Goal: Task Accomplishment & Management: Manage account settings

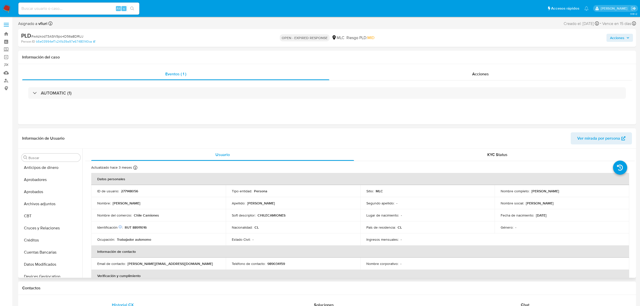
click at [133, 191] on p "277148056" at bounding box center [129, 191] width 17 height 5
copy p "277148056"
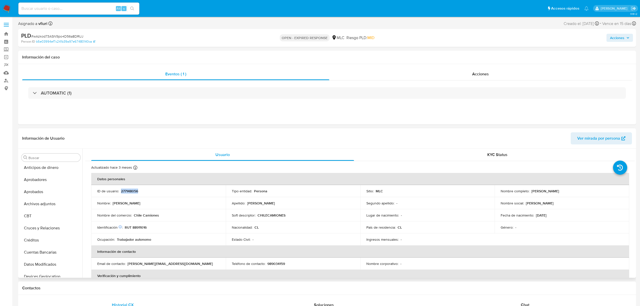
copy p "277148056"
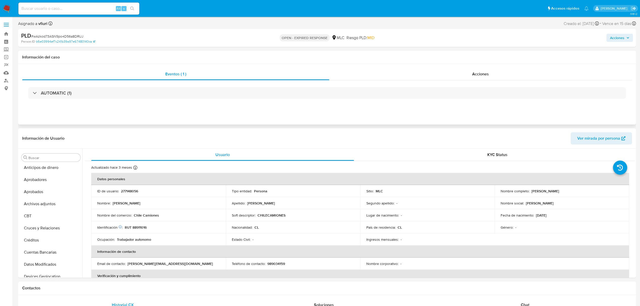
drag, startPoint x: 125, startPoint y: 188, endPoint x: 165, endPoint y: 59, distance: 134.9
click at [165, 59] on h1 "Información del caso" at bounding box center [327, 57] width 610 height 5
click at [135, 190] on p "277148056" at bounding box center [129, 191] width 17 height 5
copy p "277148056"
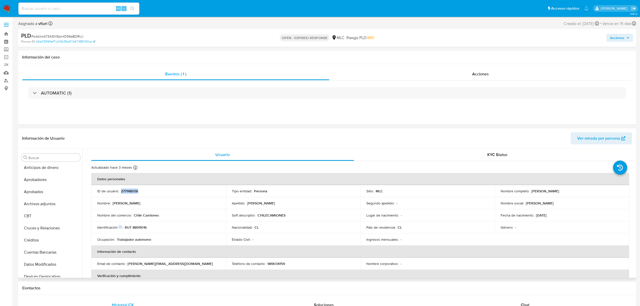
copy p "277148056"
click at [68, 37] on span "# wAzkod73ASN9po4D56a8DRUJ" at bounding box center [57, 36] width 52 height 5
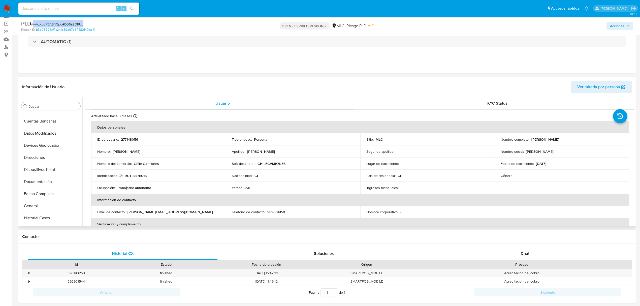
scroll to position [170, 0]
click at [52, 211] on button "KYC" at bounding box center [48, 214] width 59 height 12
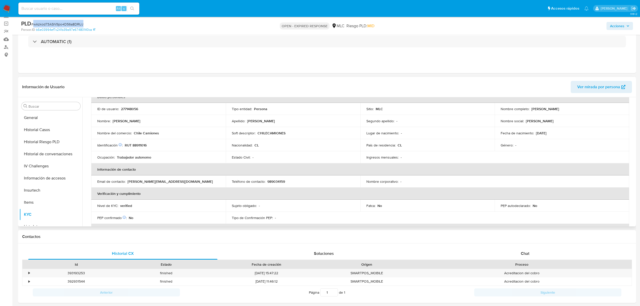
scroll to position [0, 0]
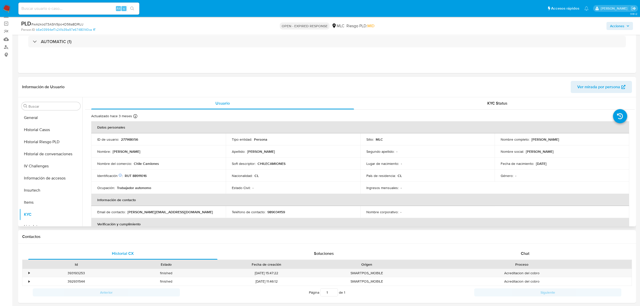
click at [143, 177] on p "RUT 88911016" at bounding box center [136, 175] width 22 height 5
click at [45, 182] on button "Cruces y Relaciones" at bounding box center [48, 179] width 59 height 12
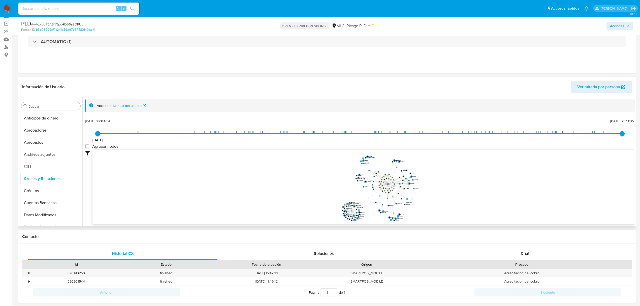
drag, startPoint x: 426, startPoint y: 180, endPoint x: 444, endPoint y: 193, distance: 22.0
click at [444, 193] on icon "device-62e84fcd08813b0018b348f1  user-277148056  277148056 device-65ebd1849db…" at bounding box center [363, 186] width 542 height 73
drag, startPoint x: 444, startPoint y: 192, endPoint x: 440, endPoint y: 191, distance: 4.0
click at [440, 191] on icon "device-62e84fcd08813b0018b348f1  user-277148056  277148056 device-65ebd1849db…" at bounding box center [363, 186] width 542 height 73
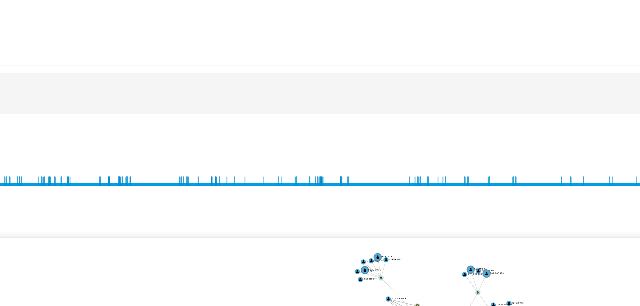
scroll to position [34, 0]
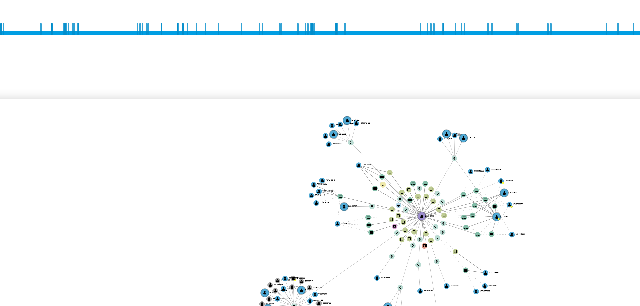
drag, startPoint x: 349, startPoint y: 171, endPoint x: 361, endPoint y: 170, distance: 11.9
click at [340, 169] on icon "device-62e84fcd08813b0018b348f1  user-277148056  277148056 device-65ebd1849db…" at bounding box center [363, 186] width 542 height 73
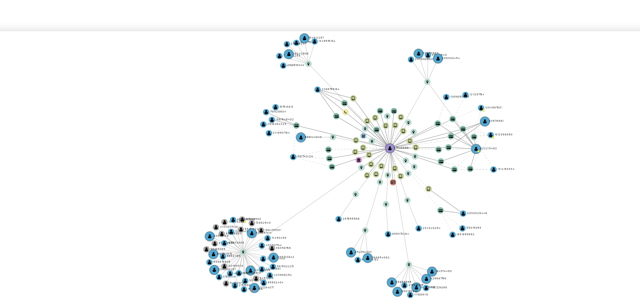
click at [411, 186] on icon "device-62e84fcd08813b0018b348f1  user-277148056  277148056 device-65ebd1849db…" at bounding box center [363, 186] width 542 height 73
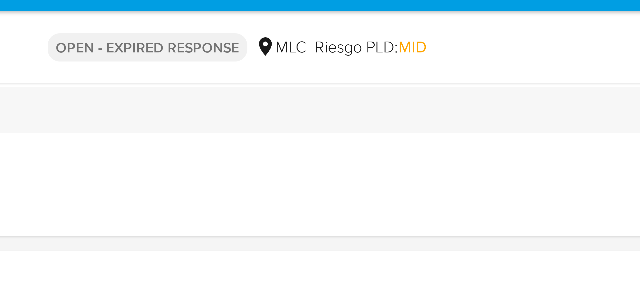
scroll to position [0, 0]
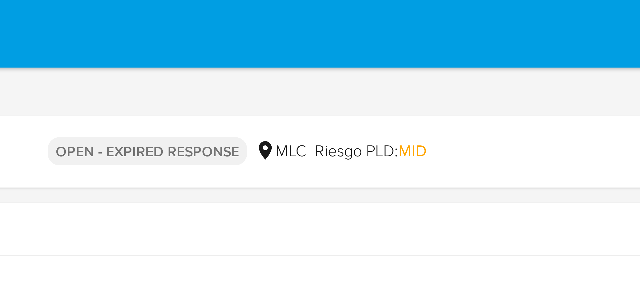
drag, startPoint x: 429, startPoint y: 174, endPoint x: 429, endPoint y: 10, distance: 164.1
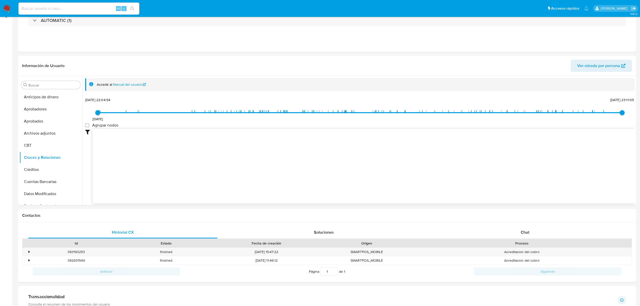
scroll to position [168, 0]
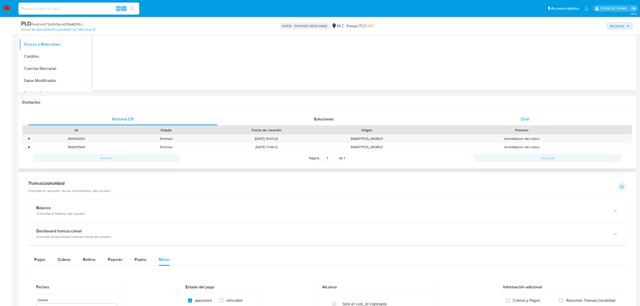
click at [542, 122] on div "Chat" at bounding box center [525, 119] width 189 height 12
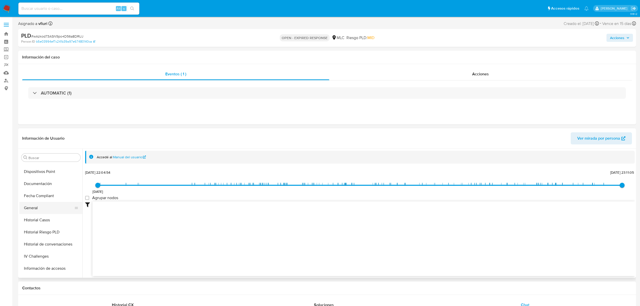
scroll to position [134, 0]
click at [59, 215] on button "Historial Casos" at bounding box center [48, 217] width 59 height 12
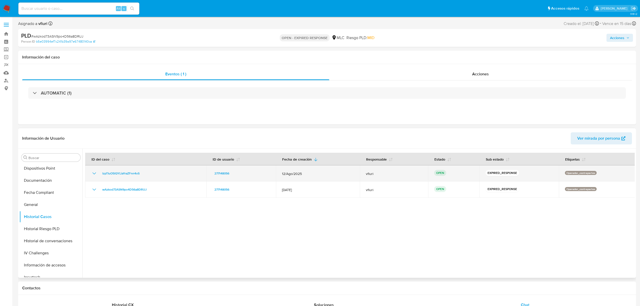
click at [93, 175] on icon "Mostrar/Ocultar" at bounding box center [94, 173] width 6 height 6
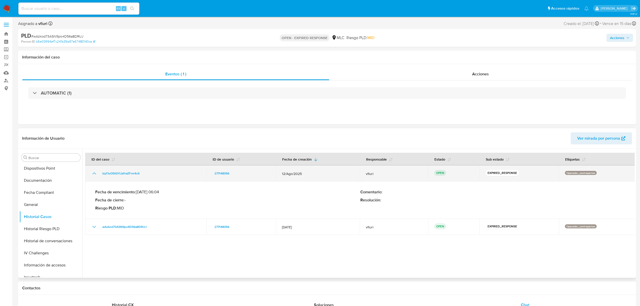
click at [93, 175] on icon "Mostrar/Ocultar" at bounding box center [94, 173] width 6 height 6
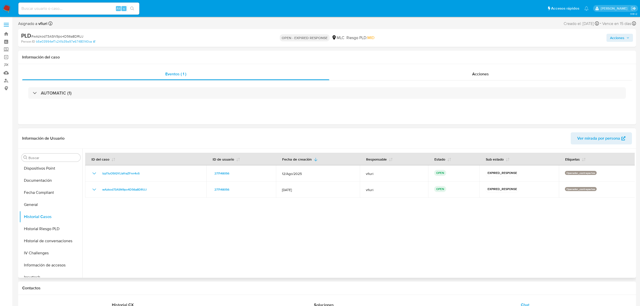
scroll to position [237, 0]
click at [30, 196] on button "KYC" at bounding box center [48, 199] width 59 height 12
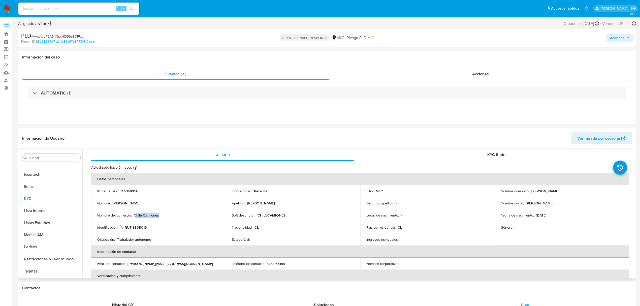
drag, startPoint x: 136, startPoint y: 216, endPoint x: 160, endPoint y: 216, distance: 23.9
click at [160, 216] on div "Nombre del comercio : Chile Camiones" at bounding box center [158, 215] width 122 height 5
drag, startPoint x: 167, startPoint y: 213, endPoint x: 133, endPoint y: 215, distance: 33.8
click at [133, 215] on div "Nombre del comercio : Chile Camiones" at bounding box center [158, 215] width 122 height 5
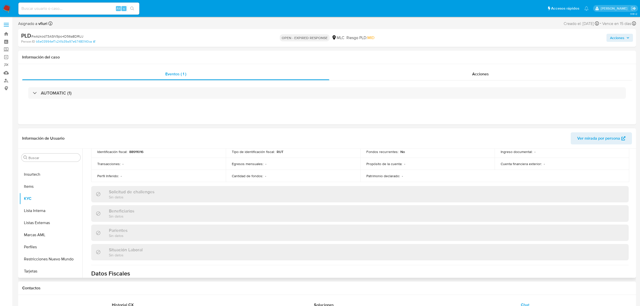
scroll to position [0, 0]
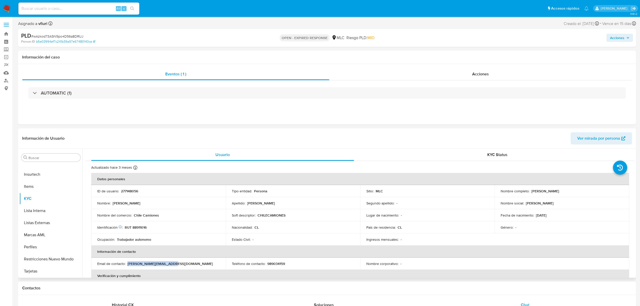
drag, startPoint x: 155, startPoint y: 261, endPoint x: 177, endPoint y: 262, distance: 22.2
click at [177, 262] on div "Email de contacto : mario.a@chilecamiones.cl" at bounding box center [158, 263] width 122 height 5
click at [190, 261] on div "Email de contacto : mario.a@chilecamiones.cl" at bounding box center [158, 263] width 122 height 5
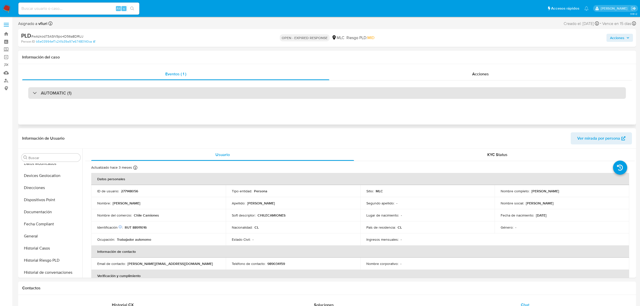
click at [195, 97] on div "AUTOMATIC (1)" at bounding box center [327, 93] width 598 height 12
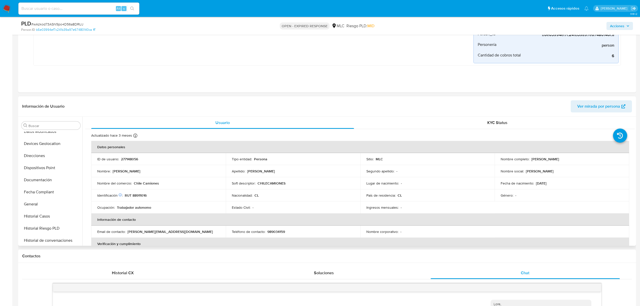
scroll to position [168, 0]
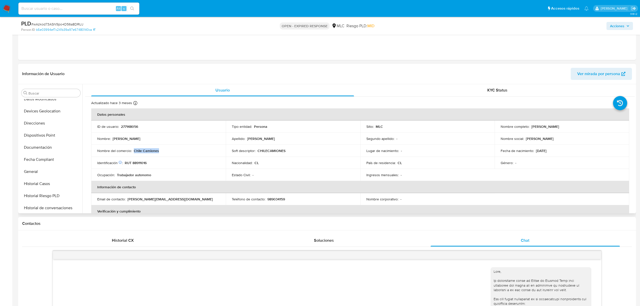
drag, startPoint x: 134, startPoint y: 147, endPoint x: 196, endPoint y: 156, distance: 62.3
click at [196, 156] on td "Nombre del comercio : Chile Camiones" at bounding box center [158, 151] width 135 height 12
click at [189, 156] on td "Nombre del comercio : Chile Camiones" at bounding box center [158, 151] width 135 height 12
drag, startPoint x: 164, startPoint y: 151, endPoint x: 186, endPoint y: 151, distance: 22.4
click at [186, 151] on div "Nombre del comercio : Chile Camiones" at bounding box center [158, 150] width 122 height 5
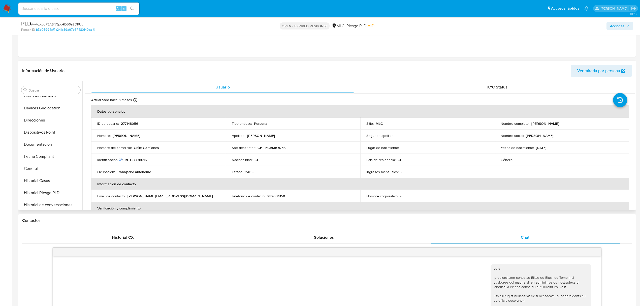
scroll to position [202, 0]
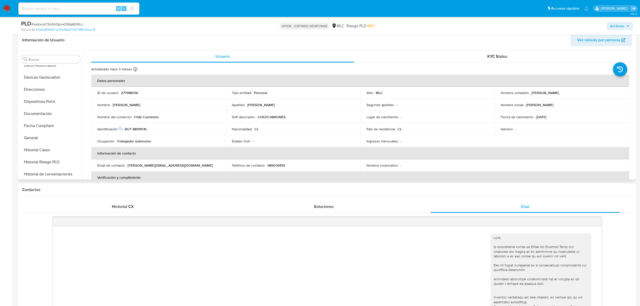
click at [532, 93] on p "Mario Alonso Arancibia Acevedo" at bounding box center [546, 92] width 28 height 5
drag, startPoint x: 530, startPoint y: 93, endPoint x: 590, endPoint y: 93, distance: 59.7
click at [590, 93] on div "Nombre completo : Mario Alonso Arancibia Acevedo" at bounding box center [562, 92] width 122 height 5
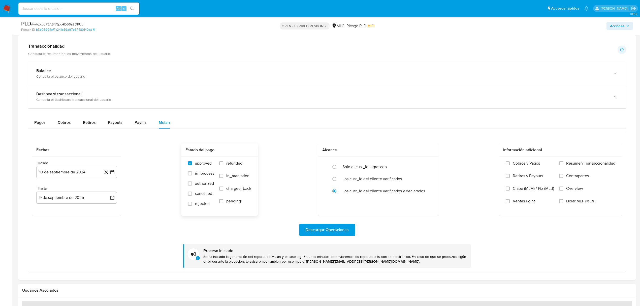
scroll to position [676, 0]
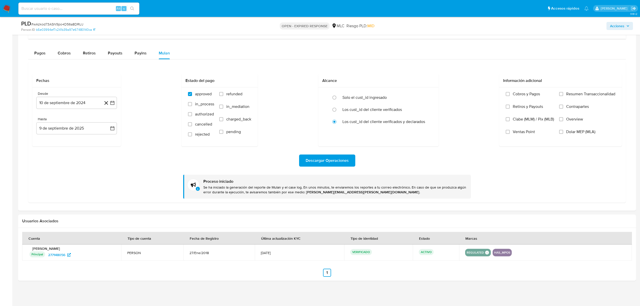
click at [68, 59] on div "Pagos Cobros Retiros Payouts Payins Mulan Tipo de operación Todos Desde 28/06/2…" at bounding box center [327, 125] width 598 height 156
click at [63, 53] on span "Cobros" at bounding box center [64, 53] width 13 height 6
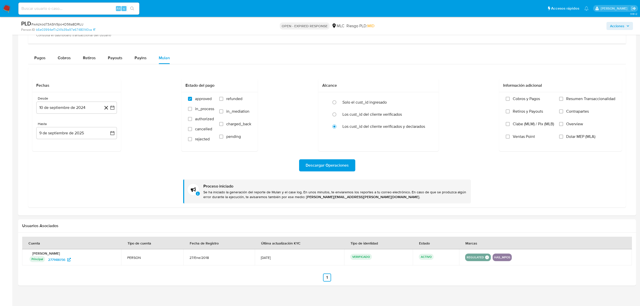
select select "10"
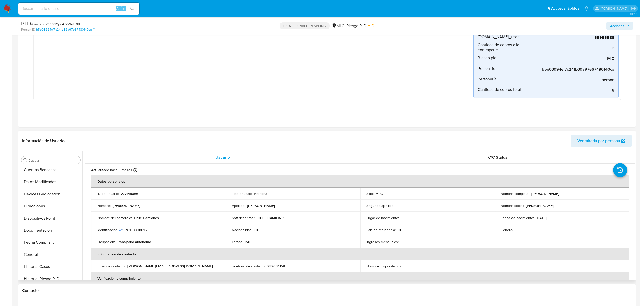
scroll to position [110, 0]
click at [37, 239] on button "Historial Casos" at bounding box center [48, 243] width 59 height 12
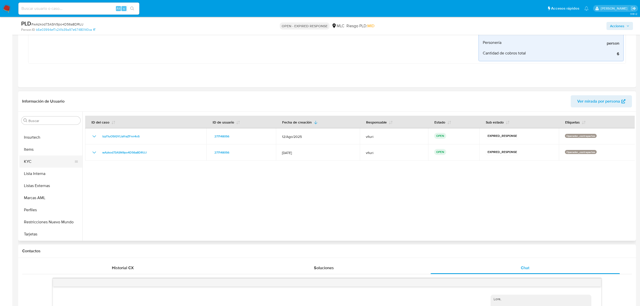
scroll to position [204, 0]
click at [36, 191] on button "KYC" at bounding box center [48, 195] width 59 height 12
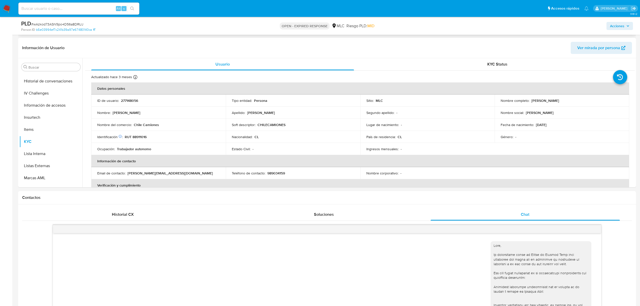
scroll to position [202, 0]
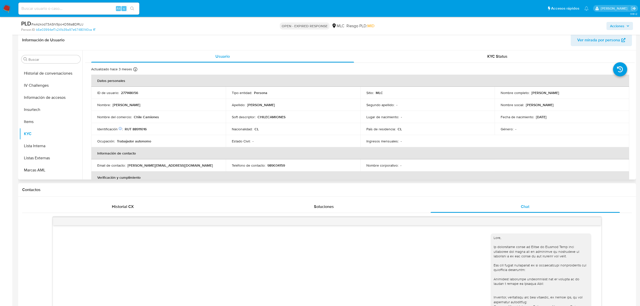
drag, startPoint x: 526, startPoint y: 96, endPoint x: 585, endPoint y: 97, distance: 59.0
click at [585, 97] on td "Nombre completo : Mario Alonso Arancibia Acevedo" at bounding box center [562, 93] width 135 height 12
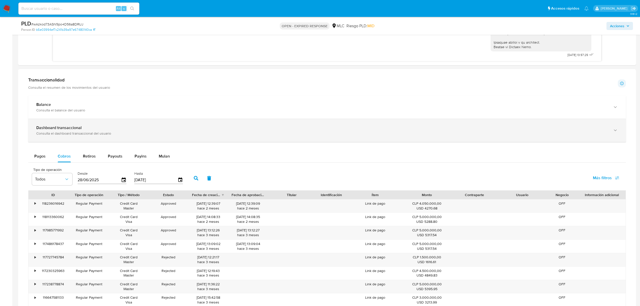
scroll to position [672, 0]
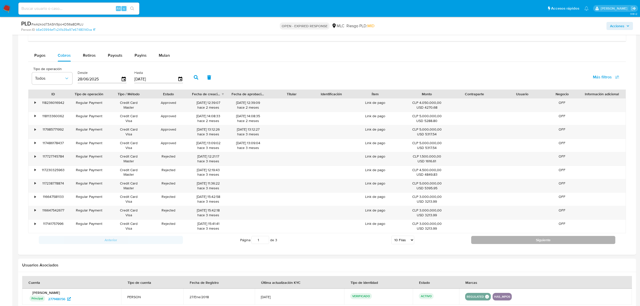
click at [535, 240] on button "Siguiente" at bounding box center [543, 240] width 144 height 8
type input "2"
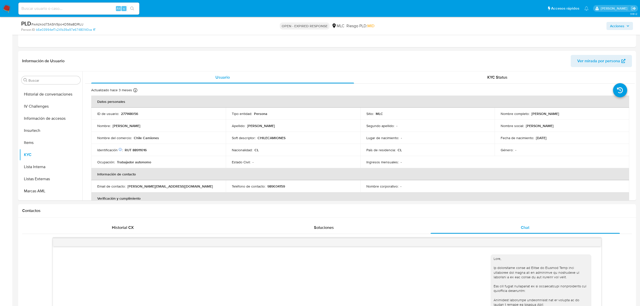
scroll to position [0, 0]
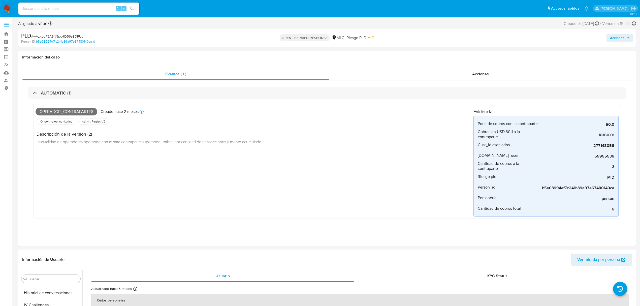
click at [58, 37] on span "# wAzkod73ASN9po4D56a8DRUJ" at bounding box center [57, 36] width 52 height 5
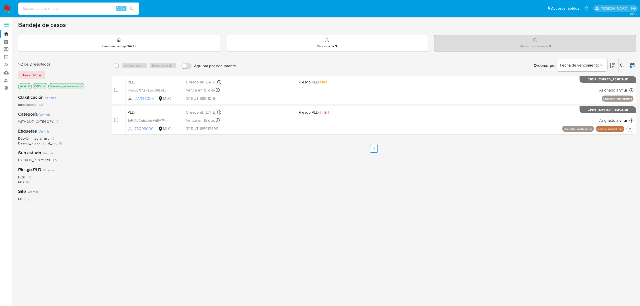
click at [56, 9] on input at bounding box center [78, 8] width 121 height 7
type input "55955536"
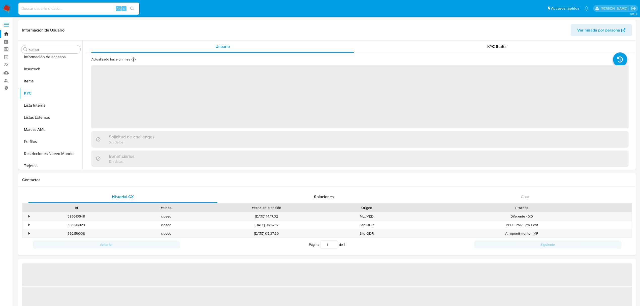
scroll to position [237, 0]
select select "10"
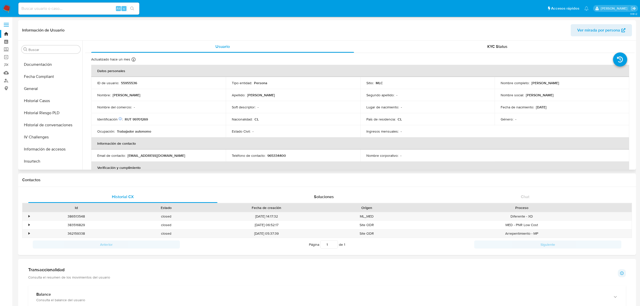
scroll to position [136, 0]
click at [46, 111] on button "Historial Casos" at bounding box center [48, 107] width 59 height 12
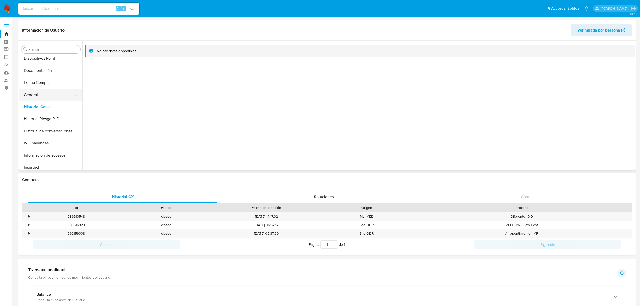
click at [28, 95] on button "General" at bounding box center [48, 95] width 59 height 12
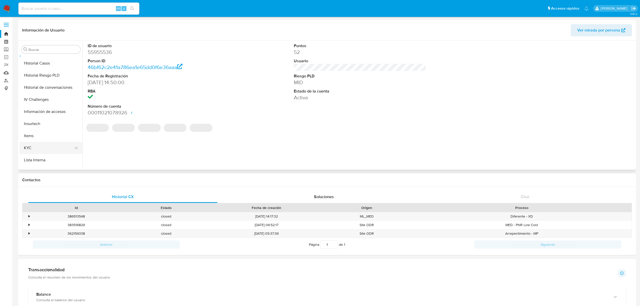
scroll to position [203, 0]
click at [39, 125] on button "KYC" at bounding box center [48, 124] width 59 height 12
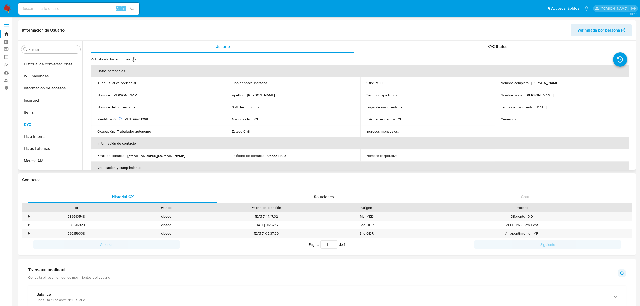
click at [141, 117] on p "RUT 99701269" at bounding box center [136, 119] width 23 height 5
copy p "99701269"
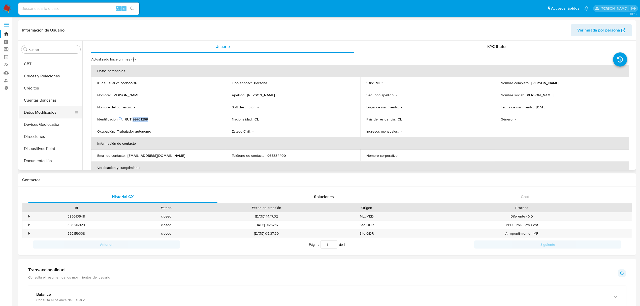
scroll to position [35, 0]
click at [37, 84] on button "Cruces y Relaciones" at bounding box center [48, 87] width 59 height 12
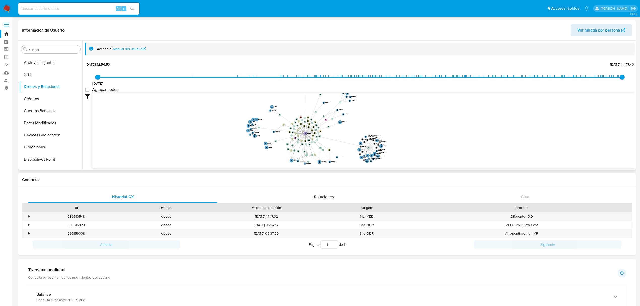
scroll to position [237, 0]
click at [39, 94] on button "KYC" at bounding box center [48, 91] width 59 height 12
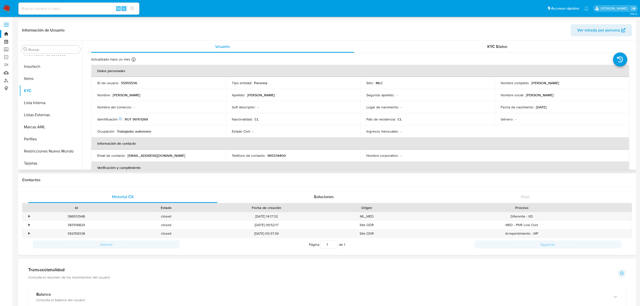
click at [140, 117] on p "RUT 99701269" at bounding box center [136, 119] width 23 height 5
copy p "99701269"
click at [6, 33] on link "Bandeja" at bounding box center [30, 34] width 60 height 8
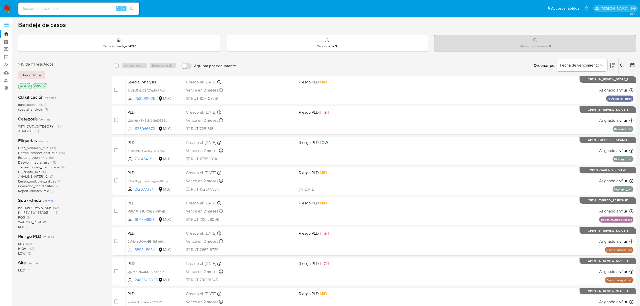
click at [622, 64] on icon at bounding box center [622, 66] width 4 height 4
click at [583, 88] on div at bounding box center [580, 85] width 85 height 12
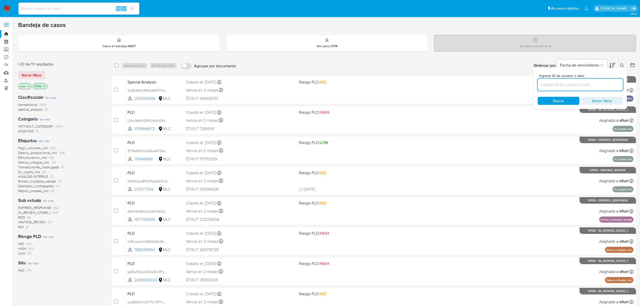
click at [581, 88] on input at bounding box center [580, 84] width 85 height 7
paste input "RUT 99701269"
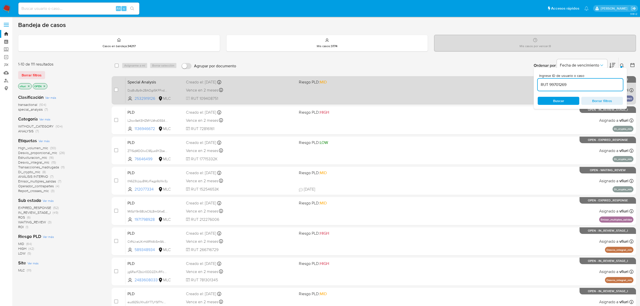
type input "RUT 99701269"
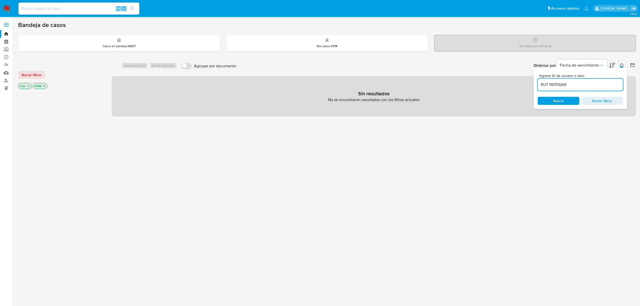
drag, startPoint x: 576, startPoint y: 87, endPoint x: 515, endPoint y: 83, distance: 61.4
click at [515, 83] on div "select-all-cases-checkbox Asignarme a mí Borrar selección Agrupar por documento…" at bounding box center [374, 86] width 524 height 59
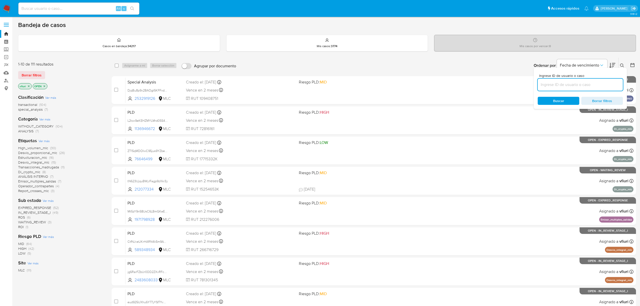
click at [593, 84] on input at bounding box center [580, 84] width 85 height 7
paste input "wAzkod73ASN9po4D56a8DRUJ"
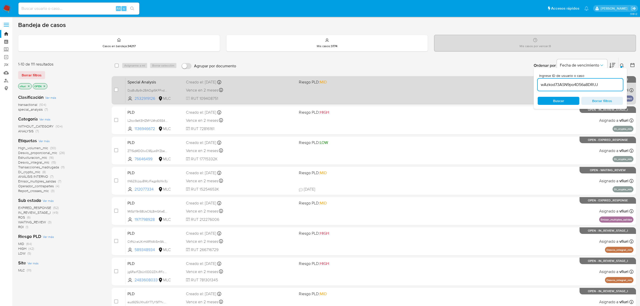
type input "wAzkod73ASN9po4D56a8DRUJ"
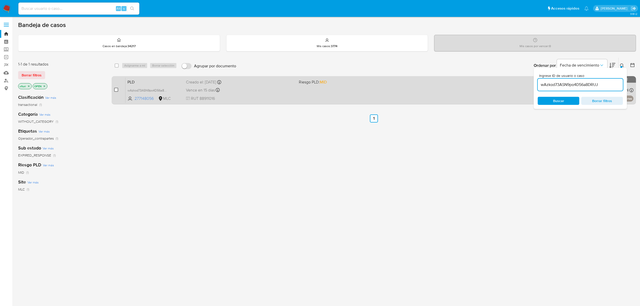
click at [116, 89] on input "checkbox" at bounding box center [116, 90] width 4 height 4
checkbox input "true"
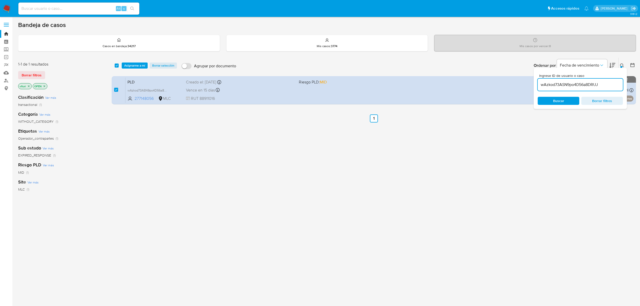
click at [138, 61] on div "select-all-cases-checkbox Asignarme a mí Borrar selección Agrupar por documento…" at bounding box center [374, 66] width 524 height 16
click at [138, 64] on span "Asignarme a mí" at bounding box center [134, 65] width 21 height 5
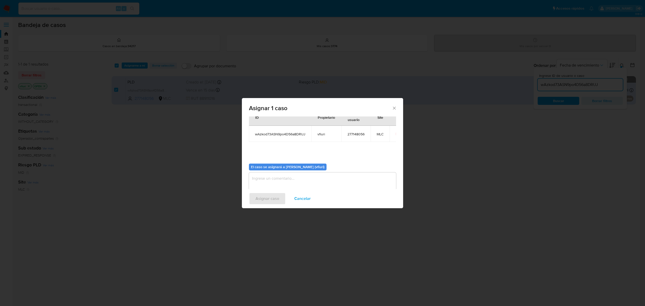
scroll to position [26, 0]
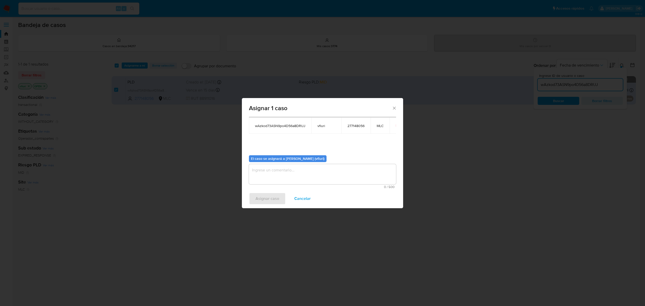
click at [341, 173] on textarea "assign-modal" at bounding box center [322, 174] width 147 height 20
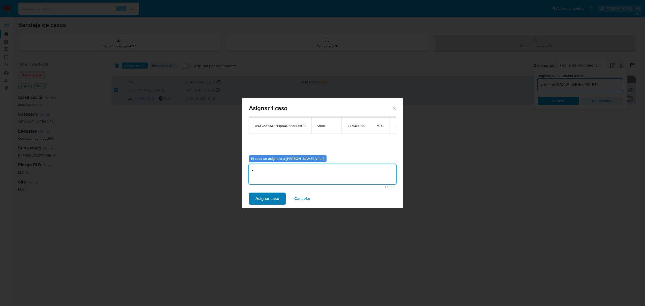
type textarea "-"
click at [283, 200] on button "Asignar caso" at bounding box center [267, 199] width 37 height 12
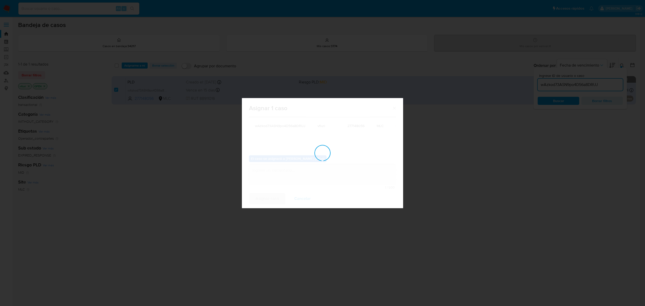
checkbox input "false"
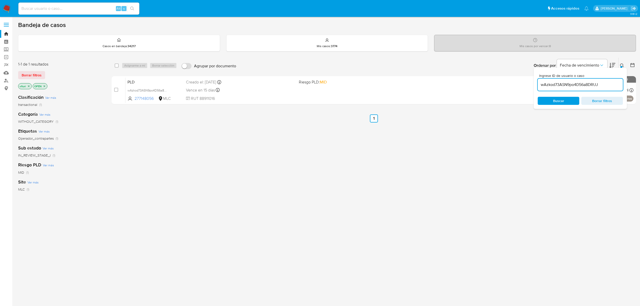
click at [596, 86] on input "wAzkod73ASN9po4D56a8DRUJ" at bounding box center [580, 84] width 85 height 7
paste input "lzpTIuO5lQYLiaYraZFnn4oS"
type input "lzpTIuO5lQYLiaYraZFnn4oS"
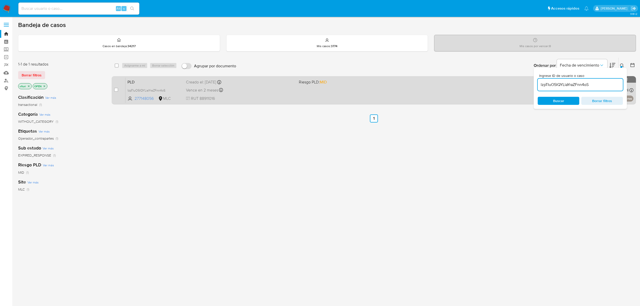
click at [254, 97] on span "RUT 88911016" at bounding box center [240, 99] width 109 height 6
click at [116, 91] on input "checkbox" at bounding box center [116, 90] width 4 height 4
checkbox input "true"
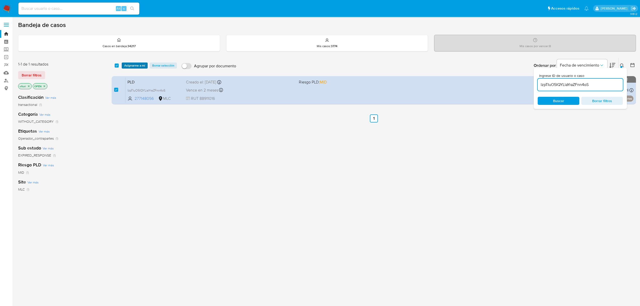
click at [129, 67] on span "Asignarme a mí" at bounding box center [134, 65] width 21 height 5
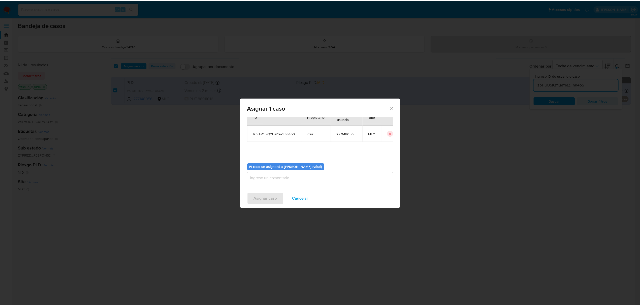
scroll to position [26, 0]
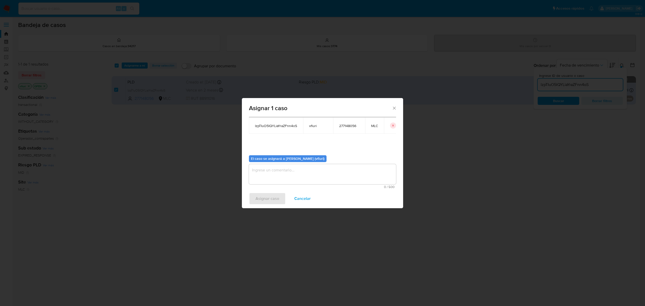
click at [344, 169] on textarea "assign-modal" at bounding box center [322, 174] width 147 height 20
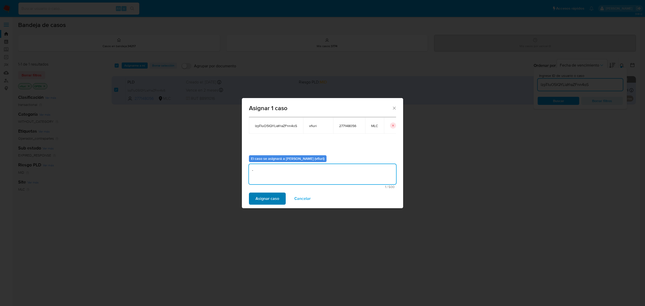
type textarea "-"
click at [284, 200] on button "Asignar caso" at bounding box center [267, 199] width 37 height 12
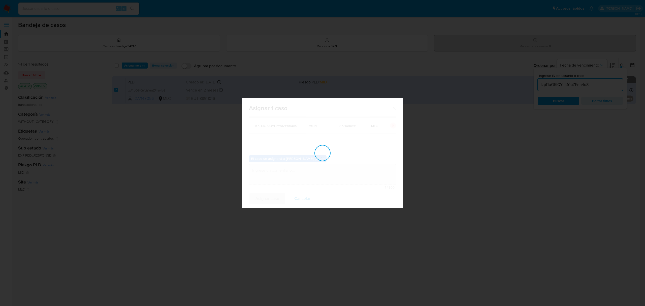
checkbox input "false"
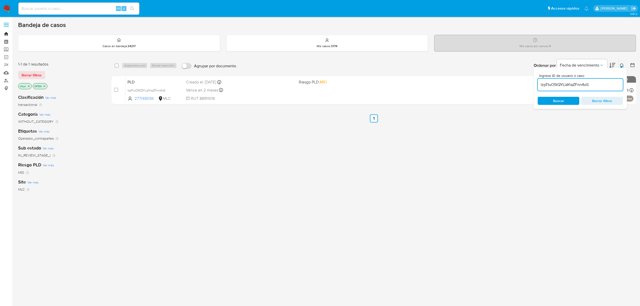
click at [9, 34] on link "Bandeja" at bounding box center [30, 34] width 60 height 8
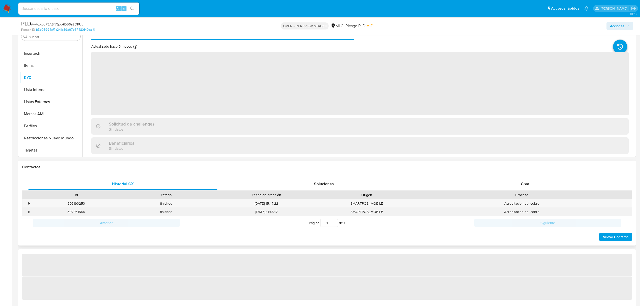
scroll to position [202, 0]
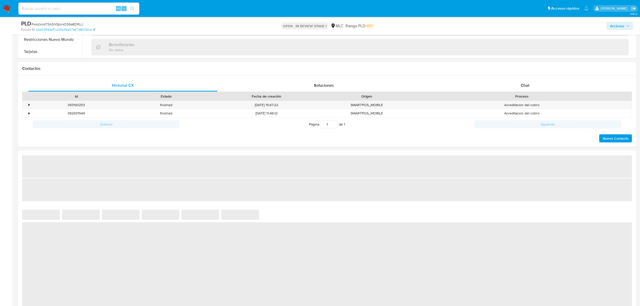
select select "10"
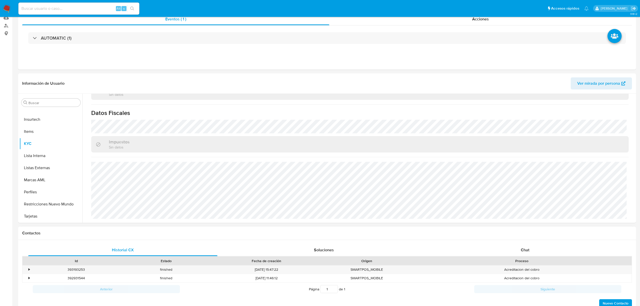
scroll to position [168, 0]
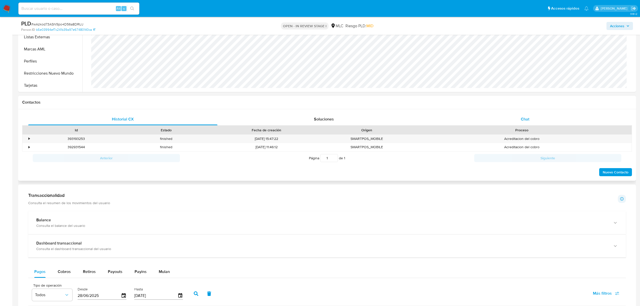
click at [519, 119] on div "Chat" at bounding box center [525, 119] width 189 height 12
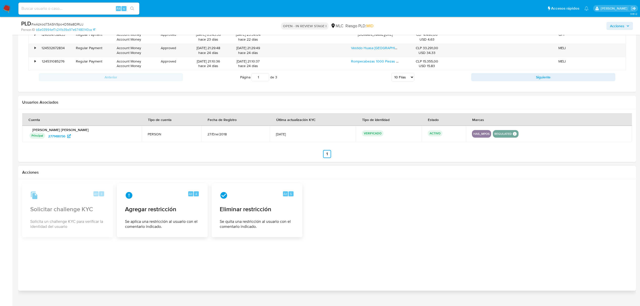
scroll to position [774, 0]
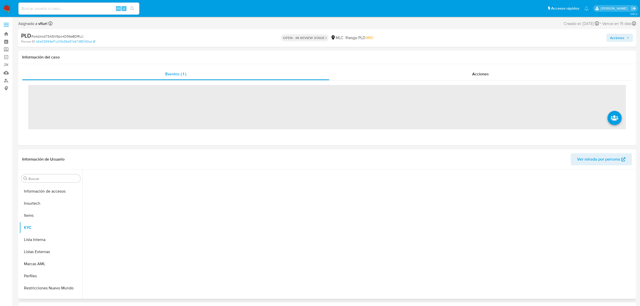
scroll to position [237, 0]
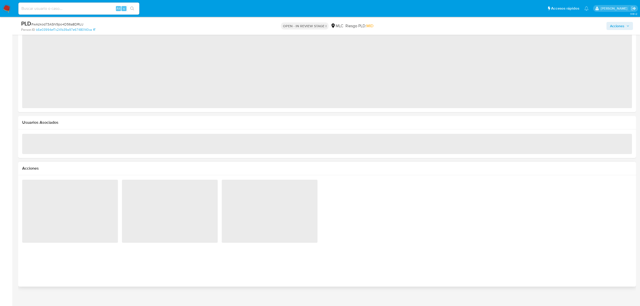
select select "10"
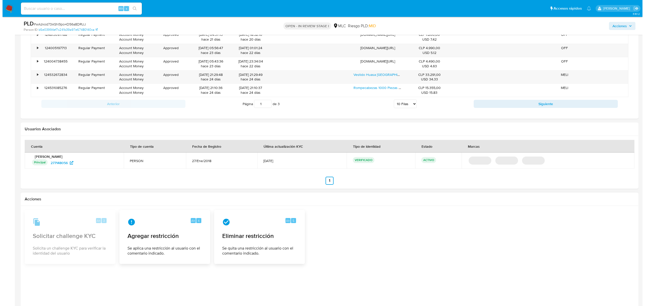
scroll to position [557, 0]
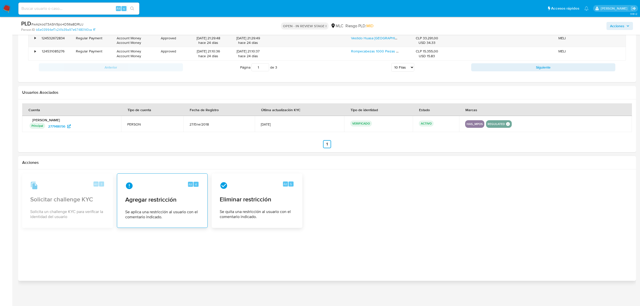
click at [137, 187] on div "Alt 4" at bounding box center [162, 186] width 74 height 8
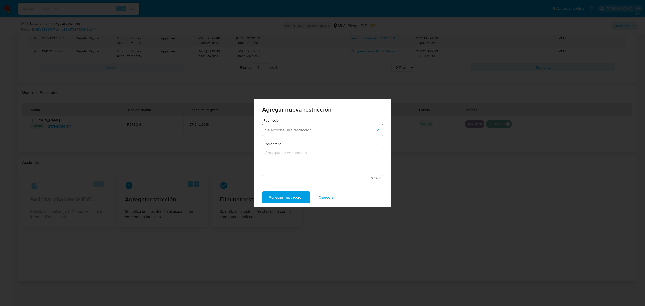
click at [309, 127] on button "Seleccione una restricción" at bounding box center [322, 130] width 121 height 12
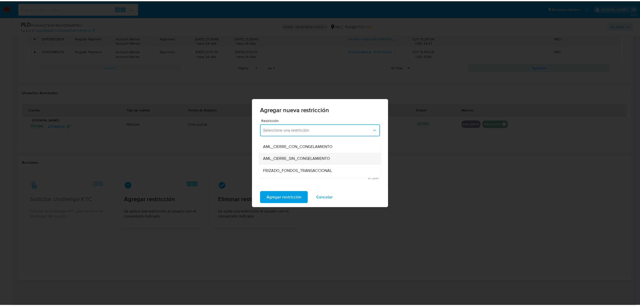
scroll to position [105, 0]
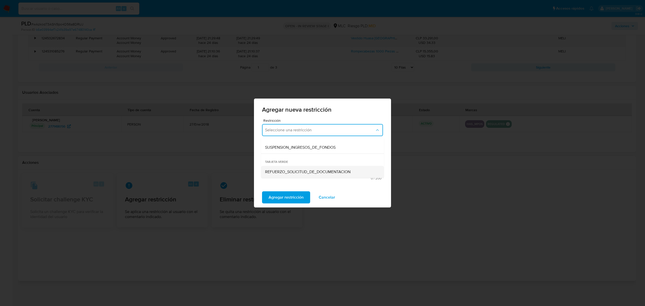
click at [281, 173] on span "REFUERZO_SOLICITUD_DE_DOCUMENTACION" at bounding box center [307, 171] width 85 height 5
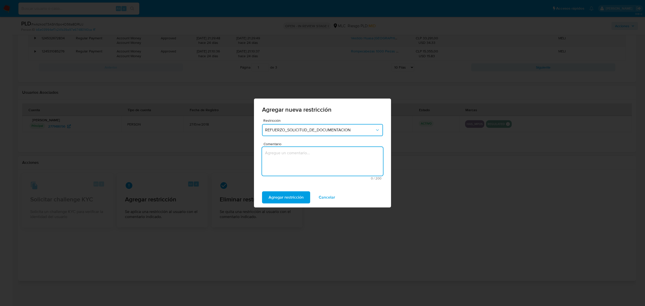
click at [282, 163] on textarea "Comentario" at bounding box center [322, 161] width 121 height 29
click at [276, 150] on textarea "se envia refuerzo de solicitud de documentación aplicando tarjeta verde" at bounding box center [322, 161] width 121 height 29
click at [0, 0] on lt-span "envía" at bounding box center [0, 0] width 0 height 0
click at [266, 154] on textarea "se envía refuerzo de solicitud de documentación aplicando tarjeta verde" at bounding box center [322, 161] width 121 height 29
click at [0, 0] on lt-span "S e" at bounding box center [0, 0] width 0 height 0
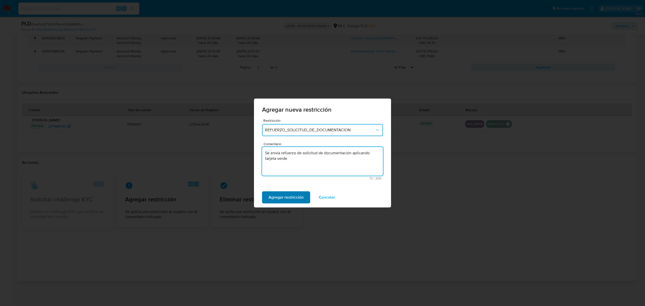
type textarea "Se envía refuerzo de solicitud de documentación aplicando tarjeta verde"
click at [275, 200] on span "Agregar restricción" at bounding box center [286, 197] width 35 height 11
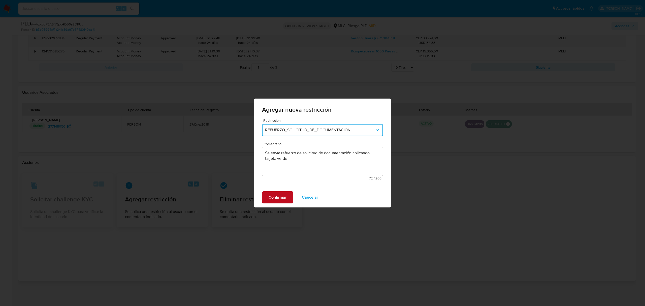
click at [275, 200] on span "Confirmar" at bounding box center [278, 197] width 18 height 11
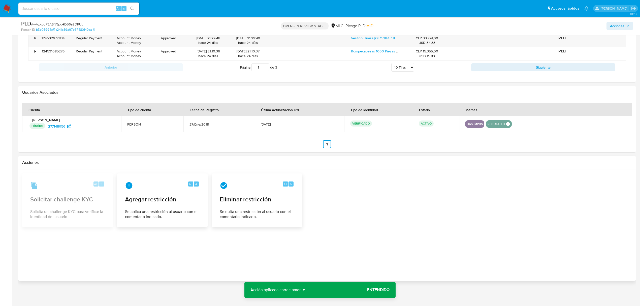
click at [376, 290] on span "Entendido" at bounding box center [378, 290] width 22 height 0
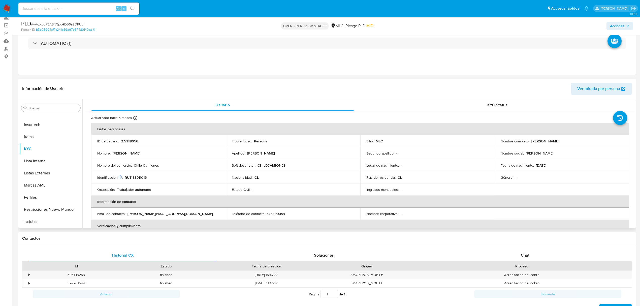
scroll to position [0, 0]
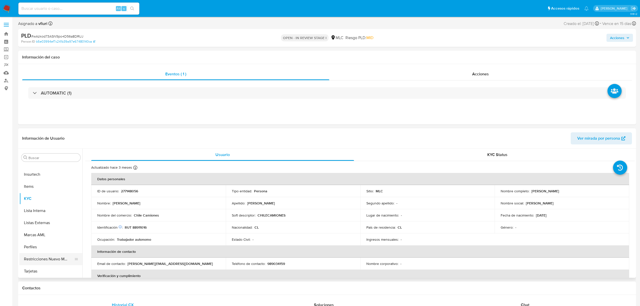
click at [45, 259] on button "Restricciones Nuevo Mundo" at bounding box center [48, 259] width 59 height 12
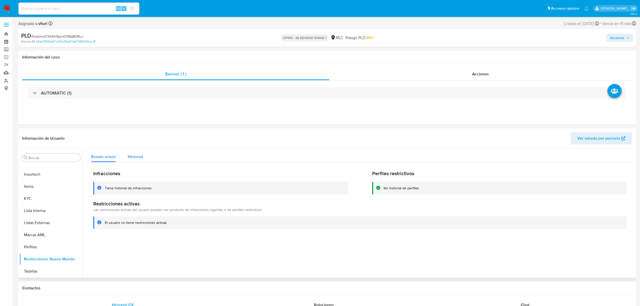
click at [144, 162] on button "Historial" at bounding box center [135, 155] width 27 height 13
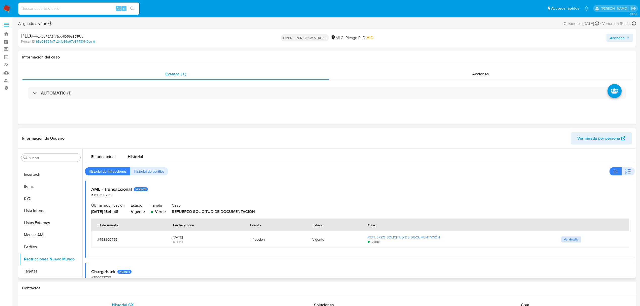
click at [564, 242] on span "Ver detalle" at bounding box center [571, 239] width 15 height 5
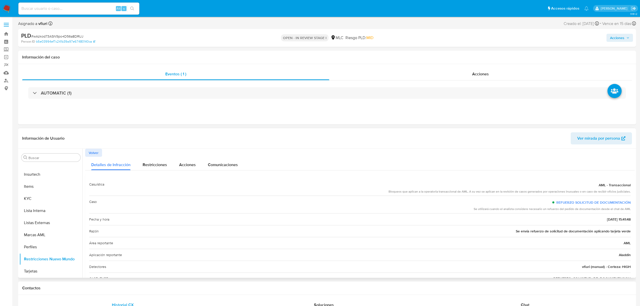
drag, startPoint x: 491, startPoint y: 213, endPoint x: 600, endPoint y: 213, distance: 108.6
click at [600, 213] on div "Caso REFUERZO SOLICITUD DE DOCUMENTACIÓN Se utilizará cuando el analista consid…" at bounding box center [360, 205] width 542 height 18
click at [534, 232] on span "Se envía refuerzo de solicitud de documentación aplicando tarjeta verde" at bounding box center [573, 231] width 115 height 5
click at [104, 156] on div "Volver" at bounding box center [360, 153] width 550 height 8
click at [100, 152] on button "Volver" at bounding box center [93, 153] width 17 height 8
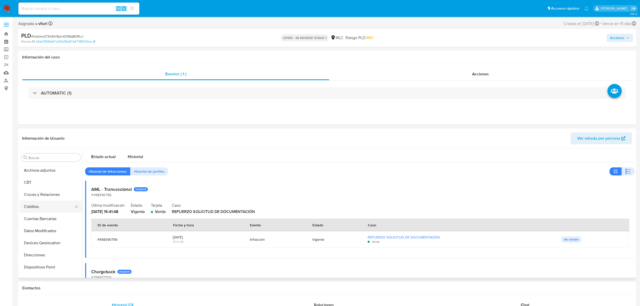
scroll to position [103, 0]
click at [41, 252] on button "Historial Casos" at bounding box center [48, 248] width 59 height 12
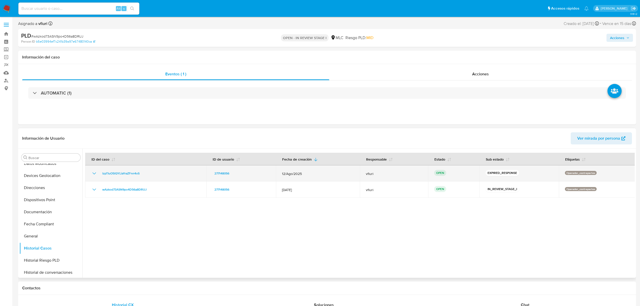
drag, startPoint x: 154, startPoint y: 173, endPoint x: 100, endPoint y: 176, distance: 54.3
click at [100, 176] on div "lzpTIuO5lQYLiaYraZFnn4oS" at bounding box center [145, 173] width 109 height 6
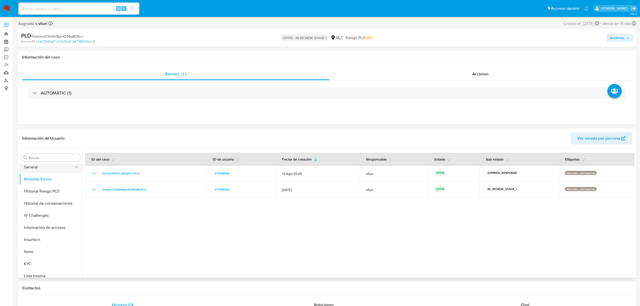
scroll to position [237, 0]
click at [41, 200] on button "KYC" at bounding box center [48, 199] width 59 height 12
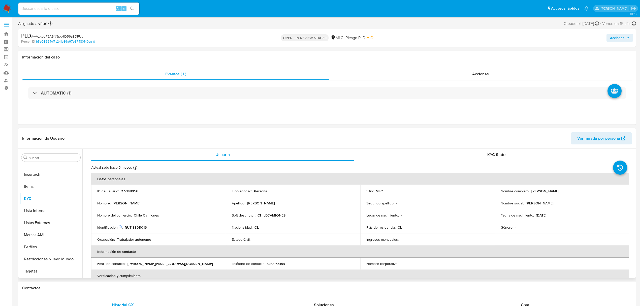
click at [142, 226] on p "RUT 88911016" at bounding box center [136, 227] width 22 height 5
copy p "88911016"
click at [628, 36] on icon "button" at bounding box center [628, 37] width 3 height 3
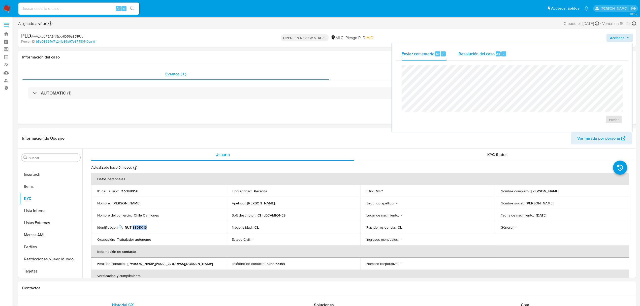
click at [476, 57] on div "Resolución del caso Alt r" at bounding box center [483, 53] width 48 height 13
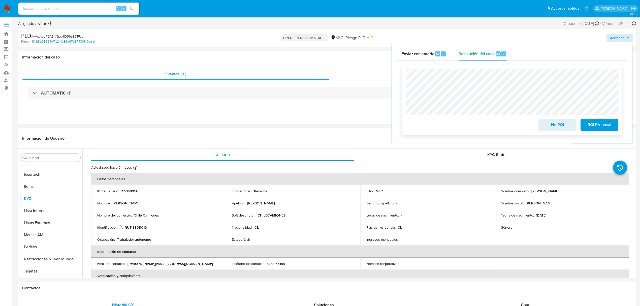
click at [599, 125] on span "ROI Proposal" at bounding box center [599, 124] width 25 height 11
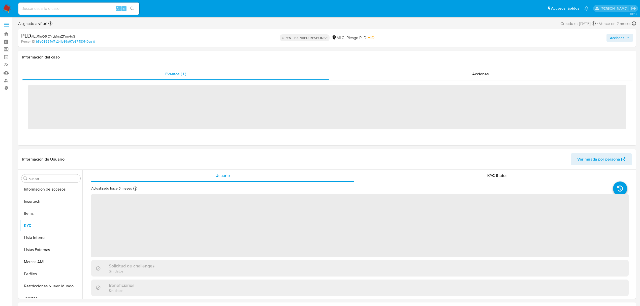
scroll to position [237, 0]
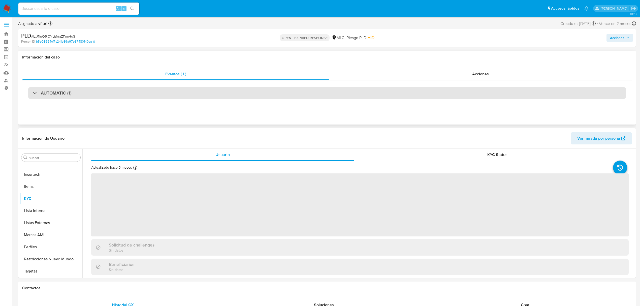
select select "10"
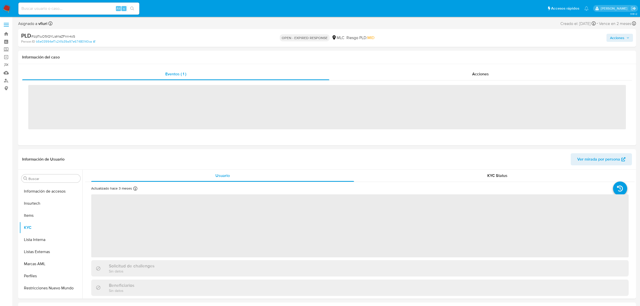
scroll to position [237, 0]
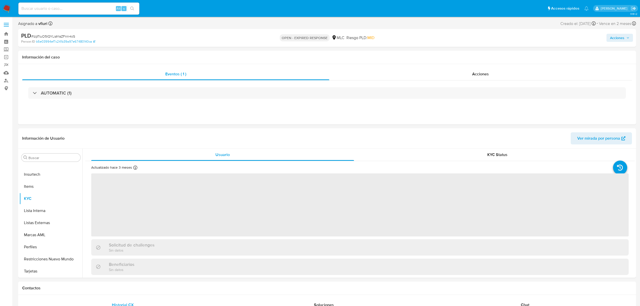
select select "10"
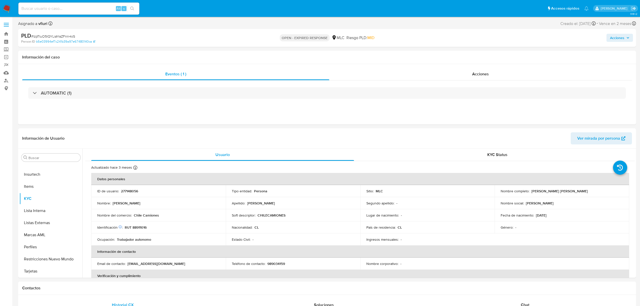
click at [53, 36] on span "# lzpTIuO5lQYLiaYraZFnn4oS" at bounding box center [53, 36] width 44 height 5
copy span "lzpTIuO5lQYLiaYraZFnn4oS"
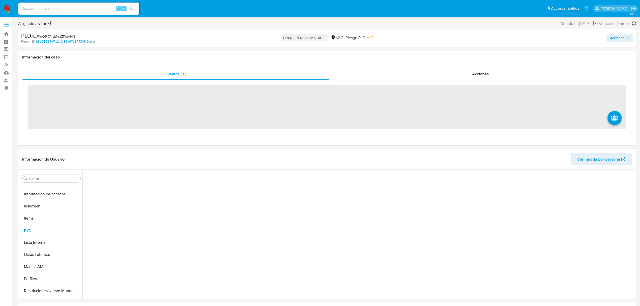
scroll to position [237, 0]
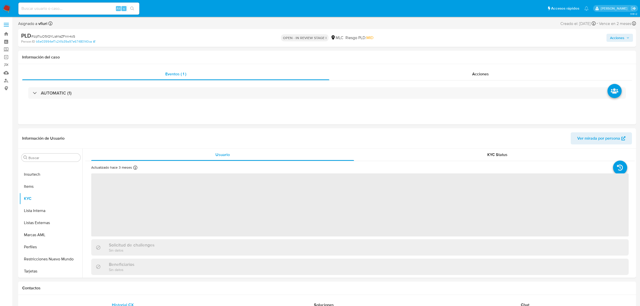
select select "10"
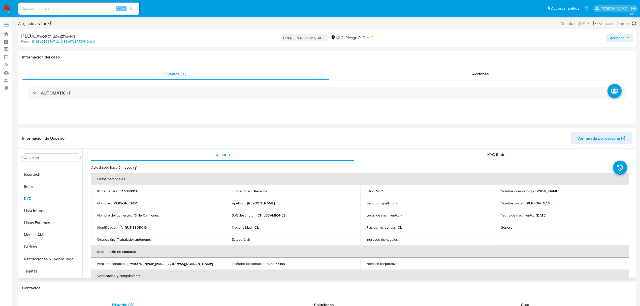
click at [137, 227] on p "RUT 88911016" at bounding box center [136, 227] width 22 height 5
copy p "88911016"
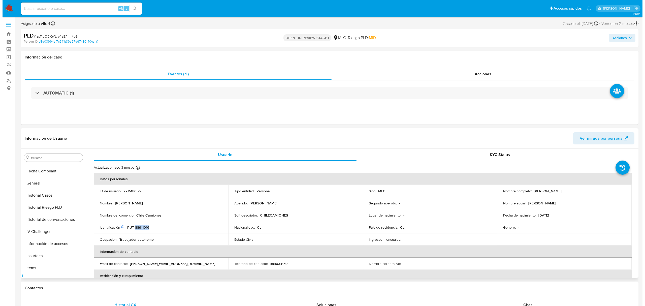
scroll to position [0, 0]
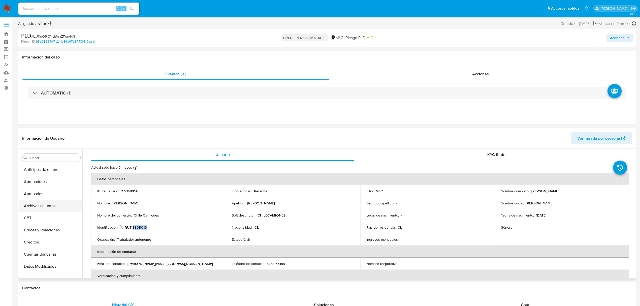
click at [36, 206] on button "Archivos adjuntos" at bounding box center [48, 206] width 59 height 12
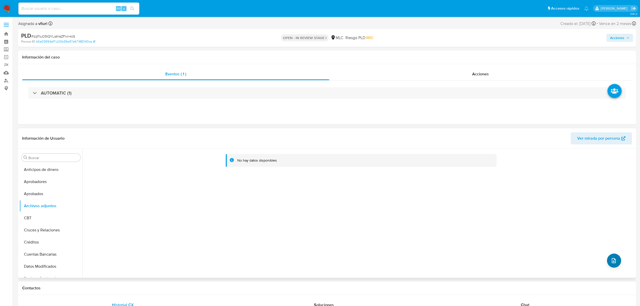
drag, startPoint x: 604, startPoint y: 260, endPoint x: 607, endPoint y: 262, distance: 3.3
click at [605, 261] on div "No hay datos disponibles" at bounding box center [358, 213] width 552 height 129
click at [607, 262] on button "upload-file" at bounding box center [614, 261] width 14 height 14
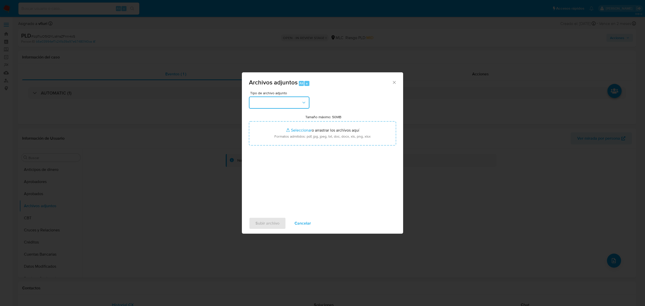
click at [280, 105] on button "button" at bounding box center [279, 103] width 60 height 12
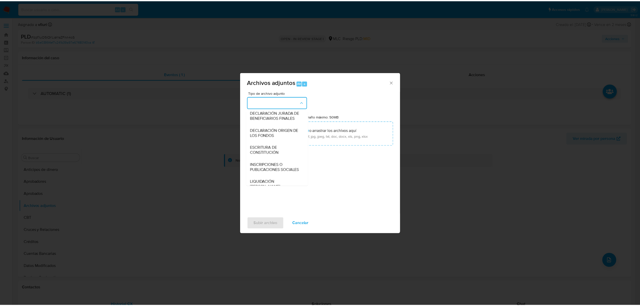
scroll to position [75, 0]
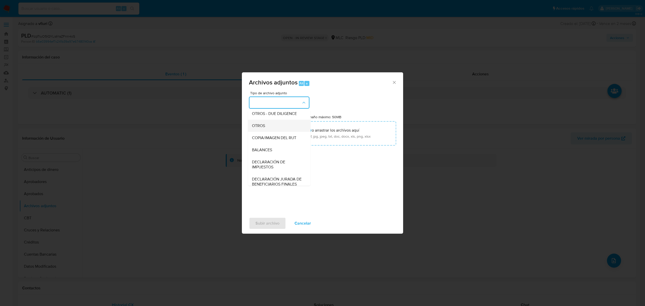
click at [264, 128] on span "OTROS" at bounding box center [258, 125] width 13 height 5
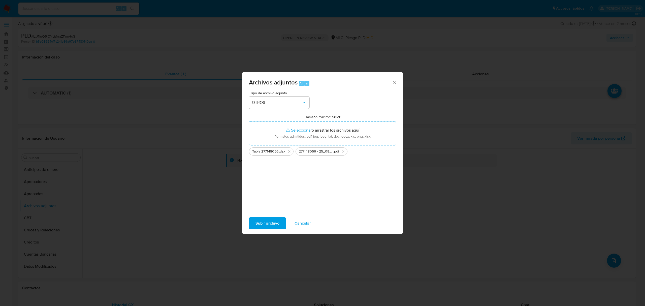
click at [262, 222] on span "Subir archivo" at bounding box center [268, 223] width 24 height 11
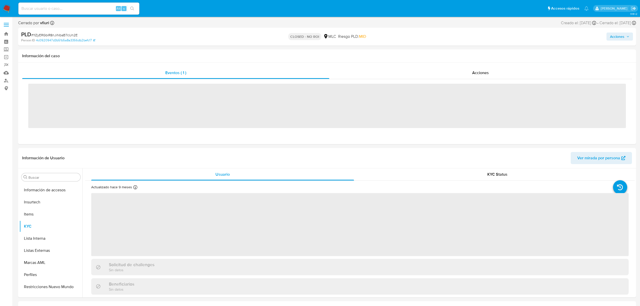
scroll to position [237, 0]
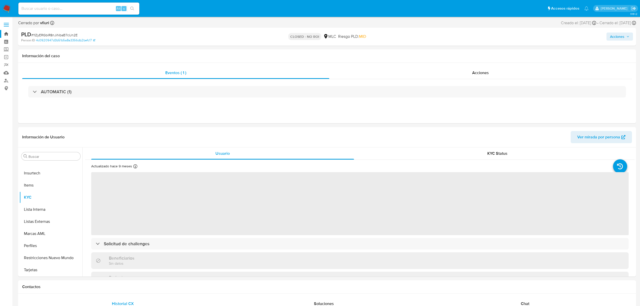
select select "10"
click at [3, 33] on link "Bandeja" at bounding box center [30, 34] width 60 height 8
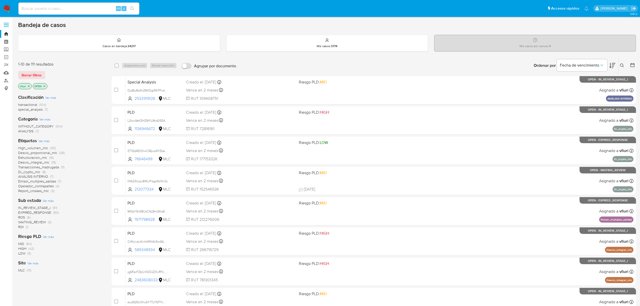
click at [77, 11] on input at bounding box center [78, 8] width 121 height 7
paste input "55955536"
type input "55955536"
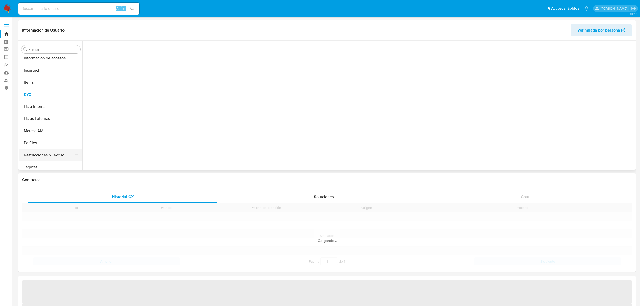
scroll to position [237, 0]
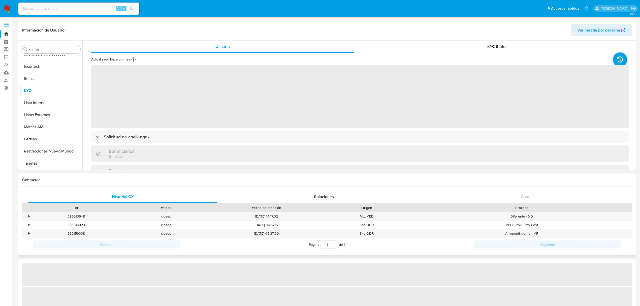
select select "10"
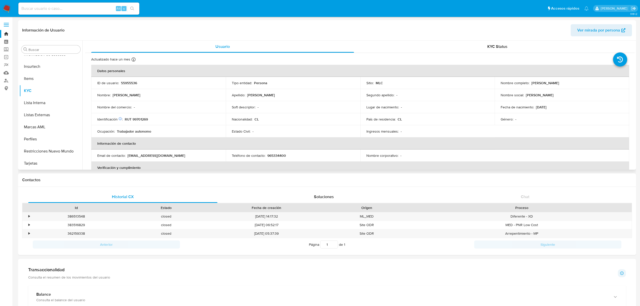
drag, startPoint x: 530, startPoint y: 82, endPoint x: 567, endPoint y: 83, distance: 37.6
click at [567, 83] on div "Nombre completo : Gerardo Guzmán Lavín" at bounding box center [562, 83] width 122 height 5
copy p "Gerardo Guzmán Lavín"
drag, startPoint x: 123, startPoint y: 119, endPoint x: 154, endPoint y: 119, distance: 31.0
click at [154, 119] on div "Identificación Nº de serie: 522991015 : RUT 99701269" at bounding box center [158, 119] width 122 height 5
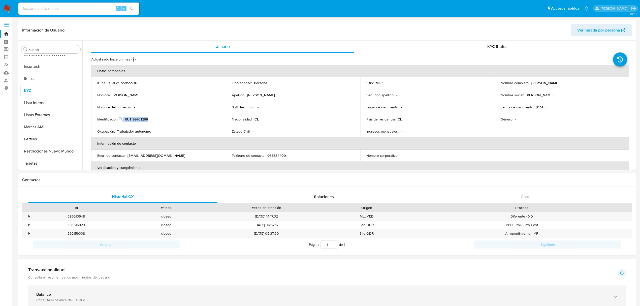
copy div "RUT 99701269"
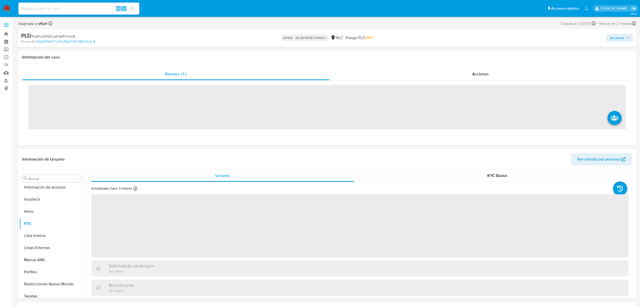
scroll to position [237, 0]
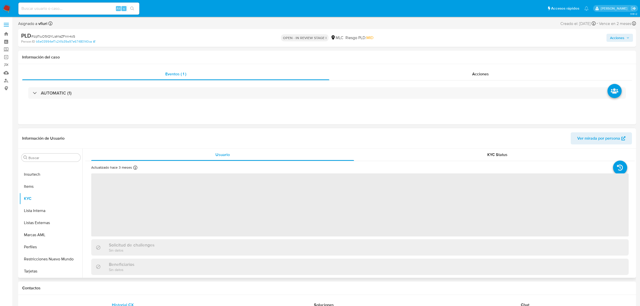
select select "10"
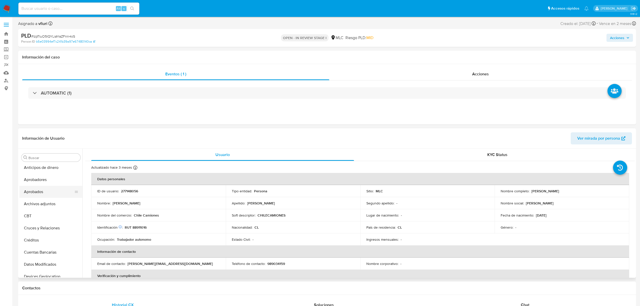
scroll to position [0, 0]
click at [46, 209] on button "Archivos adjuntos" at bounding box center [48, 206] width 59 height 12
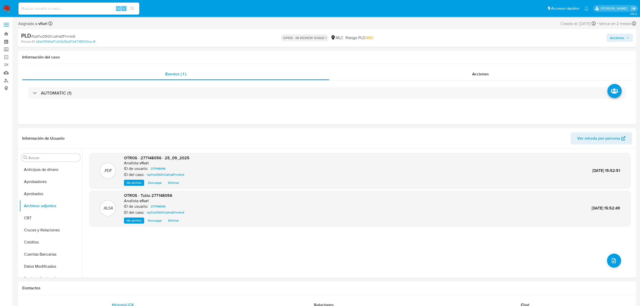
click at [621, 40] on span "Acciones" at bounding box center [617, 38] width 14 height 8
click at [466, 58] on div "Resolución del caso Alt r" at bounding box center [483, 53] width 48 height 13
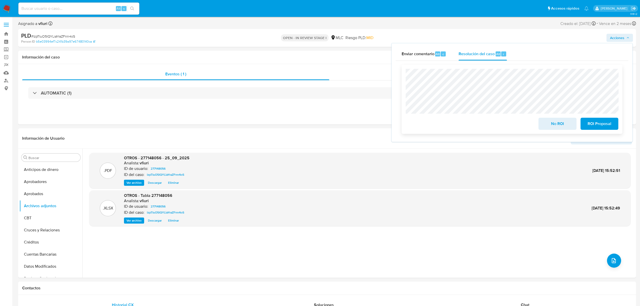
click at [590, 127] on span "ROI Proposal" at bounding box center [599, 123] width 25 height 11
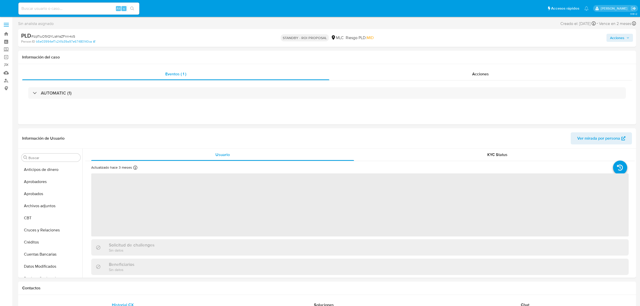
select select "10"
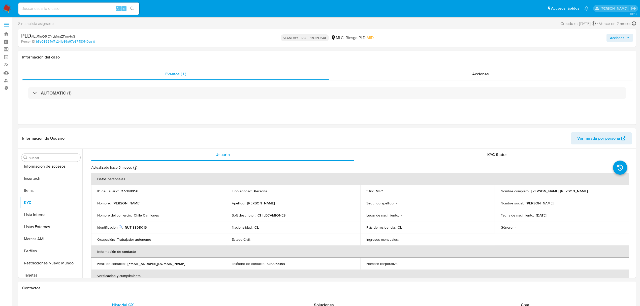
scroll to position [237, 0]
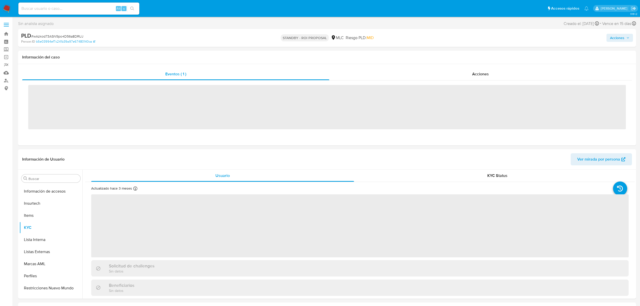
scroll to position [237, 0]
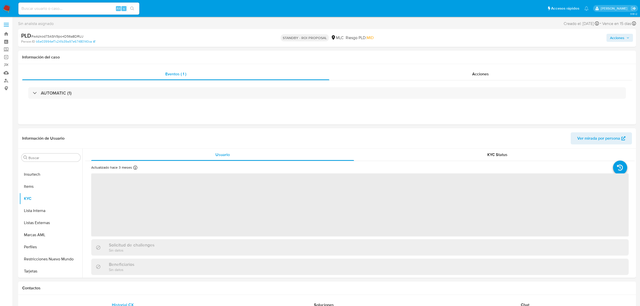
select select "10"
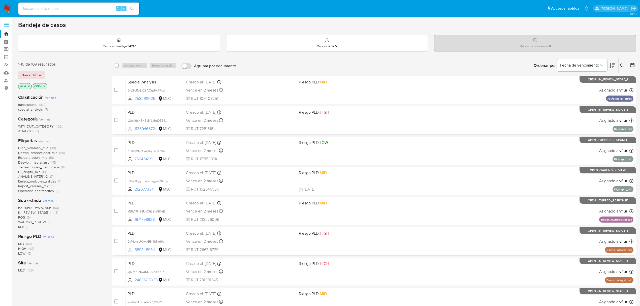
click at [634, 63] on icon at bounding box center [632, 65] width 5 height 5
click at [633, 64] on icon at bounding box center [632, 65] width 5 height 5
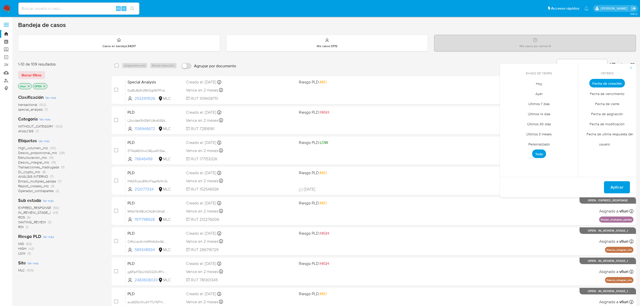
click at [17, 218] on main "3.161.2" at bounding box center [320, 208] width 640 height 416
click at [20, 217] on span "ROS" at bounding box center [21, 217] width 7 height 5
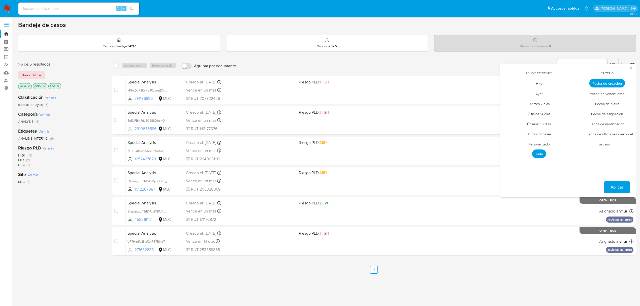
click at [631, 58] on div "Rango de tiempo septiembre 2025 septiembre 2025 lun lunes mar martes mié miérco…" at bounding box center [631, 66] width 9 height 16
click at [630, 66] on span "button" at bounding box center [631, 67] width 3 height 7
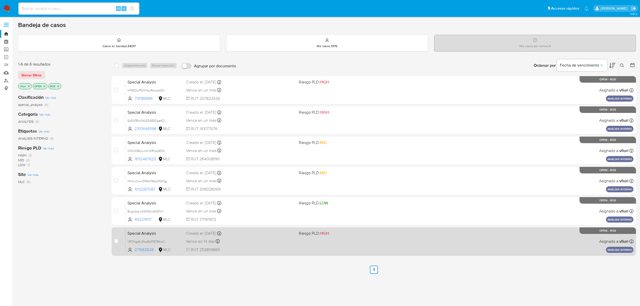
click at [252, 240] on div "Vence en 14 días Vence el 09/10/2025 17:09:07" at bounding box center [240, 241] width 109 height 7
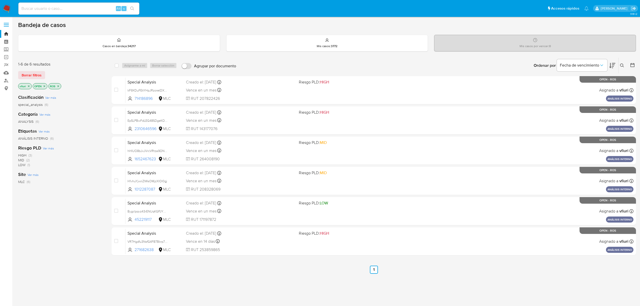
click at [61, 85] on div "vfiuri OPEN ROS" at bounding box center [58, 86] width 81 height 7
click at [61, 86] on p "ROS" at bounding box center [55, 86] width 12 height 6
click at [60, 86] on p "ROS" at bounding box center [55, 86] width 12 height 6
click at [60, 86] on icon "close-filter" at bounding box center [58, 86] width 3 height 3
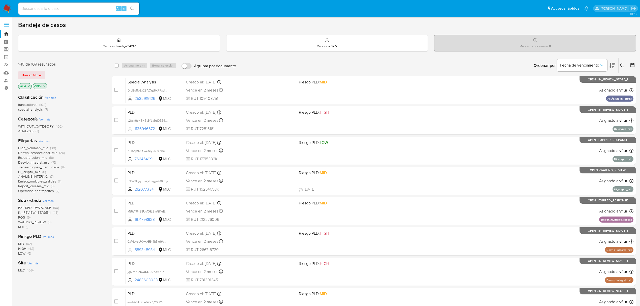
click at [629, 66] on div at bounding box center [631, 66] width 9 height 16
click at [631, 66] on icon at bounding box center [632, 65] width 5 height 5
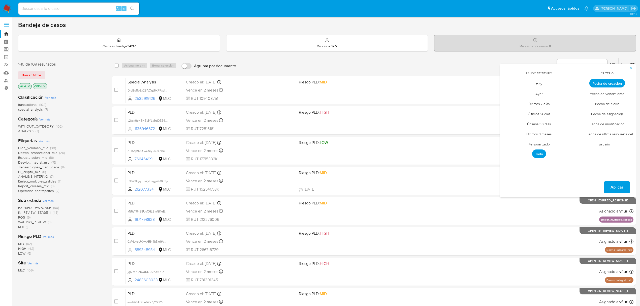
click at [548, 141] on span "Personalizado" at bounding box center [539, 144] width 32 height 10
click at [508, 92] on icon "Mes anterior" at bounding box center [508, 92] width 6 height 6
click at [561, 121] on button "12" at bounding box center [559, 121] width 8 height 8
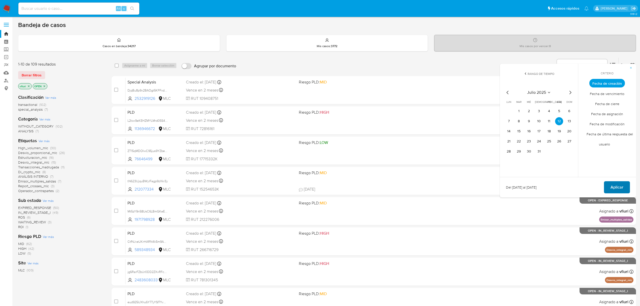
click at [613, 187] on span "Aplicar" at bounding box center [617, 187] width 13 height 11
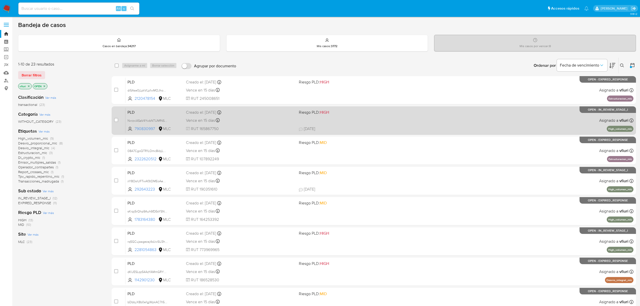
click at [263, 117] on div "Vence en 15 días Vence el 10/10/2025 16:09:02" at bounding box center [240, 120] width 109 height 7
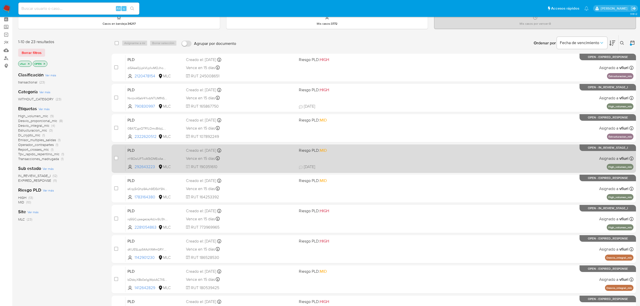
scroll to position [34, 0]
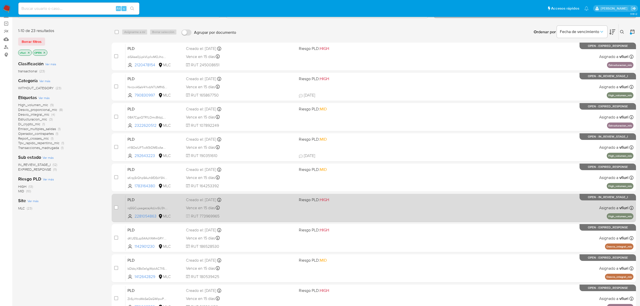
click at [267, 201] on div "Creado el: 12/07/2025 Creado el: 12/07/2025 16:08:23" at bounding box center [240, 200] width 109 height 6
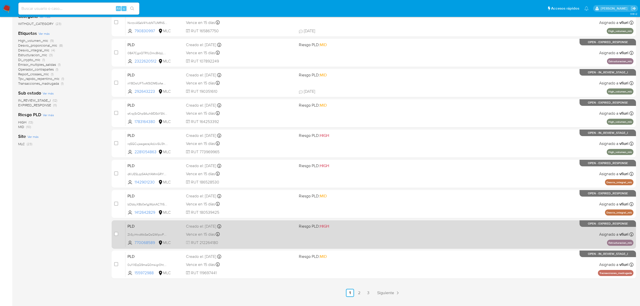
scroll to position [110, 0]
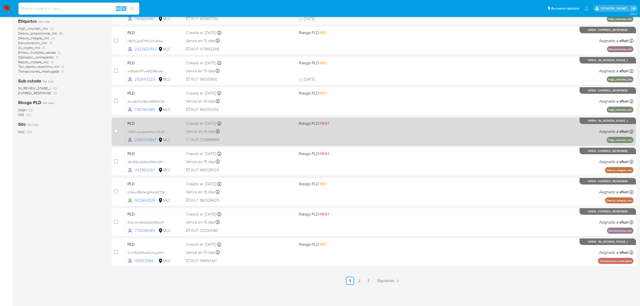
click at [242, 143] on div "PLD rq5GCujaagezaj4dJwSU3h5k 2281054863 MLC Riesgo PLD: HIGH Creado el: 12/07/2…" at bounding box center [380, 131] width 508 height 25
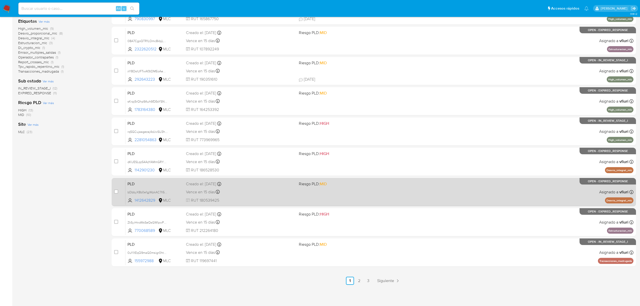
click at [447, 192] on div "PLD bDbbyX8b0e1gjWpkAC7Il5GE 1412642829 MLC Riesgo PLD: MID Creado el: 12/07/20…" at bounding box center [380, 191] width 508 height 25
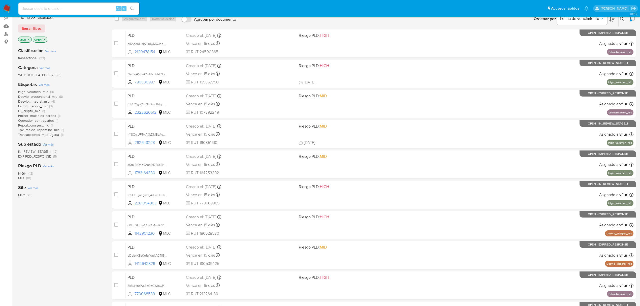
scroll to position [0, 0]
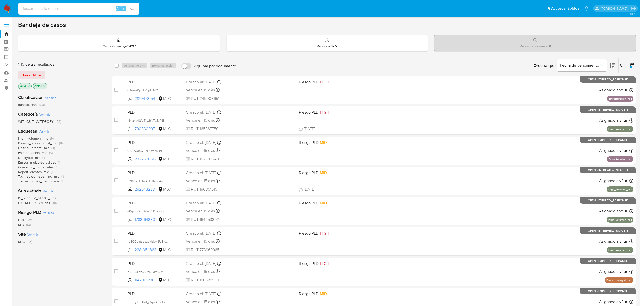
click at [52, 10] on input at bounding box center [78, 8] width 121 height 7
paste input "1667837042"
type input "1667837042"
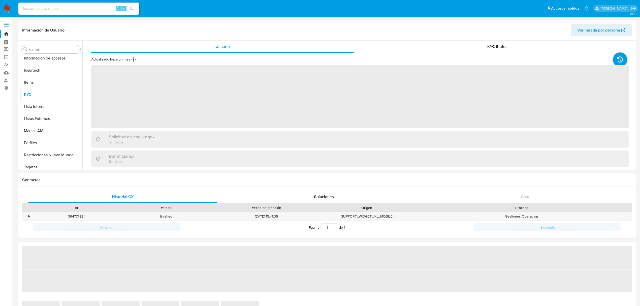
scroll to position [237, 0]
select select "10"
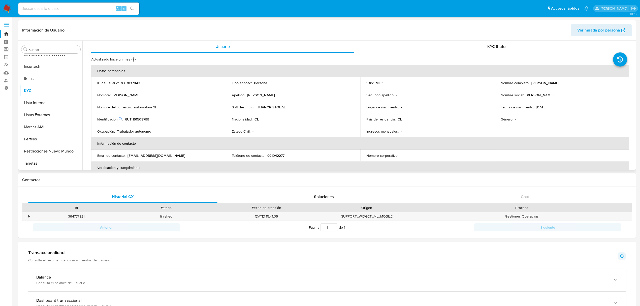
click at [143, 120] on p "RUT 161508799" at bounding box center [137, 119] width 24 height 5
copy p "161508799"
drag, startPoint x: 147, startPoint y: 116, endPoint x: 142, endPoint y: 123, distance: 8.8
click at [142, 123] on td "Identificación Nº de serie: 525916120 : RUT 161508799" at bounding box center [158, 119] width 135 height 12
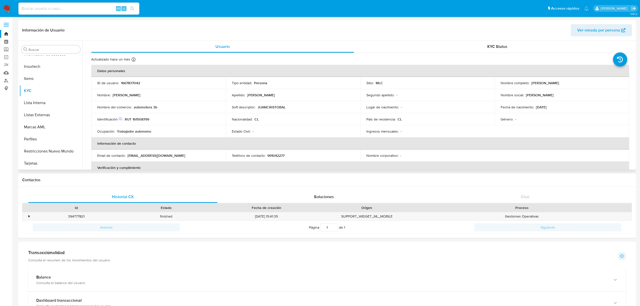
click at [139, 119] on p "RUT 161508799" at bounding box center [137, 119] width 24 height 5
copy p "161508799"
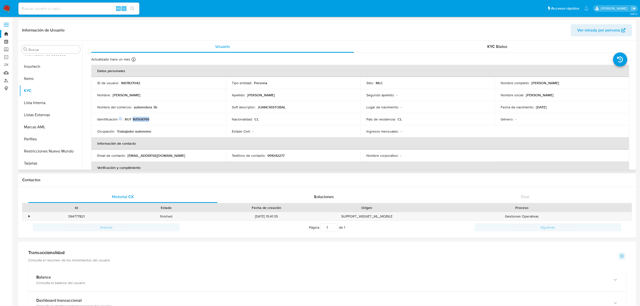
copy p "161508799"
click at [140, 117] on p "RUT 161508799" at bounding box center [137, 119] width 24 height 5
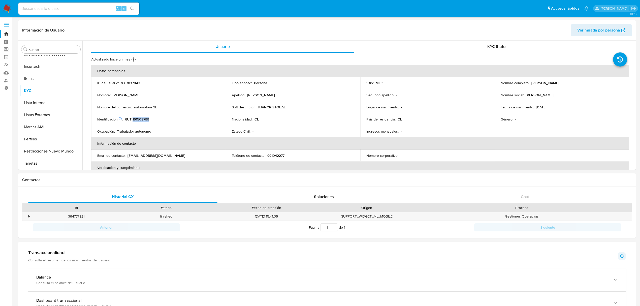
click at [8, 34] on link "Bandeja" at bounding box center [30, 34] width 60 height 8
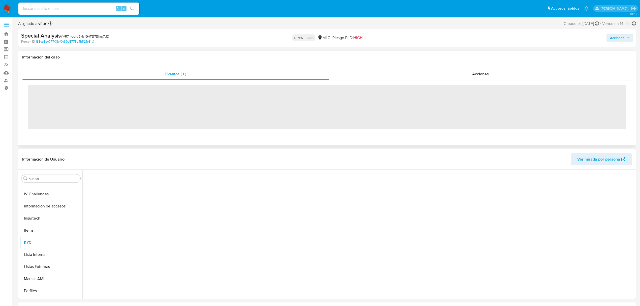
scroll to position [237, 0]
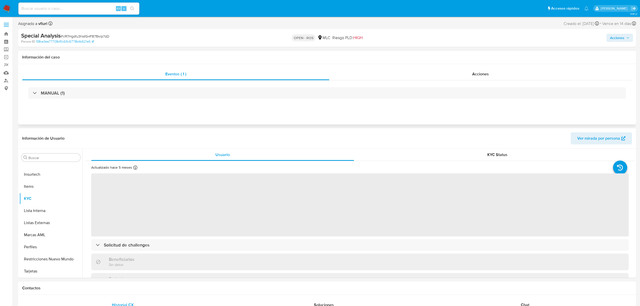
select select "10"
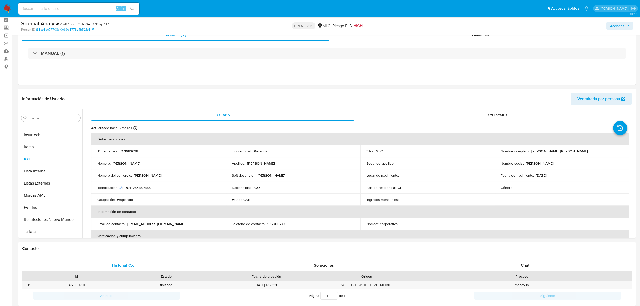
scroll to position [34, 0]
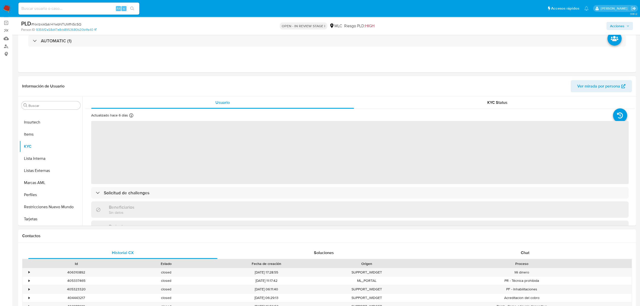
scroll to position [67, 0]
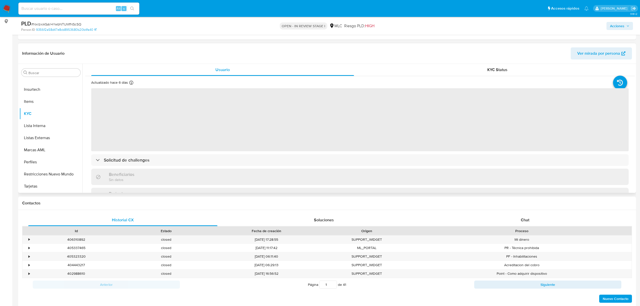
select select "10"
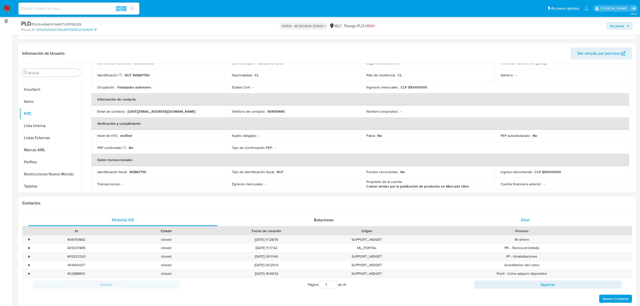
click at [532, 217] on div "Chat" at bounding box center [525, 220] width 189 height 12
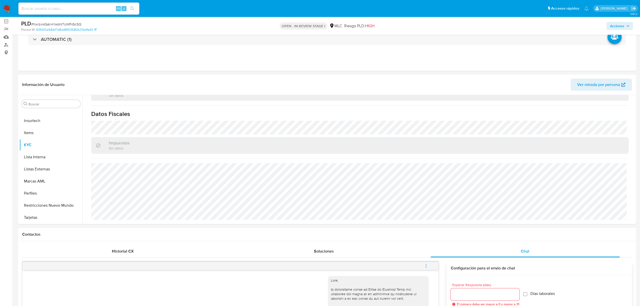
scroll to position [34, 0]
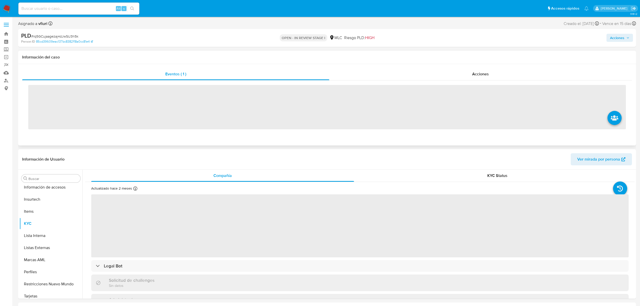
scroll to position [237, 0]
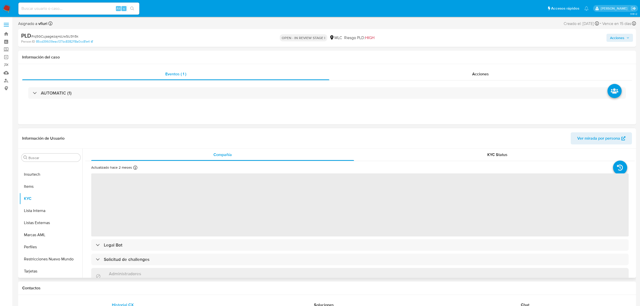
select select "10"
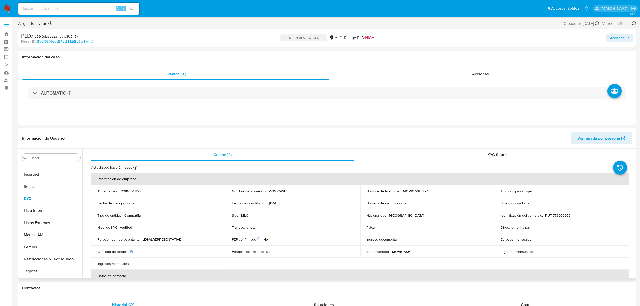
click at [134, 189] on p "2281054863" at bounding box center [131, 191] width 20 height 5
copy p "2281054863"
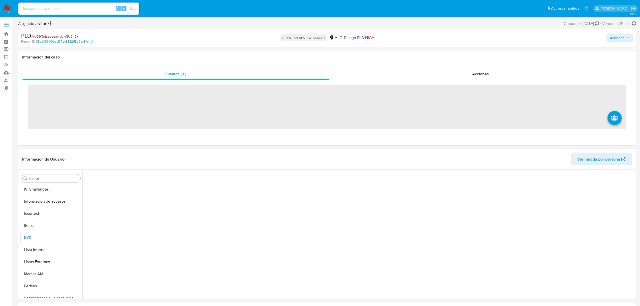
scroll to position [237, 0]
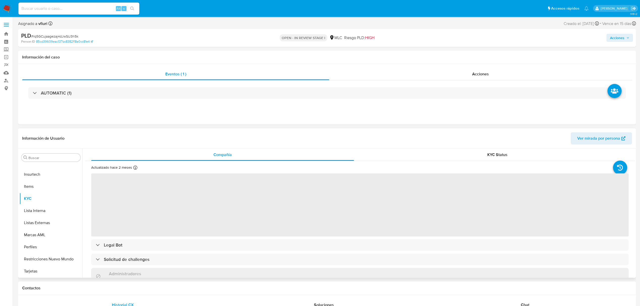
select select "10"
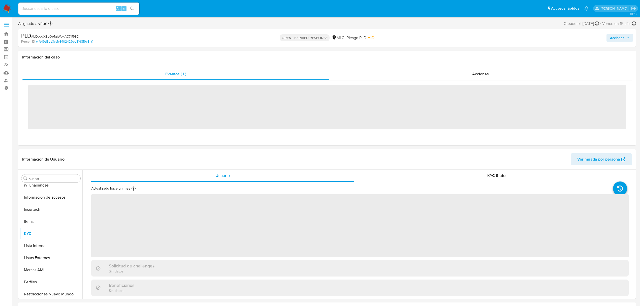
scroll to position [237, 0]
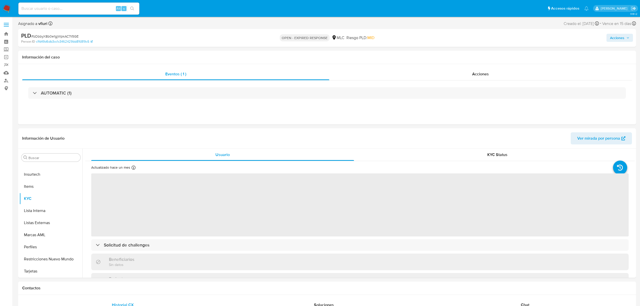
select select "10"
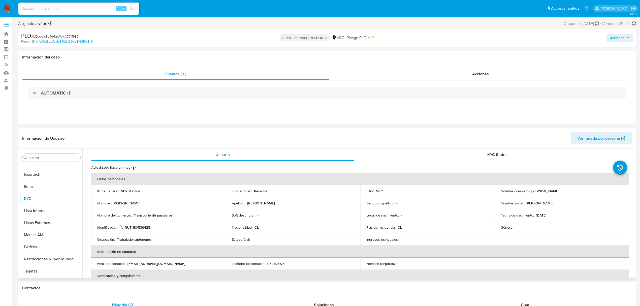
click at [129, 190] on p "1412642829" at bounding box center [130, 191] width 19 height 5
copy p "1412642829"
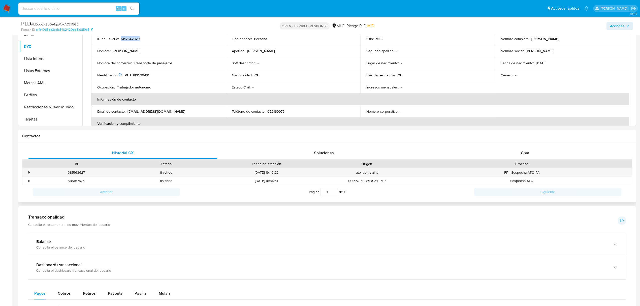
scroll to position [168, 0]
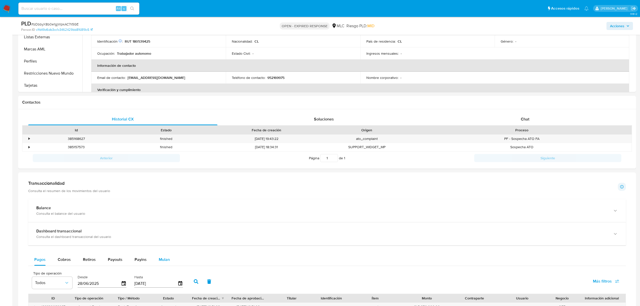
click at [163, 258] on span "Mulan" at bounding box center [164, 260] width 11 height 6
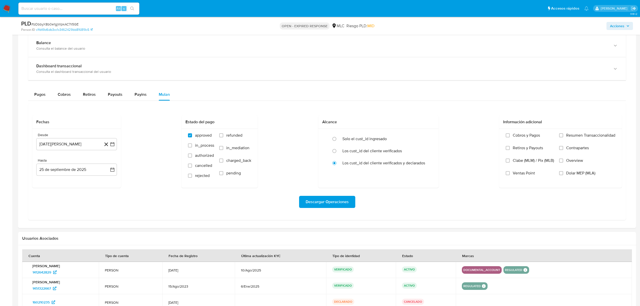
scroll to position [336, 0]
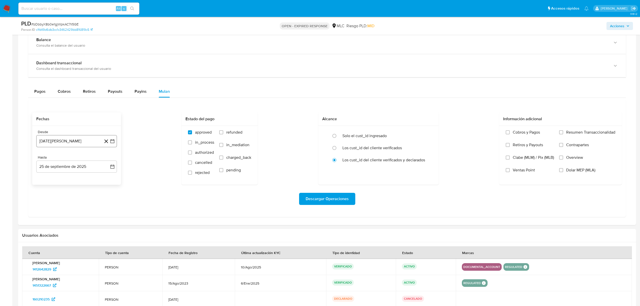
click at [111, 144] on icon "button" at bounding box center [112, 141] width 5 height 5
click at [107, 161] on icon "Mes siguiente" at bounding box center [108, 160] width 6 height 6
click at [56, 202] on button "10" at bounding box center [56, 198] width 8 height 8
click at [114, 167] on icon "button" at bounding box center [112, 166] width 5 height 5
click at [55, 213] on button "9" at bounding box center [56, 214] width 8 height 8
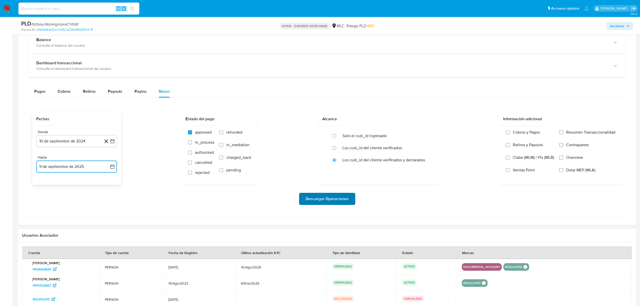
click at [336, 203] on span "Descargar Operaciones" at bounding box center [327, 198] width 43 height 11
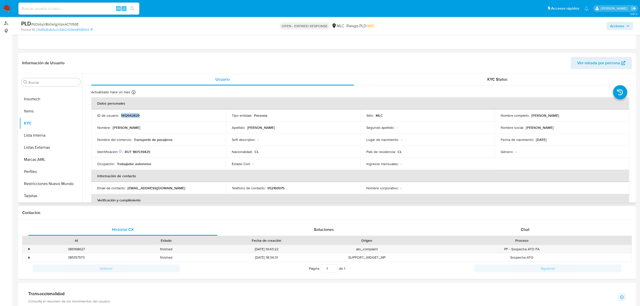
scroll to position [0, 0]
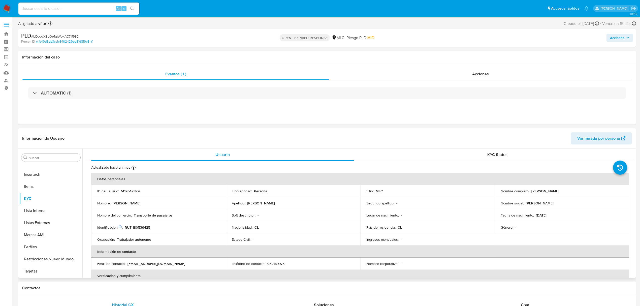
drag, startPoint x: 132, startPoint y: 195, endPoint x: 126, endPoint y: 191, distance: 7.1
click at [126, 191] on p "1412642829" at bounding box center [130, 191] width 19 height 5
copy p "1412642829"
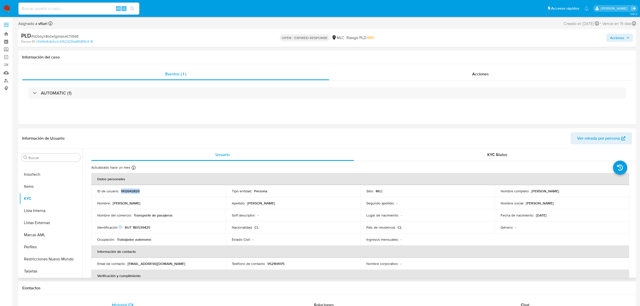
copy p "1412642829"
click at [68, 35] on span "# bDbbyX8b0e1gjWpkAC7Il5GE" at bounding box center [54, 36] width 47 height 5
copy span "bDbbyX8b0e1gjWpkAC7Il5GE"
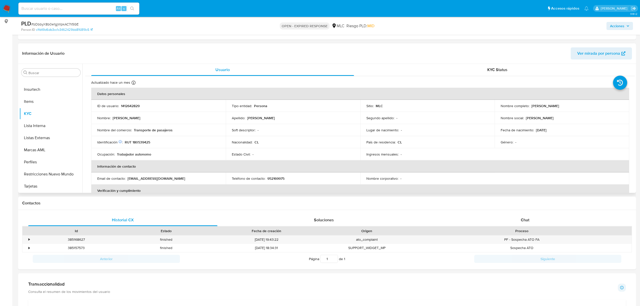
click at [147, 143] on p "RUT 180539425" at bounding box center [137, 142] width 25 height 5
copy p "180539425"
click at [54, 141] on button "Cruces y Relaciones" at bounding box center [48, 145] width 59 height 12
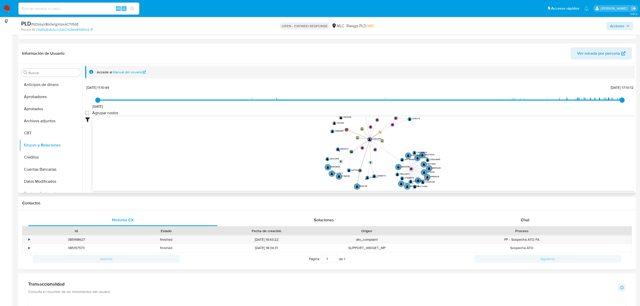
drag, startPoint x: 283, startPoint y: 166, endPoint x: 269, endPoint y: 182, distance: 21.8
click at [269, 182] on icon "device-67ea9081abaff8fbcc0e0025  user-1412642829  1412642829 device-688512c07…" at bounding box center [363, 152] width 542 height 73
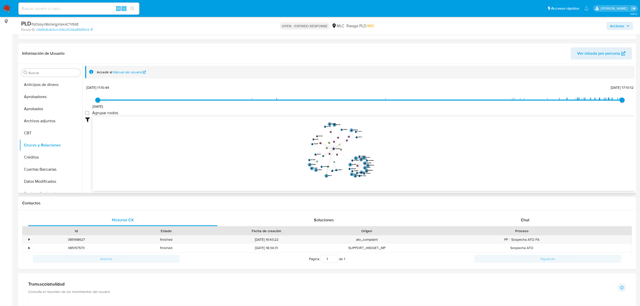
drag, startPoint x: 374, startPoint y: 163, endPoint x: 386, endPoint y: 152, distance: 15.6
click at [386, 152] on icon "device-67ea9081abaff8fbcc0e0025  user-1412642829  1412642829 device-688512c07…" at bounding box center [363, 152] width 542 height 73
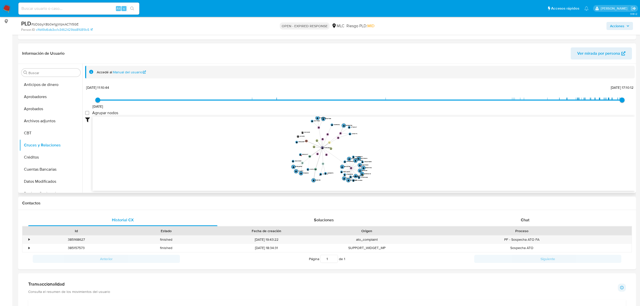
click at [404, 161] on icon "device-67ea9081abaff8fbcc0e0025  user-1412642829  1412642829 device-688512c07…" at bounding box center [363, 152] width 542 height 73
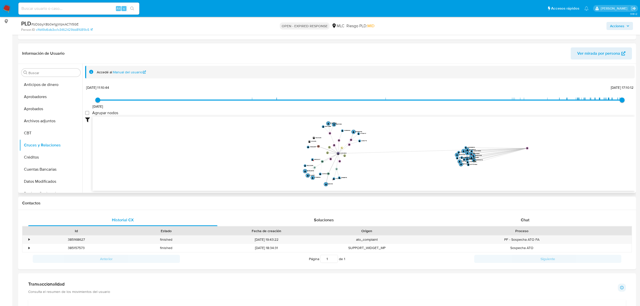
drag, startPoint x: 361, startPoint y: 172, endPoint x: 526, endPoint y: 148, distance: 167.3
click at [526, 148] on g "bank_account-5fac745b78a5bdee4d35fe6f59252662 " at bounding box center [527, 148] width 3 height 3
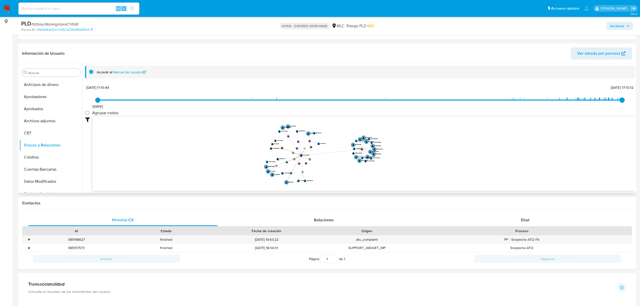
drag, startPoint x: 249, startPoint y: 144, endPoint x: 201, endPoint y: 139, distance: 48.2
click at [201, 139] on icon "device-67ea9081abaff8fbcc0e0025  user-1412642829  1412642829 device-688512c07…" at bounding box center [363, 152] width 542 height 73
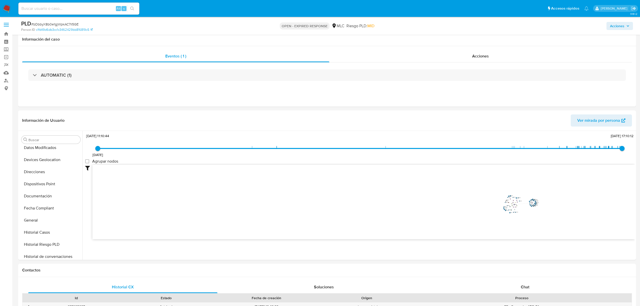
scroll to position [134, 0]
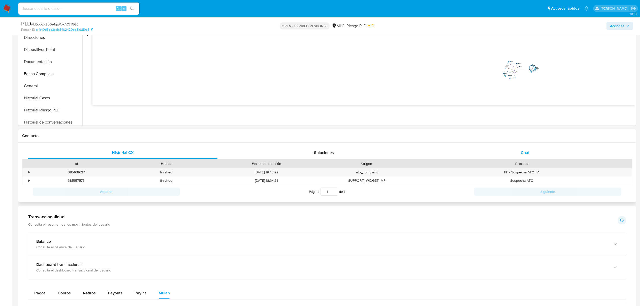
click at [533, 151] on div "Chat" at bounding box center [525, 153] width 189 height 12
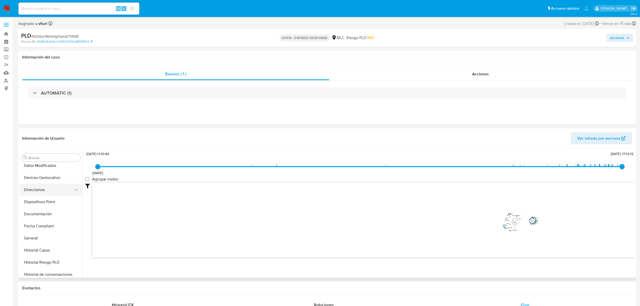
scroll to position [237, 0]
click at [38, 198] on button "KYC" at bounding box center [48, 199] width 59 height 12
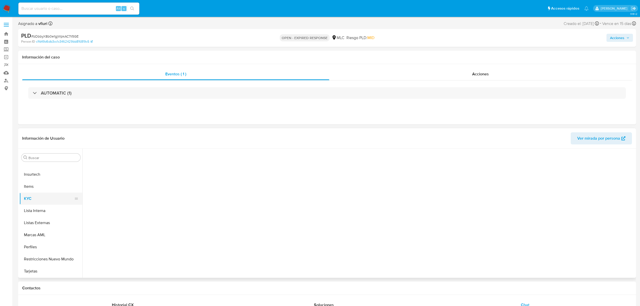
scroll to position [0, 0]
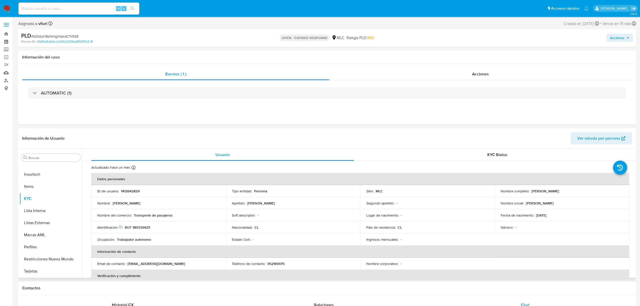
click at [146, 228] on p "RUT 180539425" at bounding box center [137, 227] width 25 height 5
copy p "180539425"
drag, startPoint x: 530, startPoint y: 193, endPoint x: 585, endPoint y: 192, distance: 55.5
click at [585, 192] on div "Nombre completo : Sebastián Andrés Vásquez Villagra" at bounding box center [562, 191] width 122 height 5
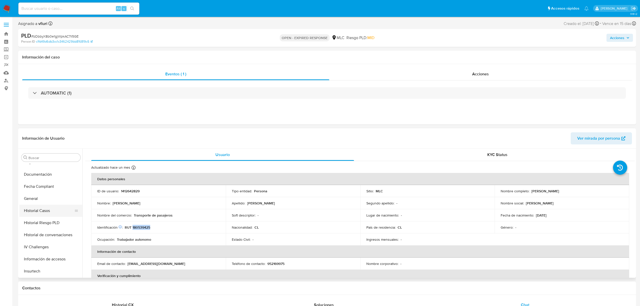
scroll to position [136, 0]
click at [36, 220] on button "Historial Casos" at bounding box center [48, 215] width 59 height 12
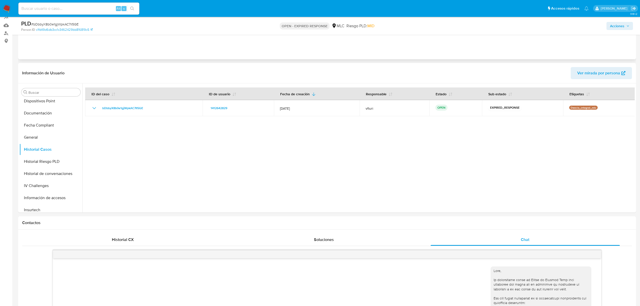
scroll to position [0, 0]
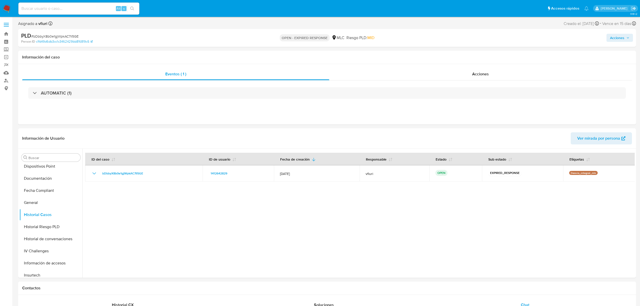
click at [72, 38] on span "# bDbbyX8b0e1gjWpkAC7Il5GE" at bounding box center [54, 36] width 47 height 5
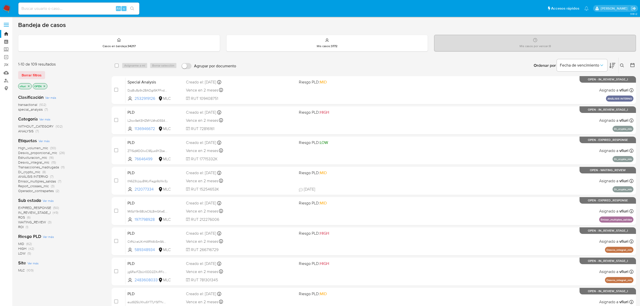
click at [622, 68] on button at bounding box center [623, 66] width 8 height 6
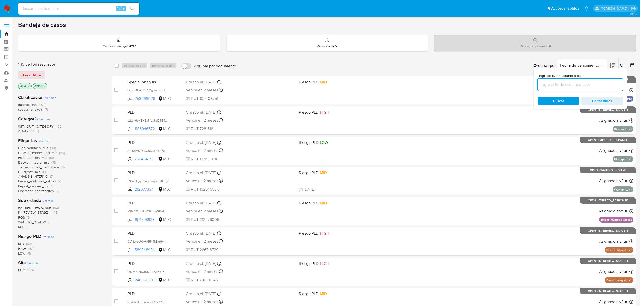
click at [552, 87] on input at bounding box center [580, 84] width 85 height 7
type input "5xYxvb3YRm81lHg2LWXpmf9e"
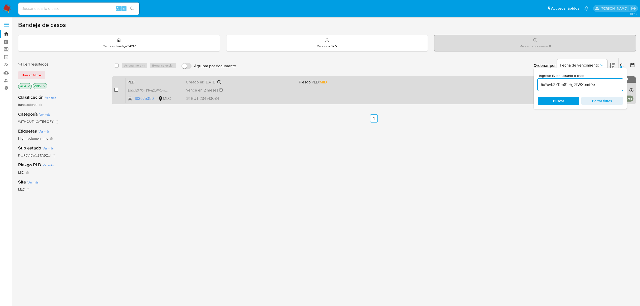
click at [115, 90] on input "checkbox" at bounding box center [116, 90] width 4 height 4
checkbox input "true"
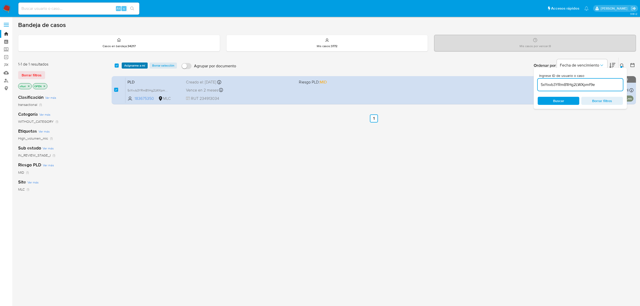
click at [139, 64] on span "Asignarme a mí" at bounding box center [134, 65] width 21 height 5
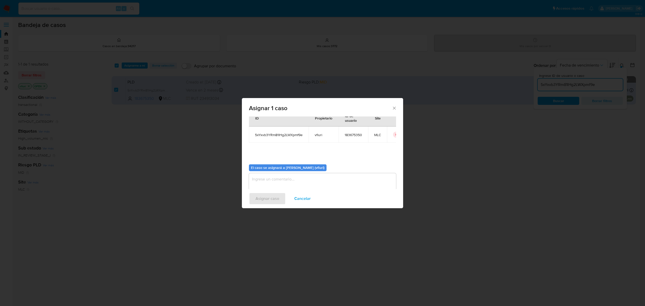
scroll to position [26, 0]
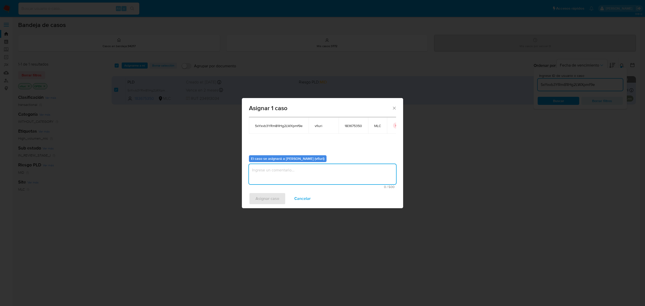
click at [285, 183] on textarea "assign-modal" at bounding box center [322, 174] width 147 height 20
type textarea "-"
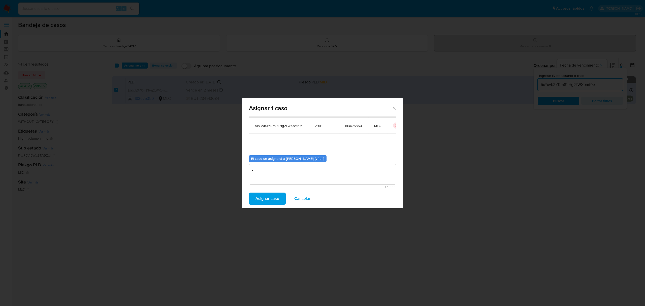
click at [265, 195] on span "Asignar caso" at bounding box center [268, 198] width 24 height 11
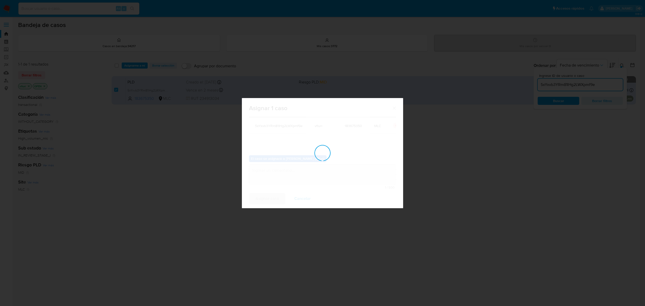
checkbox input "false"
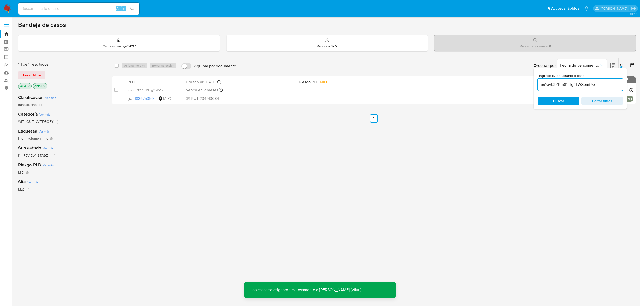
click at [257, 92] on div "Vence en 2 meses Vence el [DATE] 06:06:54" at bounding box center [240, 90] width 109 height 7
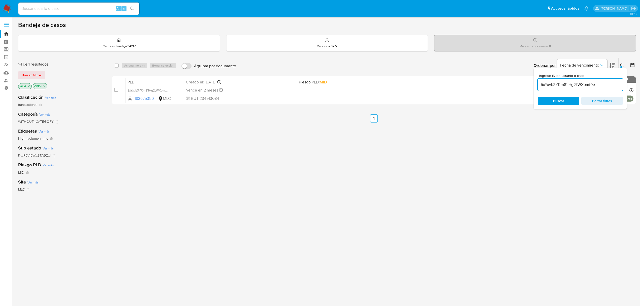
click at [553, 87] on input "5xYxvb3YRm81lHg2LWXpmf9e" at bounding box center [580, 84] width 85 height 7
paste input "bDbbyX8b0e1gjWpkAC7Il5GE"
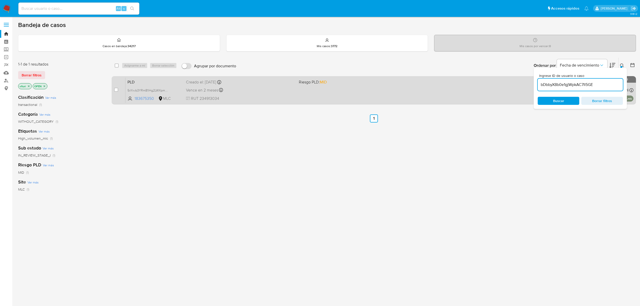
type input "bDbbyX8b0e1gjWpkAC7Il5GE"
click at [117, 89] on input "checkbox" at bounding box center [116, 90] width 4 height 4
checkbox input "true"
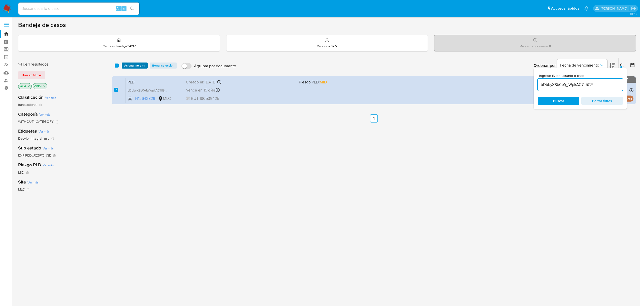
click at [136, 65] on span "Asignarme a mí" at bounding box center [134, 65] width 21 height 5
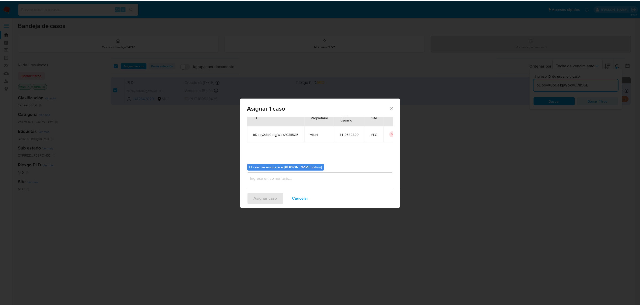
scroll to position [26, 0]
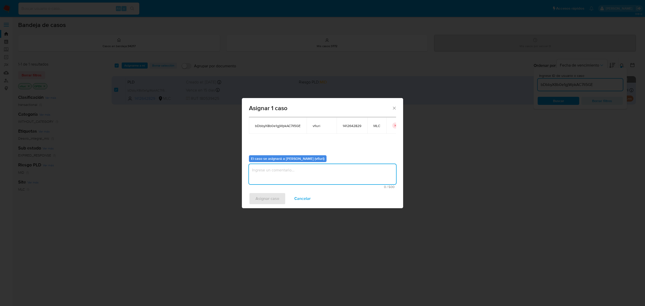
click at [297, 182] on textarea "assign-modal" at bounding box center [322, 174] width 147 height 20
type textarea "-"
click at [272, 196] on span "Asignar caso" at bounding box center [268, 198] width 24 height 11
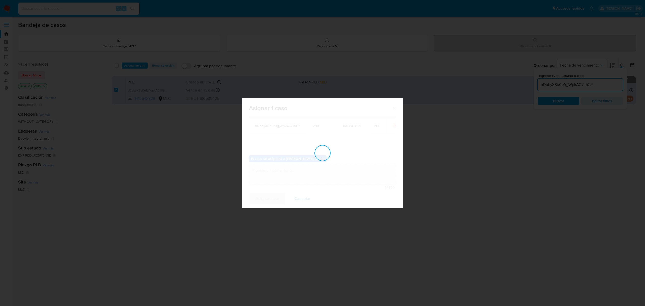
checkbox input "false"
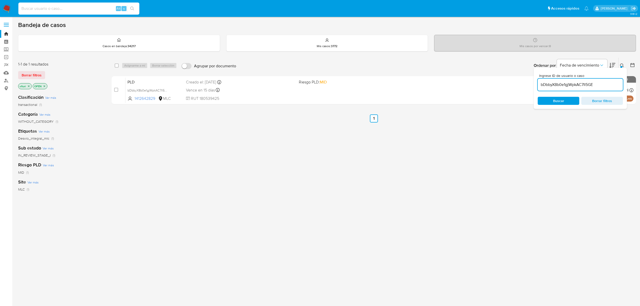
click at [44, 10] on input at bounding box center [78, 8] width 121 height 7
paste input "1667837042"
type input "1667837042"
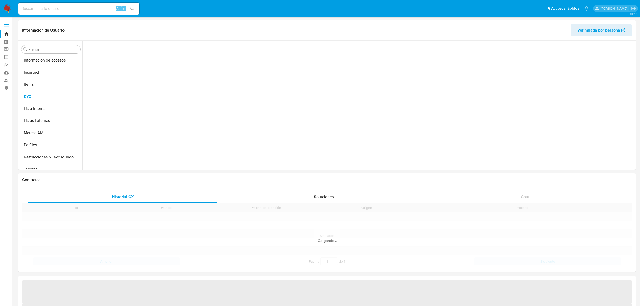
scroll to position [237, 0]
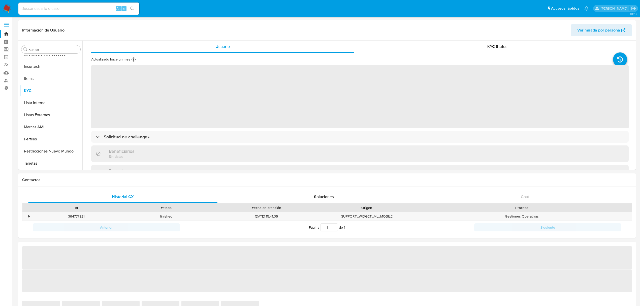
select select "10"
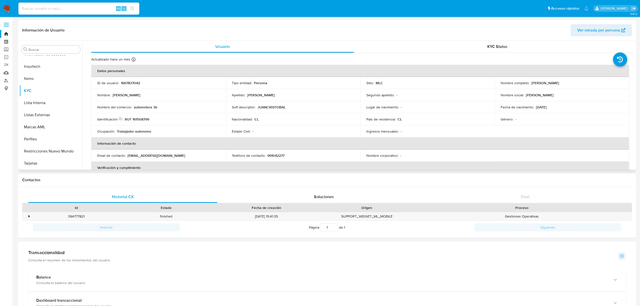
drag, startPoint x: 530, startPoint y: 82, endPoint x: 586, endPoint y: 82, distance: 56.5
click at [586, 82] on div "Nombre completo : [PERSON_NAME]" at bounding box center [562, 83] width 122 height 5
copy p "[PERSON_NAME]"
drag, startPoint x: 140, startPoint y: 119, endPoint x: 125, endPoint y: 117, distance: 16.0
click at [125, 117] on div "Identificación Nº de serie: 525916120 : RUT 161508799" at bounding box center [158, 119] width 122 height 5
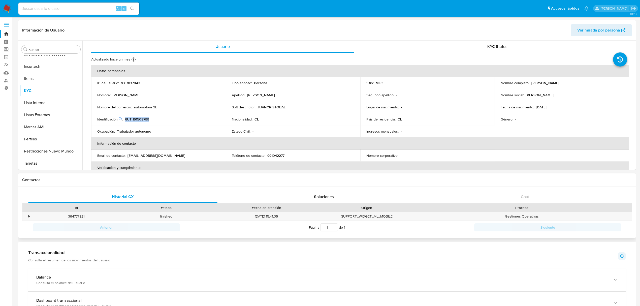
copy p "RUT 161508799"
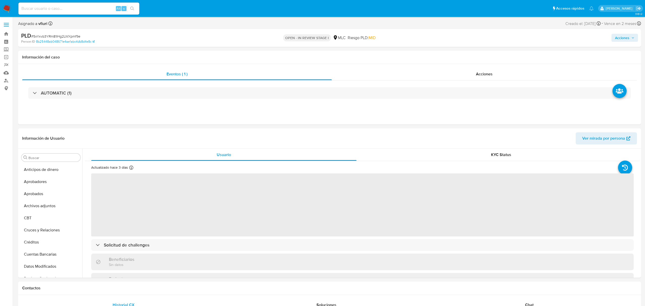
select select "10"
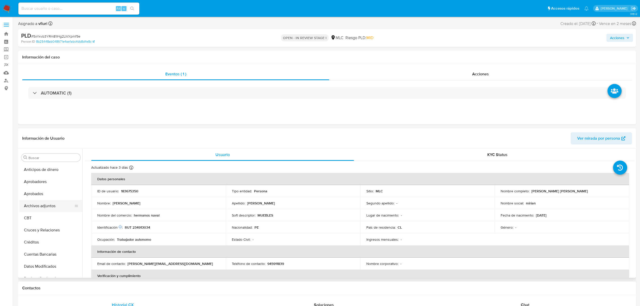
click at [40, 204] on button "Archivos adjuntos" at bounding box center [48, 206] width 59 height 12
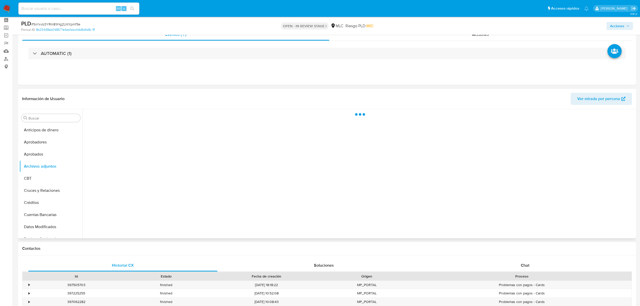
scroll to position [34, 0]
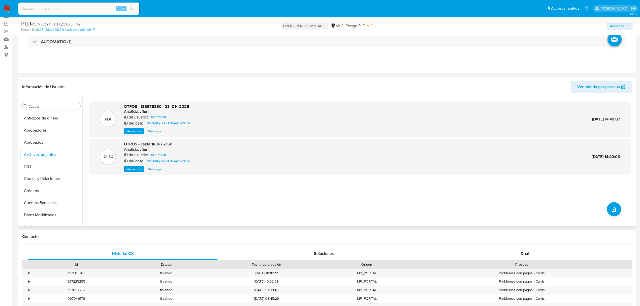
click at [132, 131] on span "Ver archivo" at bounding box center [134, 131] width 15 height 5
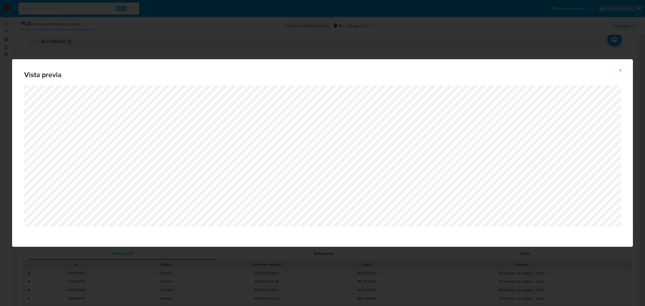
click at [617, 71] on button "Attachment preview" at bounding box center [620, 70] width 11 height 8
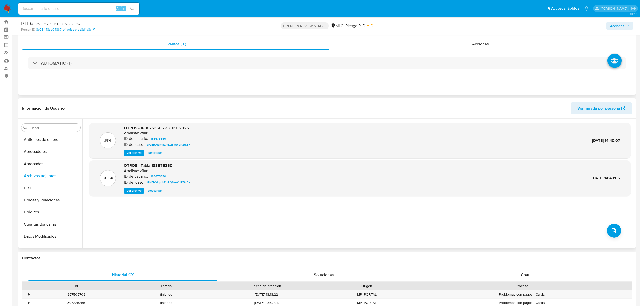
scroll to position [0, 0]
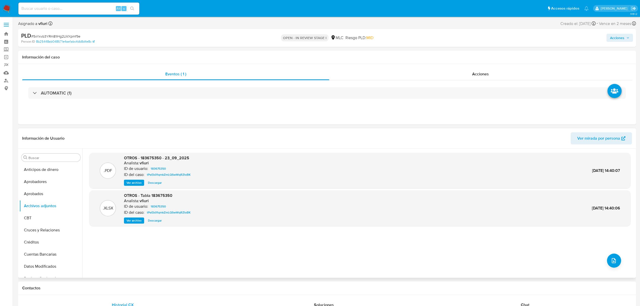
click at [625, 38] on span "Acciones" at bounding box center [619, 37] width 19 height 7
click at [477, 63] on div "Enviar" at bounding box center [512, 94] width 233 height 66
click at [476, 57] on div "Resolución del caso Alt r" at bounding box center [483, 53] width 48 height 13
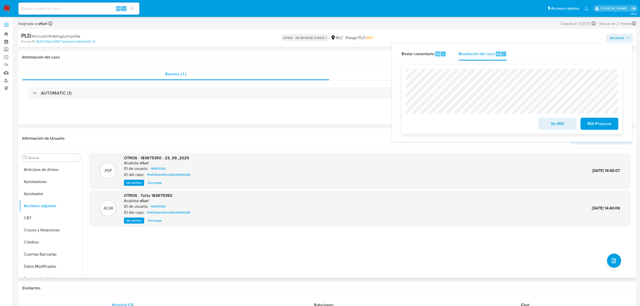
click at [593, 123] on span "ROI Proposal" at bounding box center [599, 123] width 25 height 11
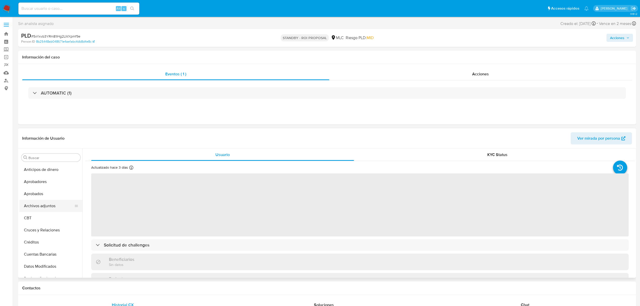
select select "10"
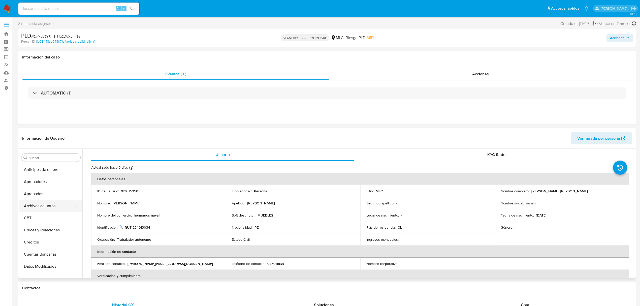
click at [42, 207] on button "Archivos adjuntos" at bounding box center [48, 206] width 59 height 12
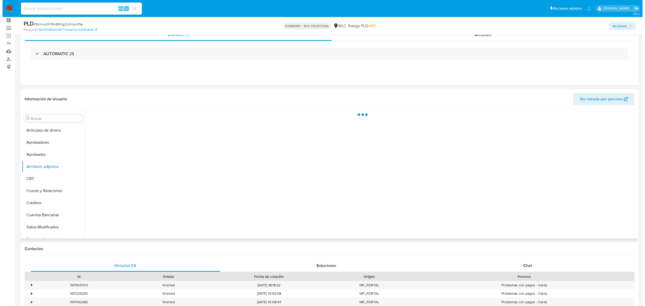
scroll to position [34, 0]
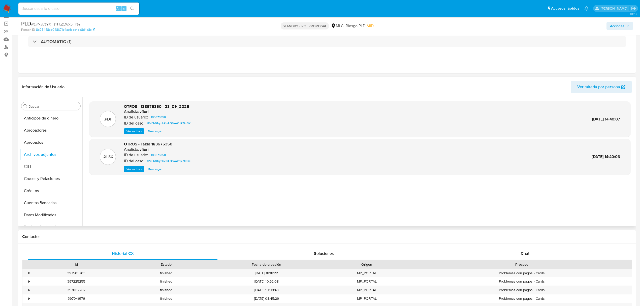
click at [135, 133] on span "Ver archivo" at bounding box center [134, 131] width 15 height 5
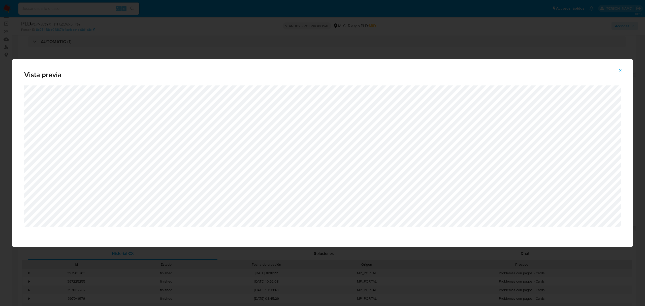
click at [622, 70] on icon "Attachment preview" at bounding box center [620, 70] width 4 height 4
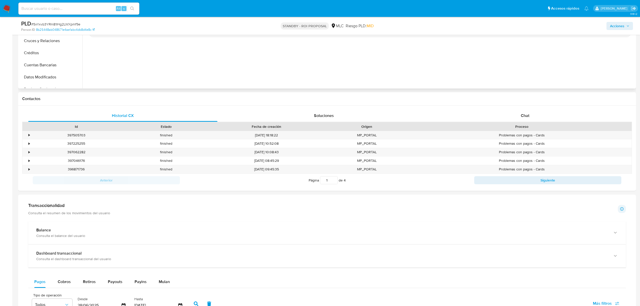
scroll to position [67, 0]
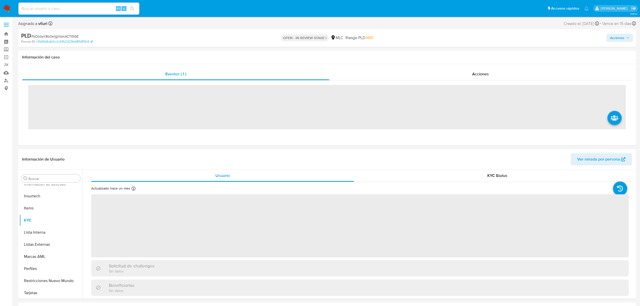
scroll to position [237, 0]
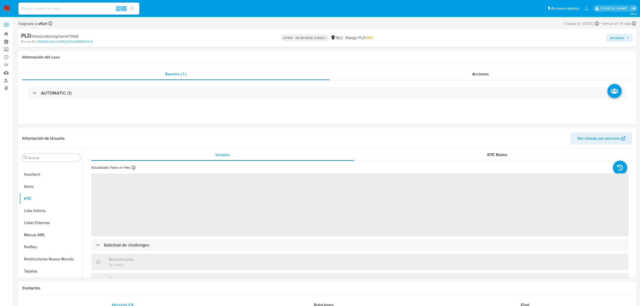
select select "10"
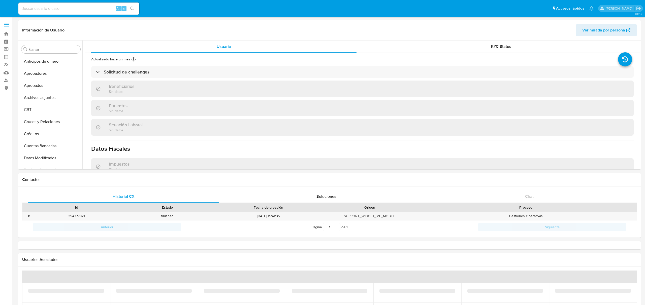
select select "10"
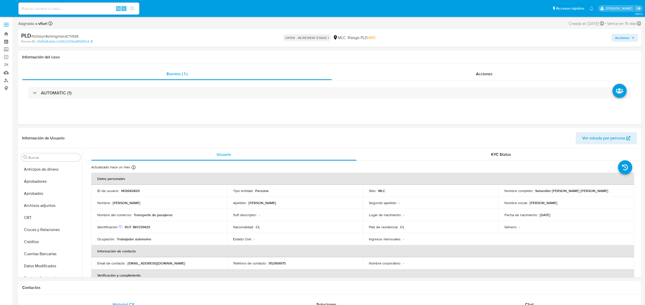
select select "10"
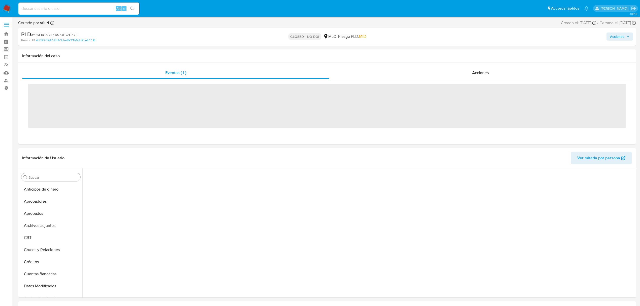
scroll to position [185, 0]
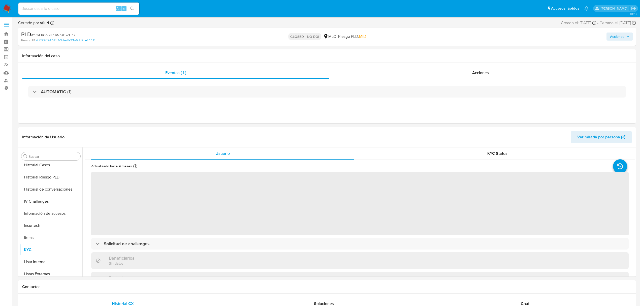
select select "10"
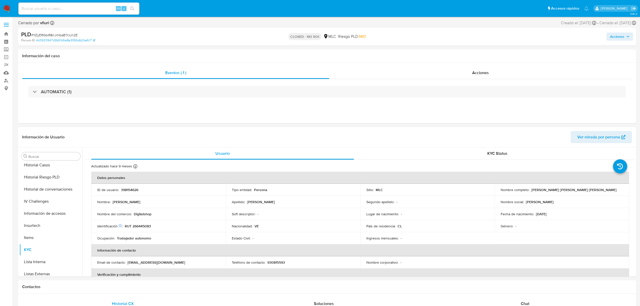
scroll to position [237, 0]
click at [7, 34] on link "Bandeja" at bounding box center [30, 34] width 60 height 8
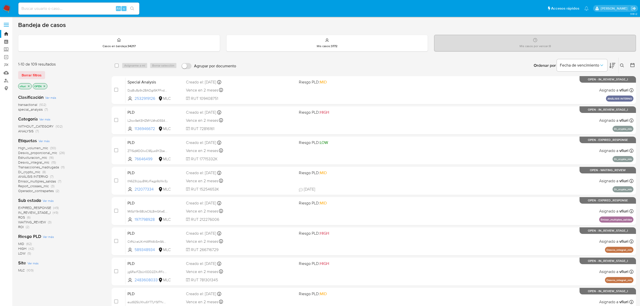
click at [620, 64] on icon at bounding box center [622, 66] width 4 height 4
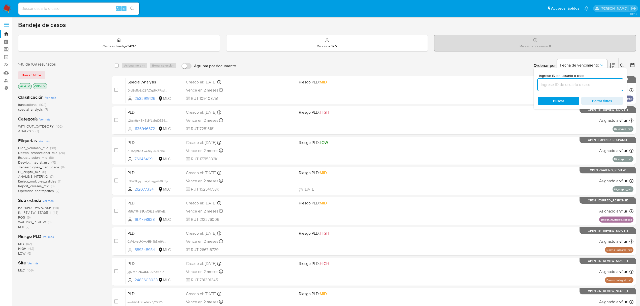
click at [606, 81] on input at bounding box center [580, 84] width 85 height 7
type input "bDbbyX8b0e1gjWpkAC7Il5GE"
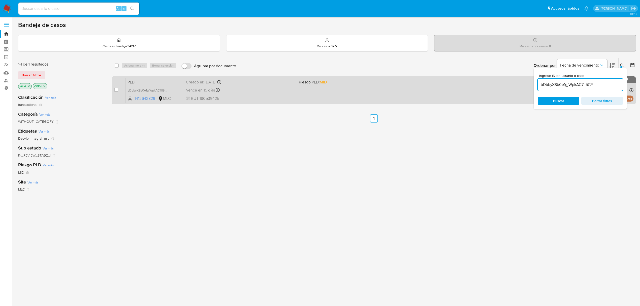
click at [270, 84] on div "Creado el: 12/07/2025 Creado el: 12/07/2025 16:08:13" at bounding box center [240, 82] width 109 height 6
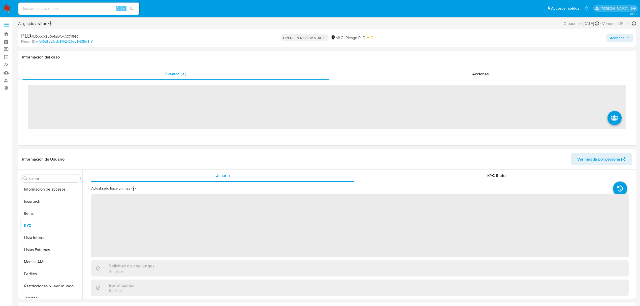
scroll to position [237, 0]
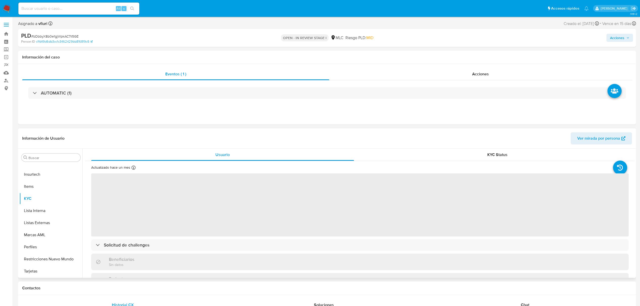
select select "10"
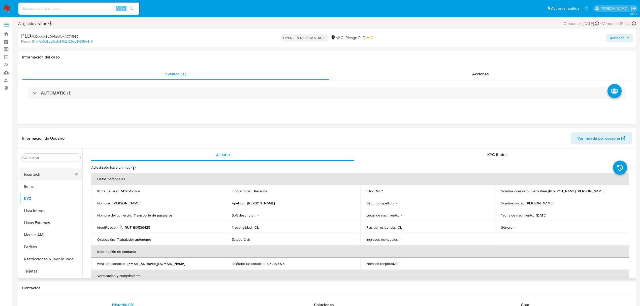
scroll to position [0, 0]
click at [41, 207] on button "Archivos adjuntos" at bounding box center [48, 206] width 59 height 12
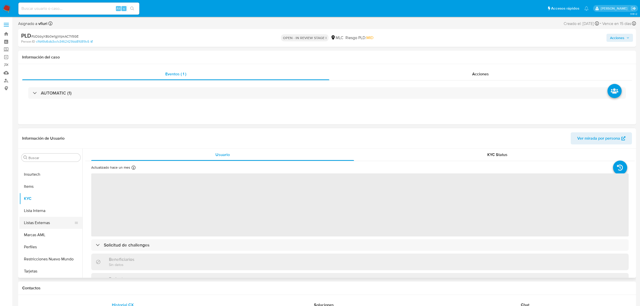
scroll to position [34, 0]
select select "10"
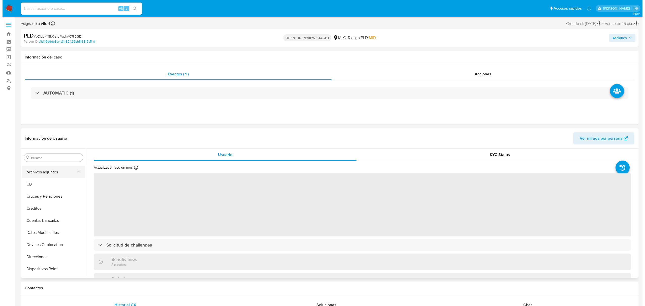
scroll to position [0, 0]
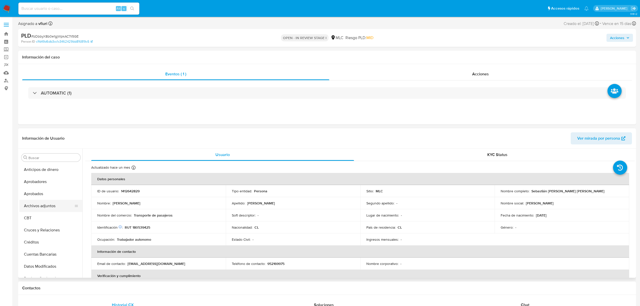
click at [44, 204] on button "Archivos adjuntos" at bounding box center [48, 206] width 59 height 12
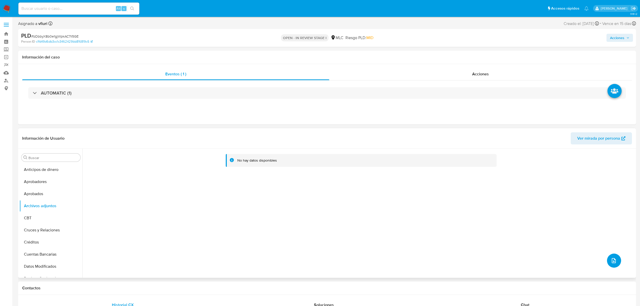
click at [614, 264] on span "upload-file" at bounding box center [614, 261] width 6 height 6
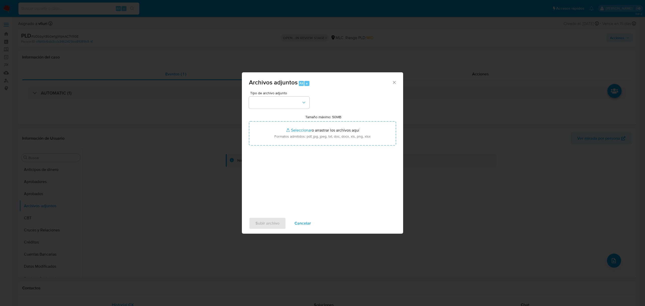
click at [282, 96] on div "Tipo de archivo adjunto" at bounding box center [279, 99] width 60 height 17
click at [283, 102] on button "button" at bounding box center [279, 103] width 60 height 12
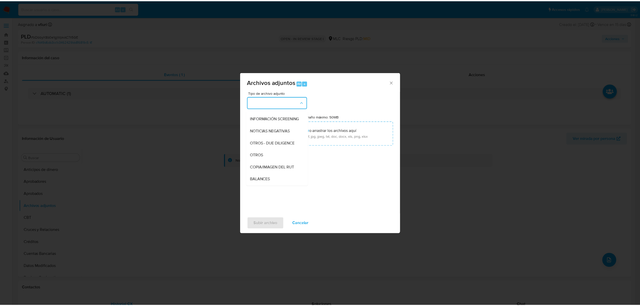
scroll to position [42, 0]
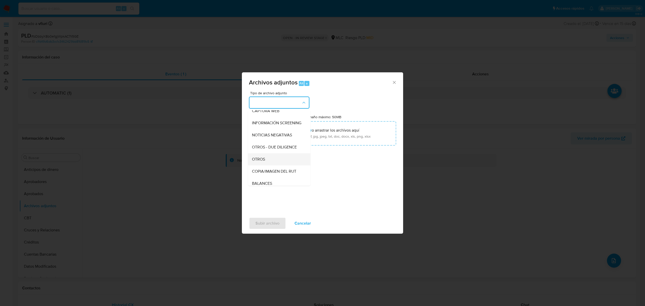
click at [267, 163] on div "OTROS" at bounding box center [277, 159] width 51 height 12
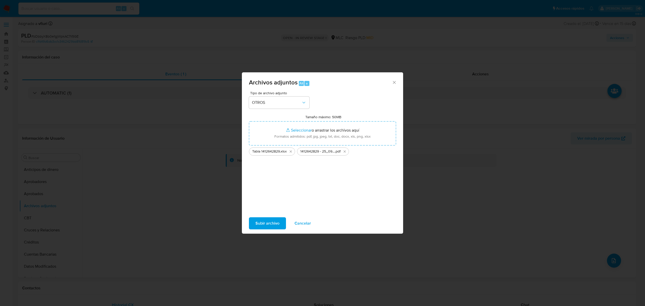
click at [273, 217] on div "Subir archivo Cancelar" at bounding box center [322, 223] width 161 height 19
click at [273, 220] on span "Subir archivo" at bounding box center [268, 223] width 24 height 11
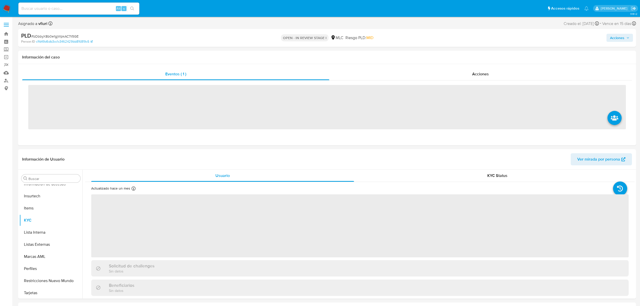
scroll to position [237, 0]
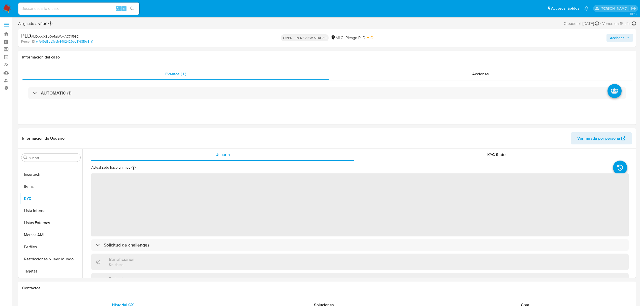
select select "10"
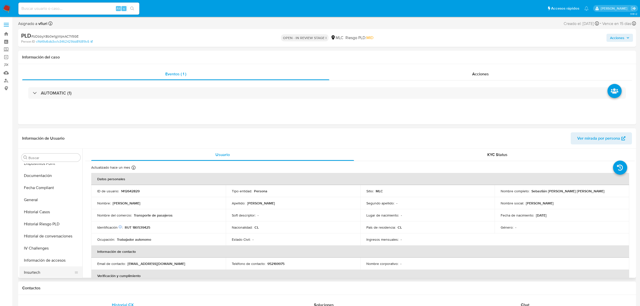
scroll to position [0, 0]
click at [42, 180] on button "Aprobadores" at bounding box center [48, 182] width 59 height 12
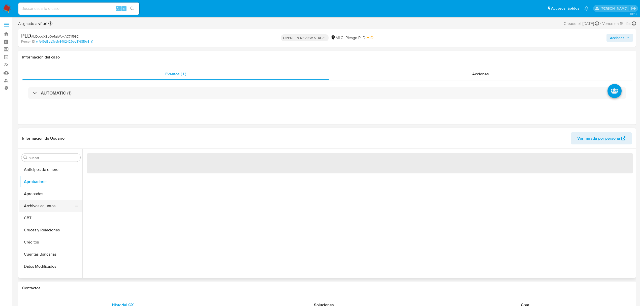
click at [42, 203] on button "Archivos adjuntos" at bounding box center [48, 206] width 59 height 12
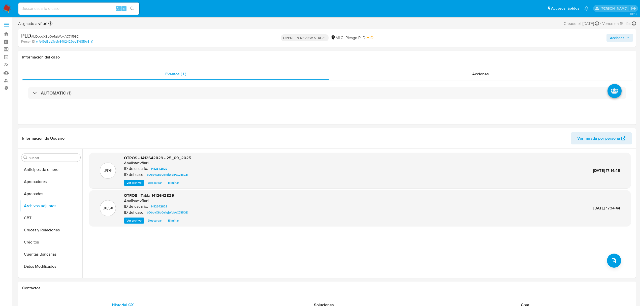
click at [612, 39] on span "Acciones" at bounding box center [617, 38] width 14 height 8
click at [487, 54] on span "Resolución del caso" at bounding box center [477, 54] width 36 height 6
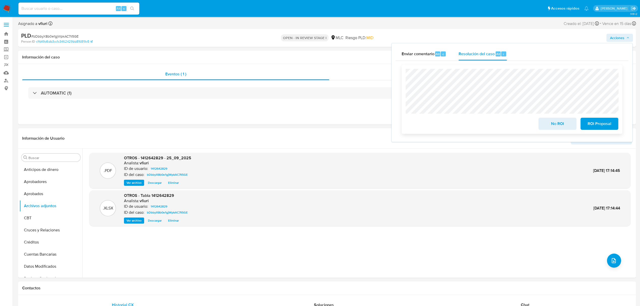
click at [595, 127] on span "ROI Proposal" at bounding box center [599, 123] width 25 height 11
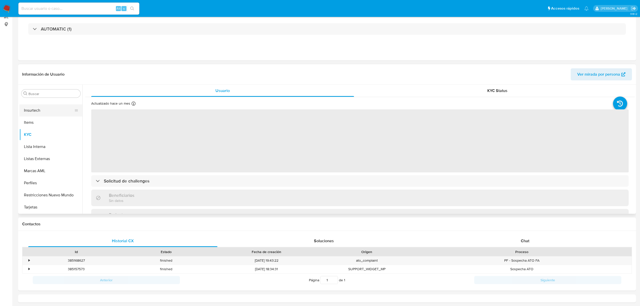
select select "10"
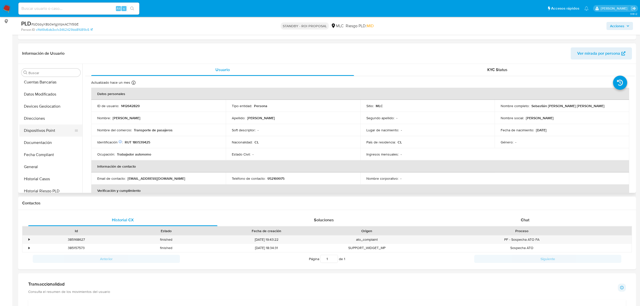
scroll to position [103, 0]
click at [43, 166] on button "Historial Casos" at bounding box center [48, 163] width 59 height 12
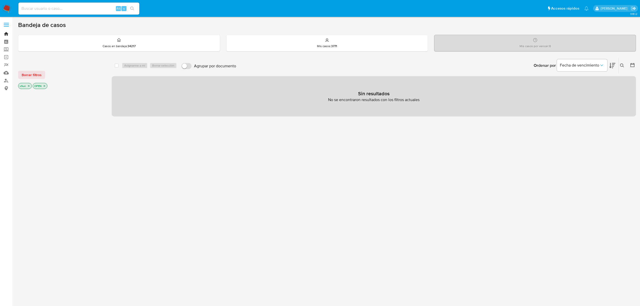
click at [5, 33] on link "Bandeja" at bounding box center [30, 34] width 60 height 8
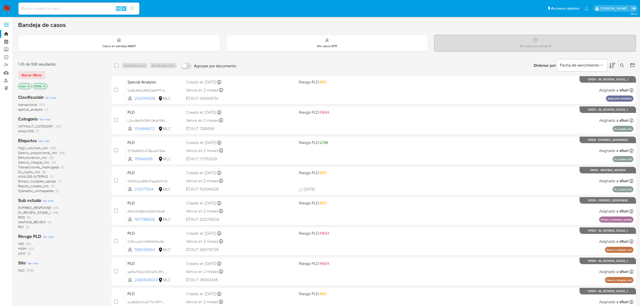
click at [632, 64] on icon at bounding box center [632, 65] width 5 height 5
click at [634, 66] on icon at bounding box center [632, 65] width 5 height 5
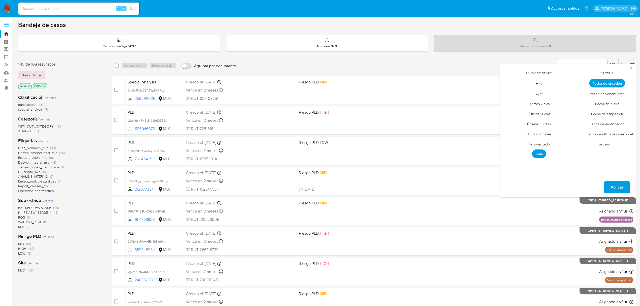
click at [541, 142] on span "Personalizado" at bounding box center [539, 144] width 32 height 10
click at [507, 93] on icon "Mes anterior" at bounding box center [508, 92] width 6 height 6
click at [559, 120] on button "12" at bounding box center [559, 121] width 8 height 8
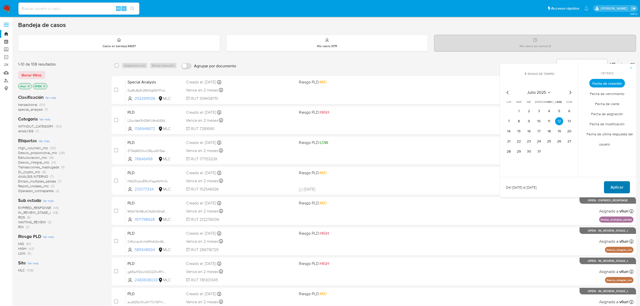
click at [624, 189] on button "Aplicar" at bounding box center [617, 187] width 26 height 12
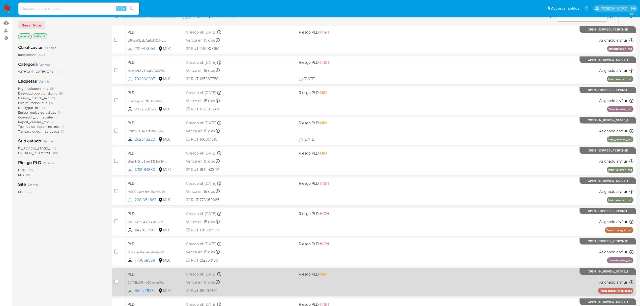
scroll to position [110, 0]
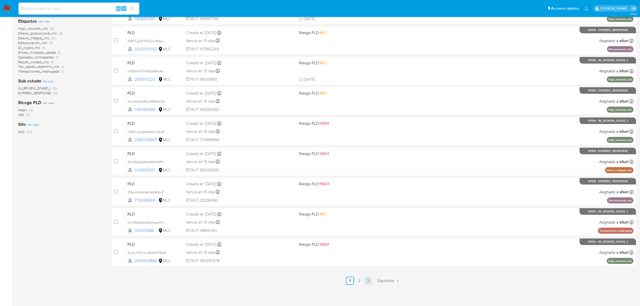
click at [368, 280] on link "3" at bounding box center [368, 281] width 8 height 8
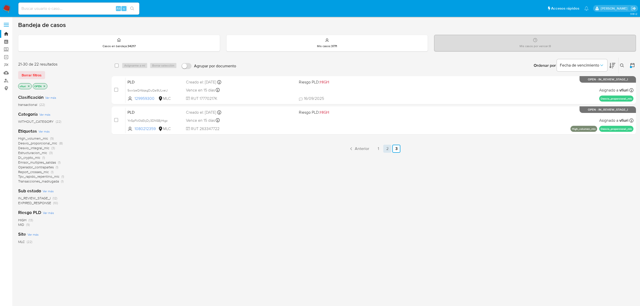
click at [385, 146] on link "2" at bounding box center [387, 149] width 8 height 8
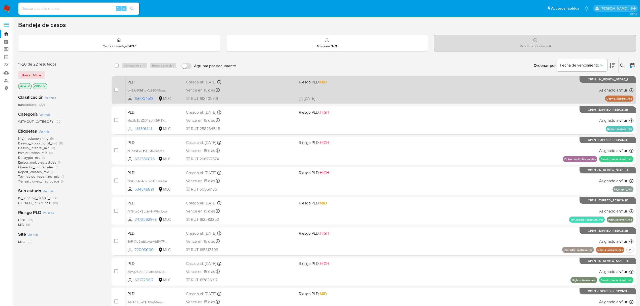
click at [271, 93] on div "Vence en 15 días Vence el 10/10/2025 16:07:03" at bounding box center [240, 90] width 109 height 7
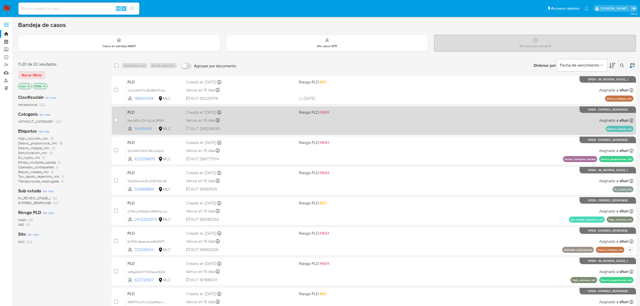
click at [280, 128] on span "RUT 258234545" at bounding box center [240, 129] width 109 height 6
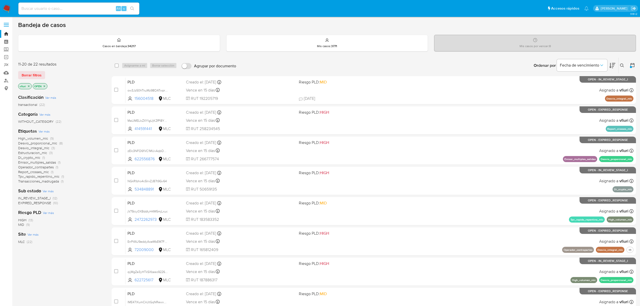
click at [621, 67] on icon at bounding box center [622, 66] width 4 height 4
click at [603, 83] on input at bounding box center [580, 84] width 85 height 7
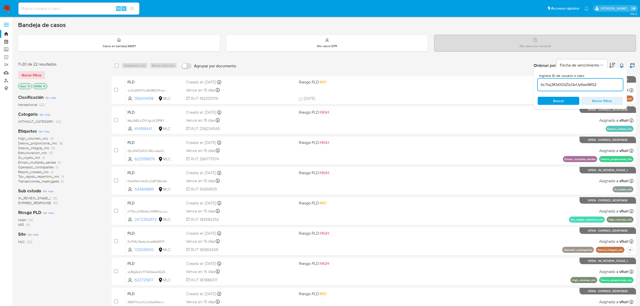
type input "bc7sq3Kb0GSZizQvUy6wdWS2"
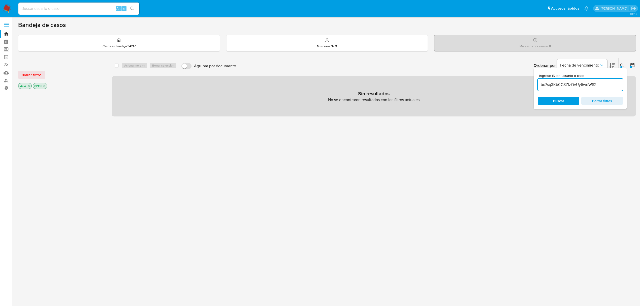
click at [28, 86] on icon "close-filter" at bounding box center [29, 86] width 2 height 2
click at [32, 86] on p "OPEN" at bounding box center [25, 86] width 14 height 6
click at [30, 86] on icon "close-filter" at bounding box center [29, 85] width 3 height 3
click at [636, 67] on div at bounding box center [636, 67] width 2 height 2
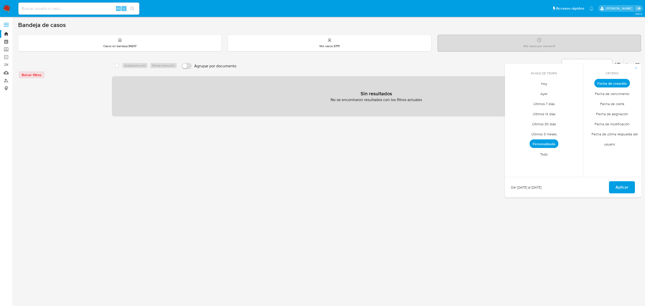
click at [542, 156] on span "Todo" at bounding box center [544, 154] width 18 height 10
click at [626, 191] on span "Aplicar" at bounding box center [622, 187] width 13 height 11
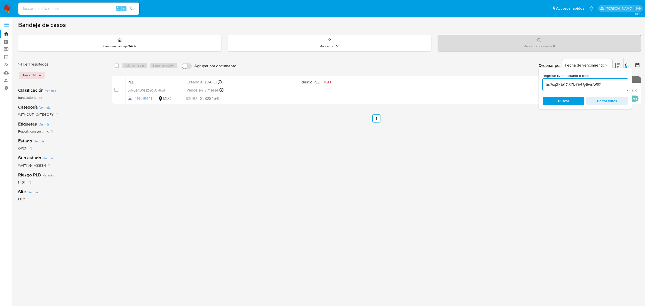
click at [339, 202] on div "select-all-cases-checkbox Asignarme a mí Borrar selección Agrupar por documento…" at bounding box center [376, 167] width 529 height 221
click at [626, 70] on div "Ingrese ID de usuario o caso bc7sq3Kb0GSZizQvUy6wdWS2 Buscar Borrar filtros" at bounding box center [585, 88] width 93 height 41
click at [627, 65] on icon at bounding box center [627, 66] width 4 height 4
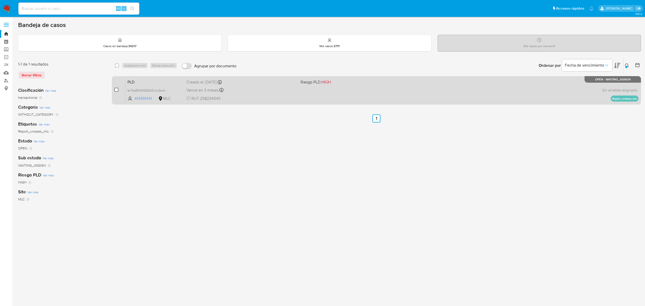
drag, startPoint x: 116, startPoint y: 89, endPoint x: 128, endPoint y: 64, distance: 28.0
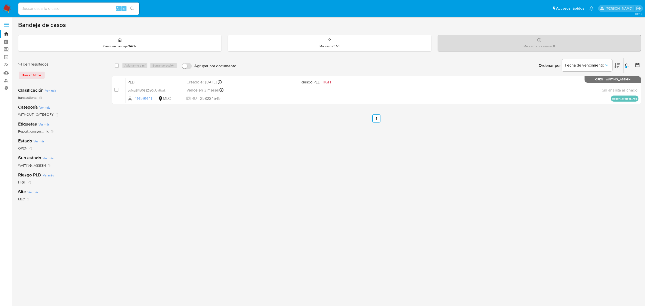
click at [117, 89] on input "checkbox" at bounding box center [116, 90] width 4 height 4
checkbox input "true"
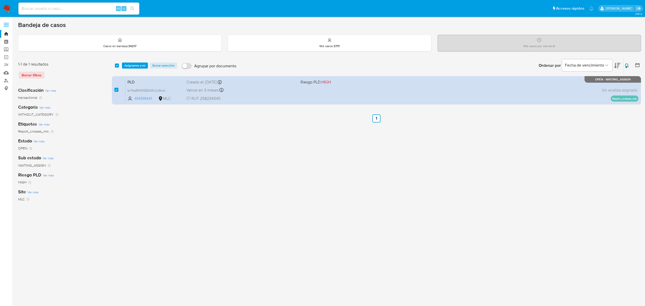
click at [131, 59] on div "select-all-cases-checkbox Asignarme a mí Borrar selección Agrupar por documento…" at bounding box center [376, 66] width 529 height 16
click at [131, 63] on span "Asignarme a mí" at bounding box center [135, 65] width 21 height 5
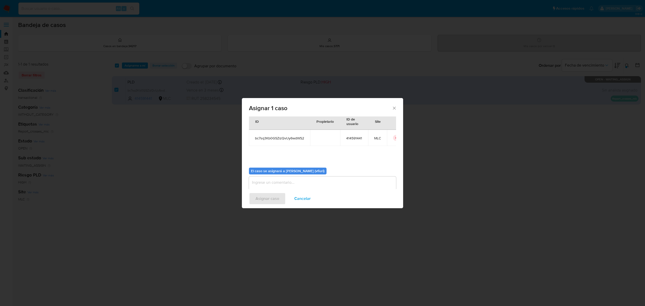
scroll to position [26, 0]
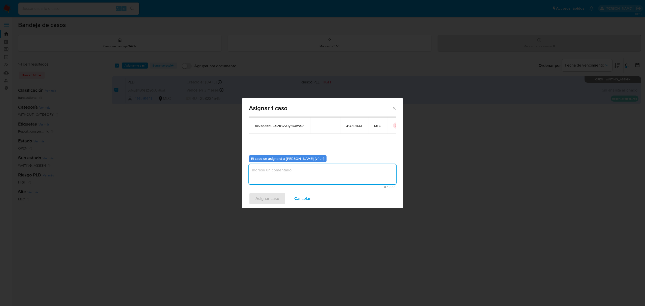
click at [319, 174] on textarea "assign-modal" at bounding box center [322, 174] width 147 height 20
type textarea "-"
click at [277, 196] on span "Asignar caso" at bounding box center [268, 198] width 24 height 11
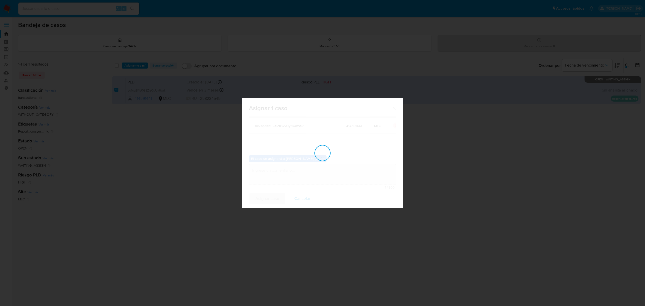
checkbox input "false"
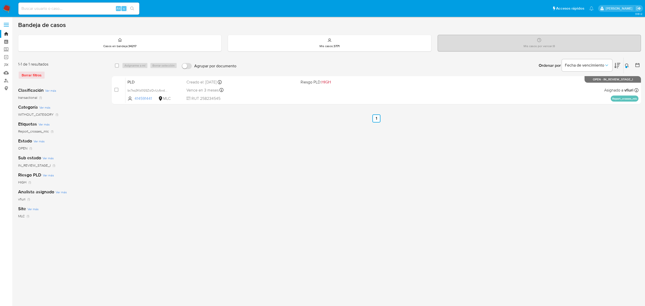
click at [625, 66] on button at bounding box center [628, 66] width 8 height 6
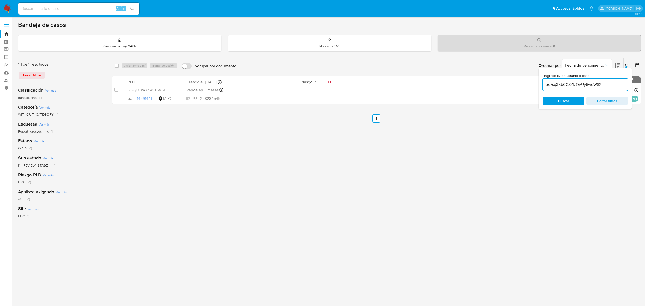
click at [581, 85] on input "bc7sq3Kb0GSZizQvUy6wdWS2" at bounding box center [585, 84] width 85 height 7
type input "MaUMELIcZXYlgUjKZfPI8YY0"
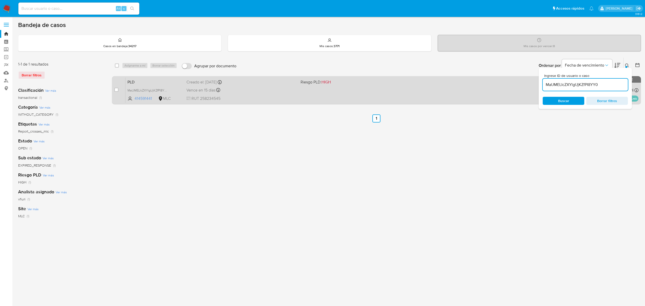
drag, startPoint x: 113, startPoint y: 90, endPoint x: 125, endPoint y: 87, distance: 12.0
click at [114, 90] on div "case-item-checkbox No es posible asignar el caso PLD MaUMELIcZXYlgUjKZfPI8YY0 4…" at bounding box center [376, 90] width 529 height 28
click at [112, 90] on div "case-item-checkbox No es posible asignar el caso PLD MaUMELIcZXYlgUjKZfPI8YY0 4…" at bounding box center [376, 90] width 529 height 28
click at [115, 90] on input "checkbox" at bounding box center [116, 90] width 4 height 4
checkbox input "true"
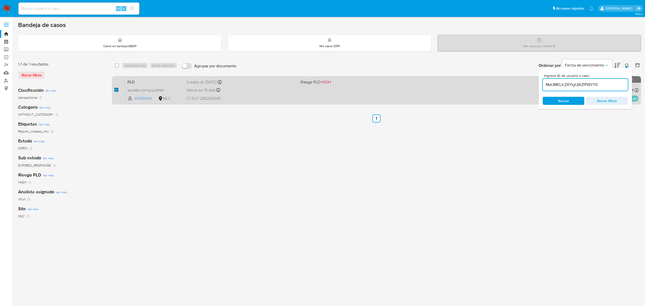
checkbox input "true"
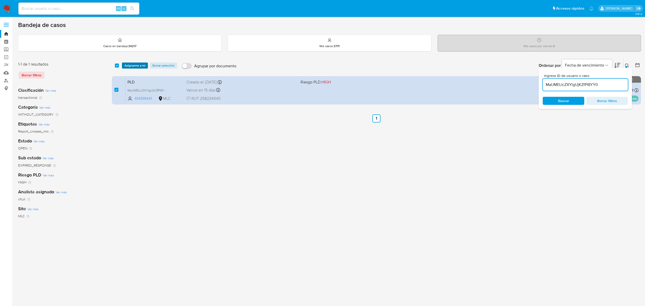
click at [133, 66] on span "Asignarme a mí" at bounding box center [135, 65] width 21 height 5
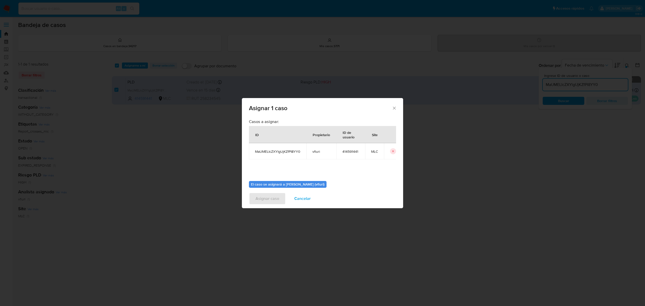
scroll to position [26, 0]
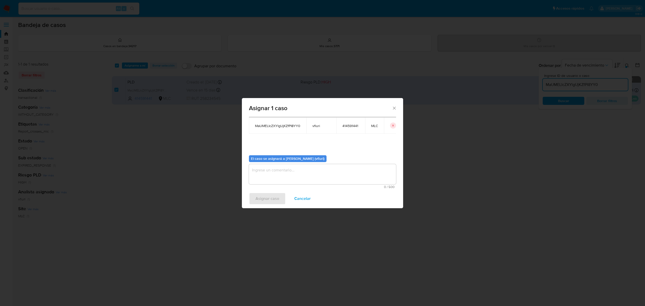
click at [304, 164] on textarea "assign-modal" at bounding box center [322, 174] width 147 height 20
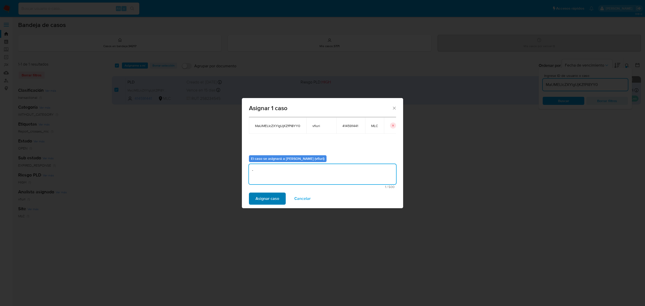
type textarea "-"
click at [270, 203] on span "Asignar caso" at bounding box center [268, 198] width 24 height 11
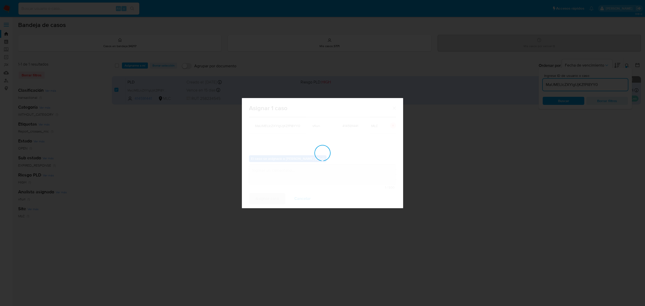
checkbox input "false"
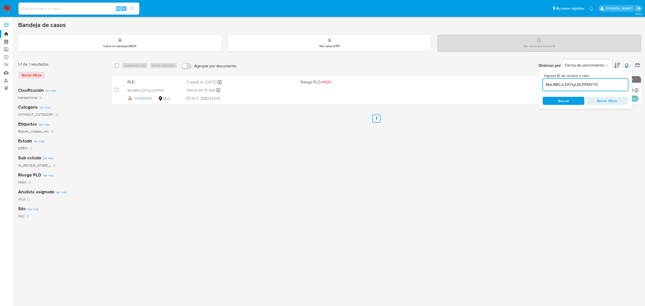
click at [565, 84] on input "MaUMELIcZXYlgUjKZfPI8YY0" at bounding box center [585, 84] width 85 height 7
paste input "UXCDOehwEEl3xbXwcxF6Iz9Y"
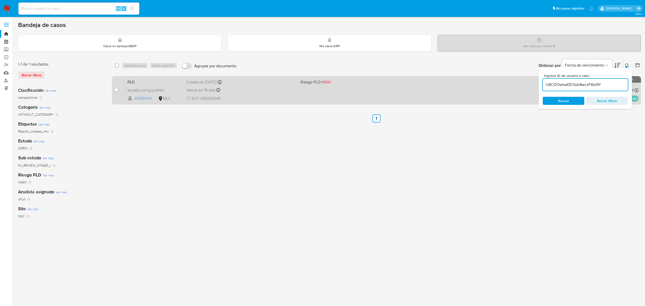
type input "UXCDOehwEEl3xbXwcxF6Iz9Y"
click at [115, 90] on input "checkbox" at bounding box center [116, 90] width 4 height 4
checkbox input "true"
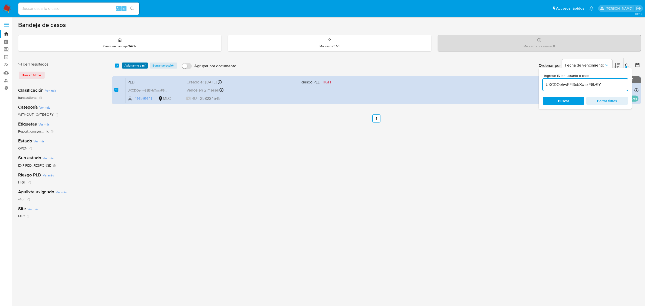
click at [140, 66] on span "Asignarme a mí" at bounding box center [135, 65] width 21 height 5
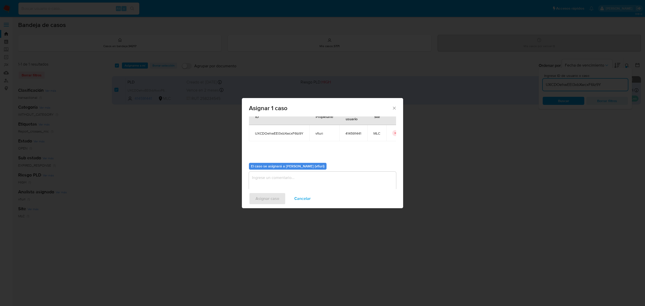
scroll to position [26, 0]
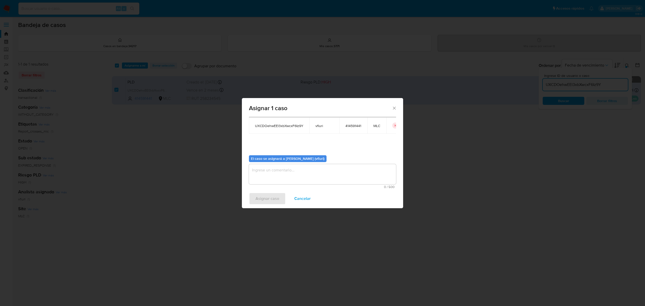
click at [273, 170] on textarea "assign-modal" at bounding box center [322, 174] width 147 height 20
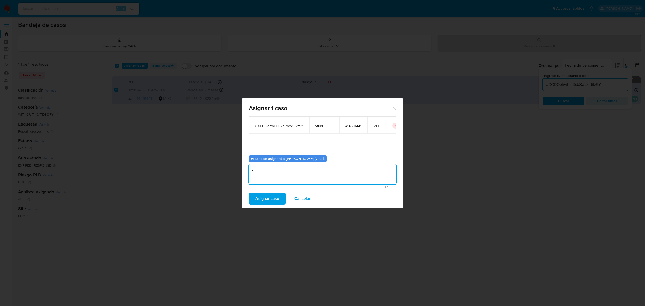
type textarea "-"
click at [265, 191] on div "Asignar caso Cancelar" at bounding box center [322, 198] width 161 height 19
click at [268, 195] on span "Asignar caso" at bounding box center [268, 198] width 24 height 11
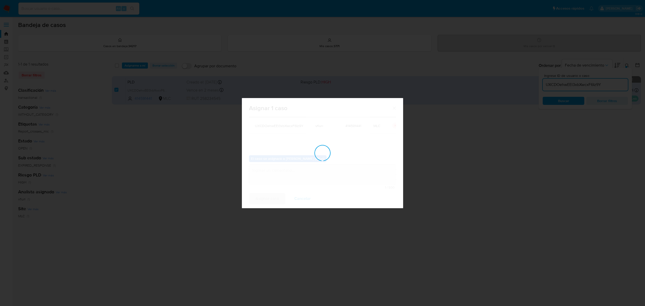
checkbox input "false"
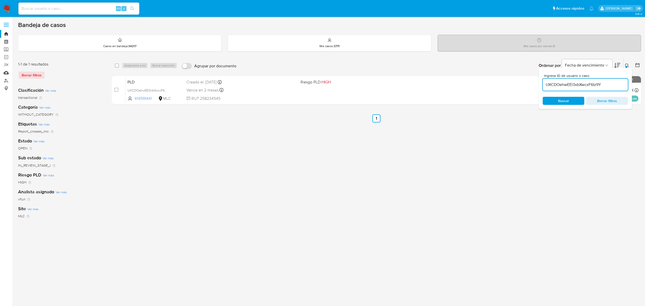
click at [6, 72] on link "Mulan" at bounding box center [30, 73] width 60 height 8
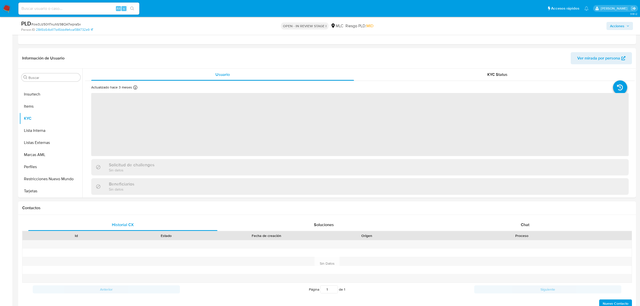
scroll to position [101, 0]
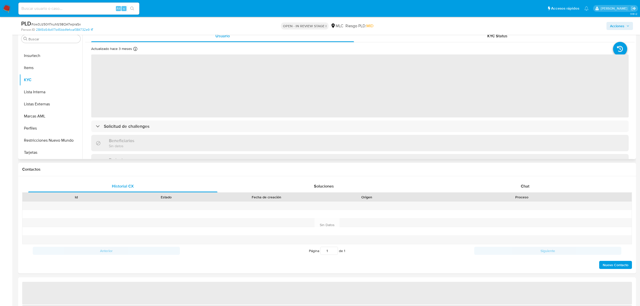
select select "10"
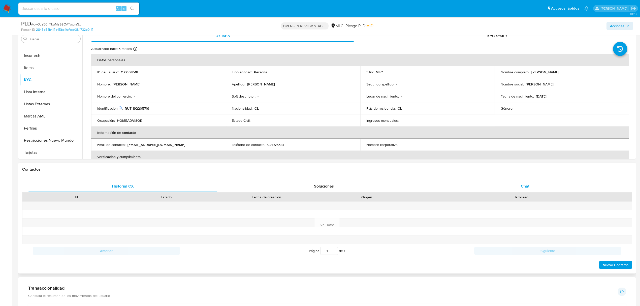
click at [517, 187] on div "Chat" at bounding box center [525, 186] width 189 height 12
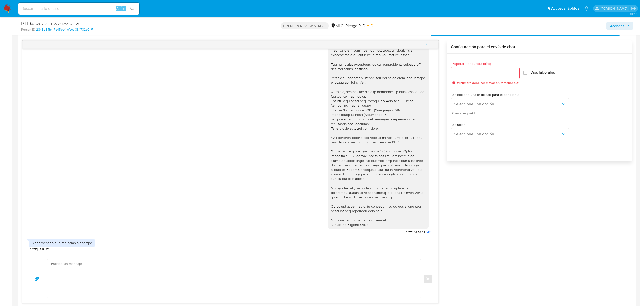
scroll to position [269, 0]
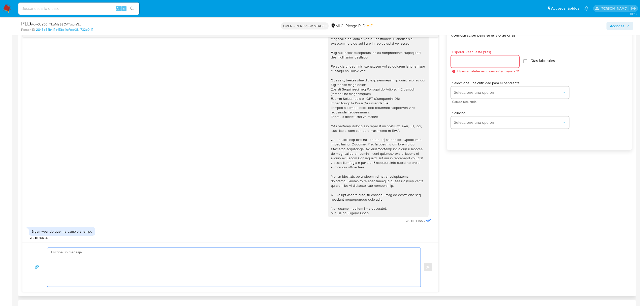
click at [76, 254] on textarea at bounding box center [232, 267] width 363 height 39
drag, startPoint x: 89, startPoint y: 231, endPoint x: 36, endPoint y: 233, distance: 53.5
click at [36, 233] on div "Sigan weando que me cambio a tempo" at bounding box center [62, 231] width 60 height 5
click at [149, 200] on div "17/09/2025 14:56:29" at bounding box center [231, 120] width 404 height 207
drag, startPoint x: 92, startPoint y: 229, endPoint x: 25, endPoint y: 225, distance: 66.7
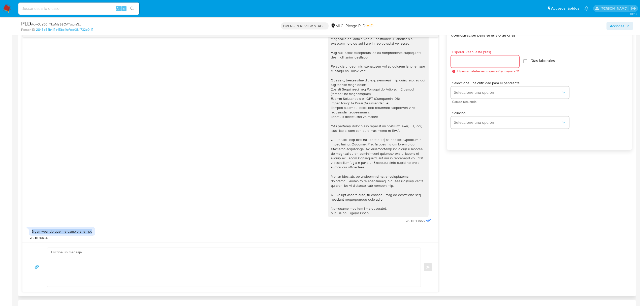
click at [25, 225] on div "17/09/2025 14:56:29 Sigan weando que me cambio a tempo 17/09/2025 15:18:37" at bounding box center [230, 139] width 416 height 205
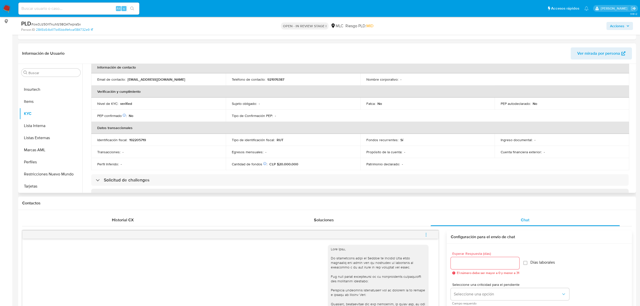
scroll to position [34, 0]
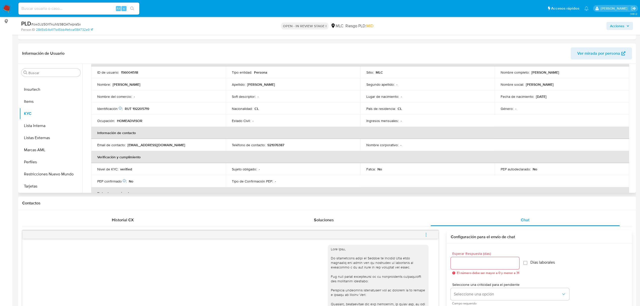
click at [129, 71] on p "156004518" at bounding box center [129, 72] width 17 height 5
copy p "156004518"
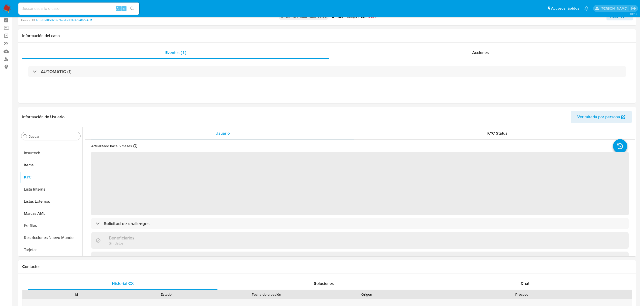
scroll to position [34, 0]
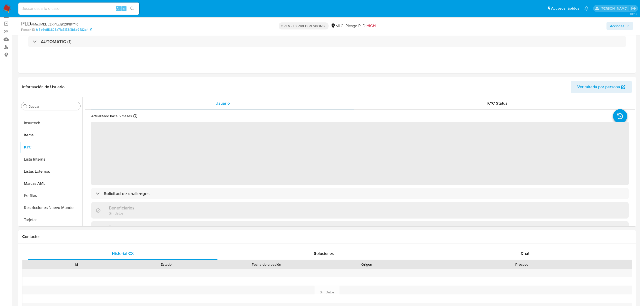
select select "10"
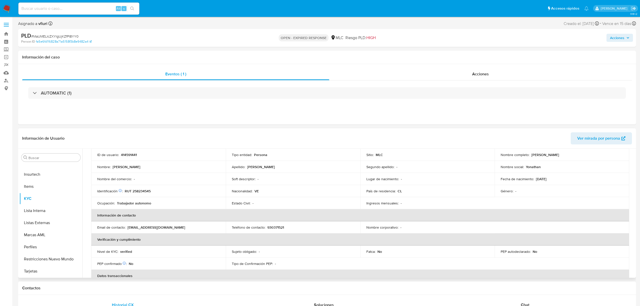
scroll to position [0, 0]
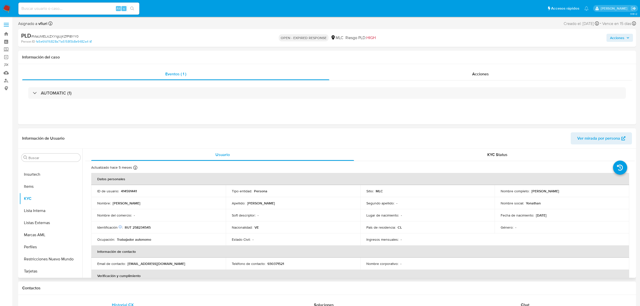
click at [132, 190] on p "414591441" at bounding box center [129, 191] width 16 height 5
copy p "414591441"
click at [46, 243] on button "Historial Casos" at bounding box center [48, 248] width 59 height 12
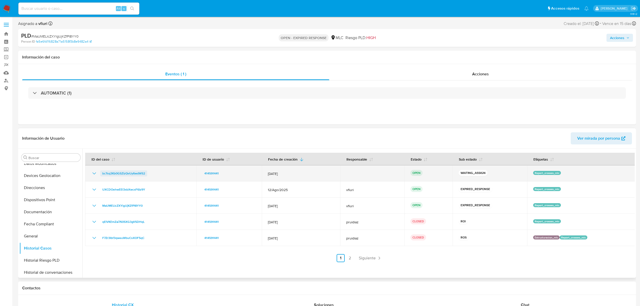
drag, startPoint x: 148, startPoint y: 177, endPoint x: 102, endPoint y: 172, distance: 46.7
click at [102, 172] on td "bc7sq3Kb0GSZizQvUy6wdWS2" at bounding box center [140, 173] width 111 height 16
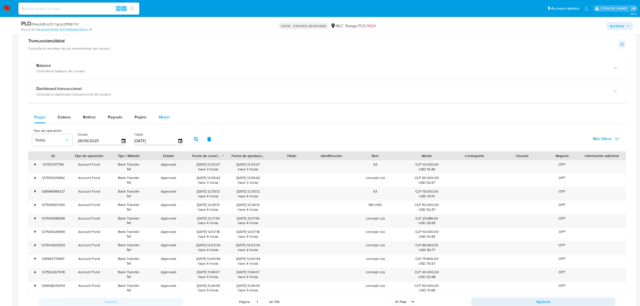
click at [166, 115] on div "Mulan" at bounding box center [164, 117] width 11 height 12
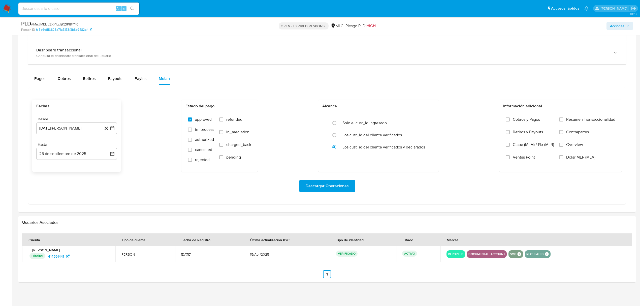
scroll to position [378, 0]
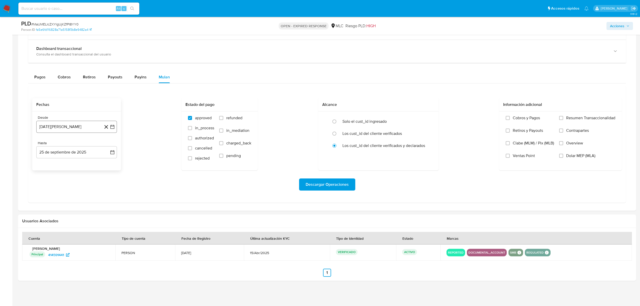
click at [114, 124] on button "[DATE][PERSON_NAME]" at bounding box center [76, 127] width 81 height 12
click at [110, 147] on icon "Mes siguiente" at bounding box center [108, 145] width 6 height 6
click at [68, 183] on button "11" at bounding box center [67, 184] width 8 height 8
click at [115, 125] on button "11 de septiembre de 2024" at bounding box center [76, 127] width 81 height 12
click at [57, 182] on button "10" at bounding box center [56, 184] width 8 height 8
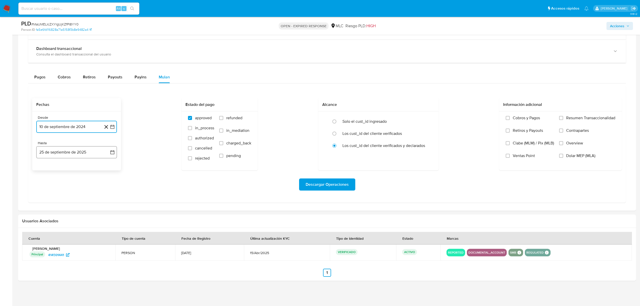
click at [111, 151] on icon "button" at bounding box center [112, 152] width 4 height 4
click at [58, 201] on button "9" at bounding box center [56, 199] width 8 height 8
click at [322, 183] on span "Descargar Operaciones" at bounding box center [327, 184] width 43 height 11
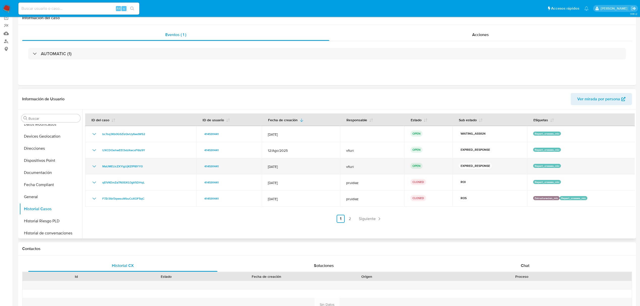
scroll to position [0, 0]
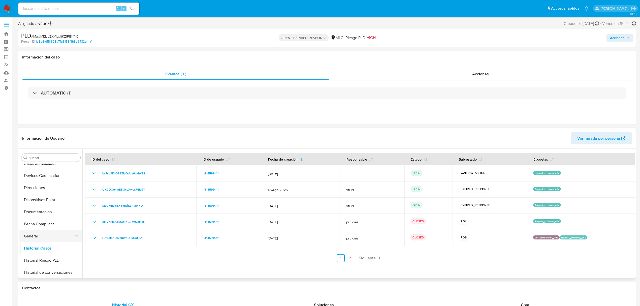
click at [34, 238] on button "General" at bounding box center [48, 236] width 59 height 12
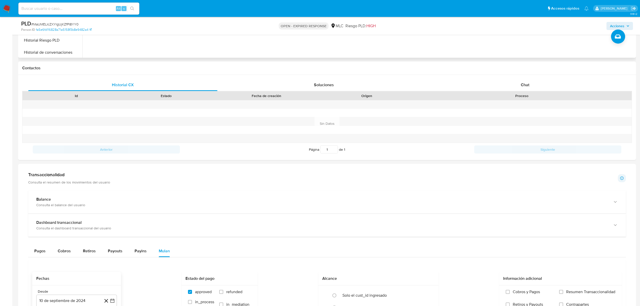
scroll to position [66, 0]
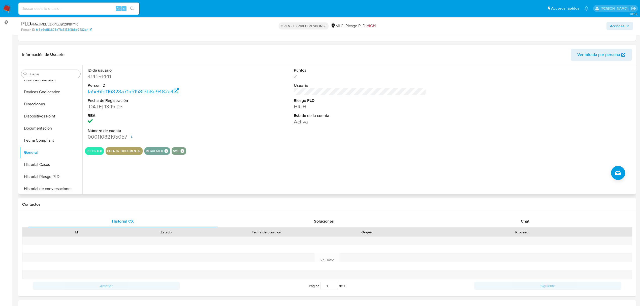
click at [94, 79] on dd "414591441" at bounding box center [154, 76] width 132 height 7
copy dd "414591441"
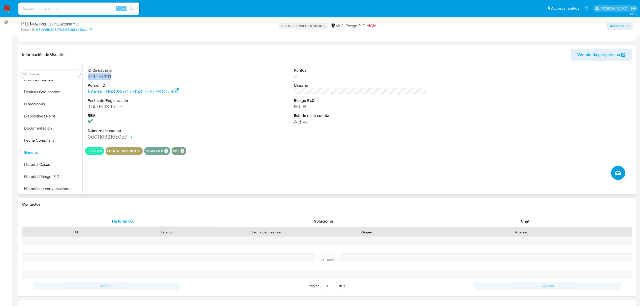
copy dd "414591441"
click at [59, 20] on div "PLD # MaUMELIcZXYlgUjKZfPI8YY0" at bounding box center [122, 24] width 202 height 8
copy span "MaUMELIcZXYlgUjKZfPI8YY0"
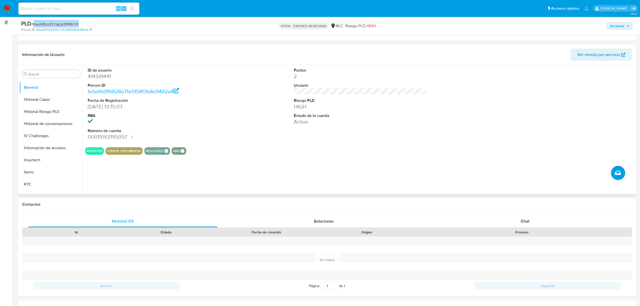
scroll to position [237, 0]
click at [35, 114] on button "KYC" at bounding box center [48, 115] width 59 height 12
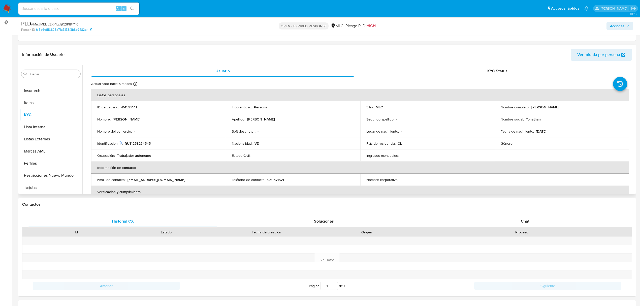
click at [147, 145] on p "RUT 258234545" at bounding box center [138, 143] width 26 height 5
copy p "258234545"
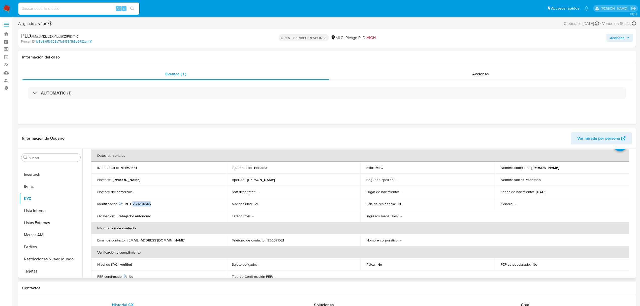
scroll to position [34, 0]
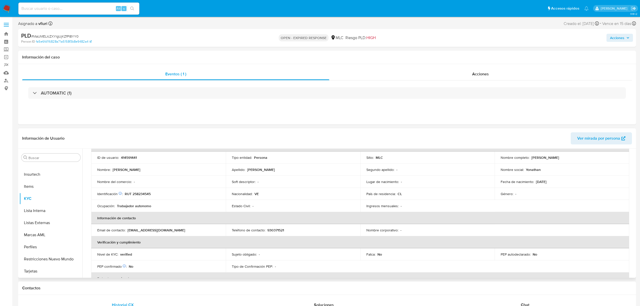
click at [604, 188] on td "Género : -" at bounding box center [562, 194] width 135 height 12
drag, startPoint x: 632, startPoint y: 185, endPoint x: 632, endPoint y: 182, distance: 3.0
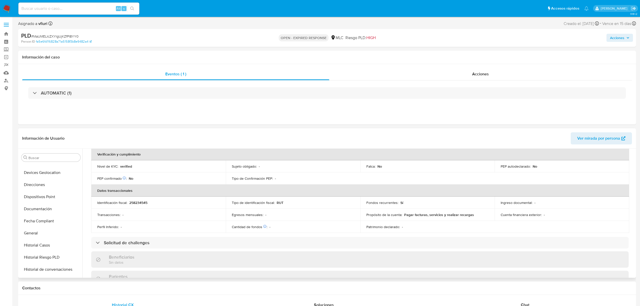
scroll to position [0, 0]
click at [49, 225] on button "Cruces y Relaciones" at bounding box center [48, 230] width 59 height 12
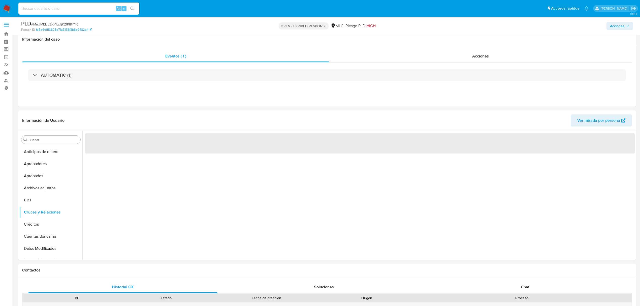
scroll to position [34, 0]
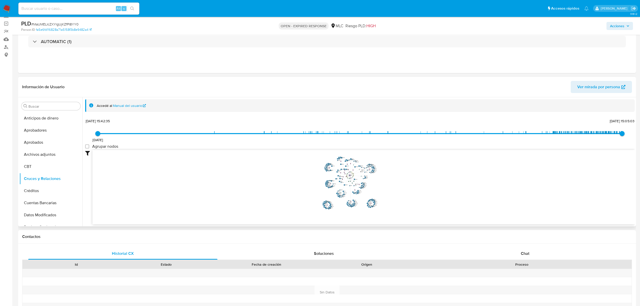
drag, startPoint x: 390, startPoint y: 182, endPoint x: 411, endPoint y: 194, distance: 23.5
click at [411, 194] on icon "user-414591441  414591441 device-651dbdcb451574eee7d35185  device-6453d9c6088…" at bounding box center [363, 186] width 542 height 73
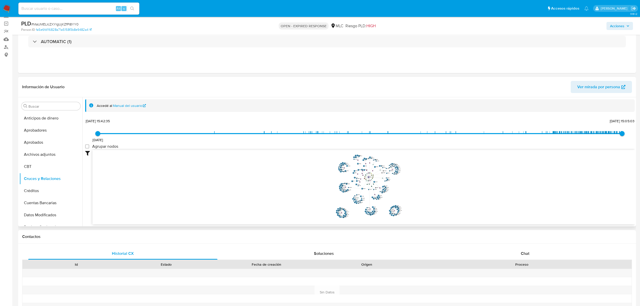
drag, startPoint x: 411, startPoint y: 194, endPoint x: 441, endPoint y: 199, distance: 30.6
click at [441, 199] on icon "user-414591441  414591441 device-651dbdcb451574eee7d35185  device-6453d9c6088…" at bounding box center [363, 186] width 542 height 73
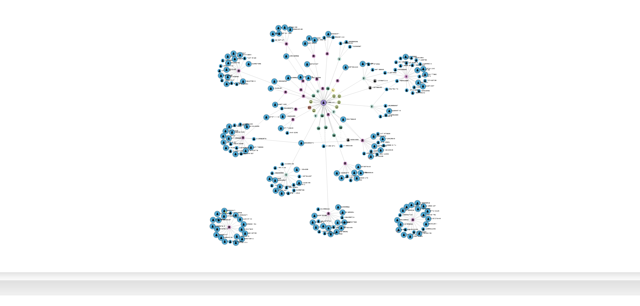
drag, startPoint x: 399, startPoint y: 185, endPoint x: 379, endPoint y: 189, distance: 20.4
click at [380, 189] on icon "user-414591441  414591441 device-651dbdcb451574eee7d35185  device-6453d9c6088…" at bounding box center [363, 186] width 542 height 73
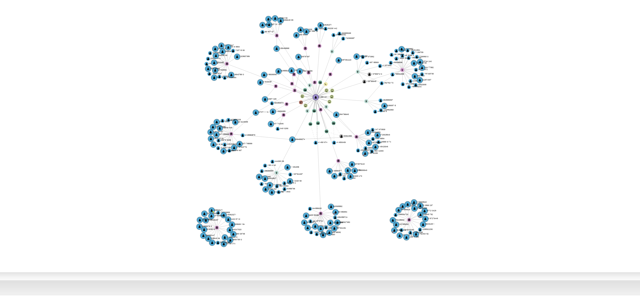
click at [378, 190] on icon "user-414591441  414591441 device-651dbdcb451574eee7d35185  device-6453d9c6088…" at bounding box center [363, 186] width 542 height 73
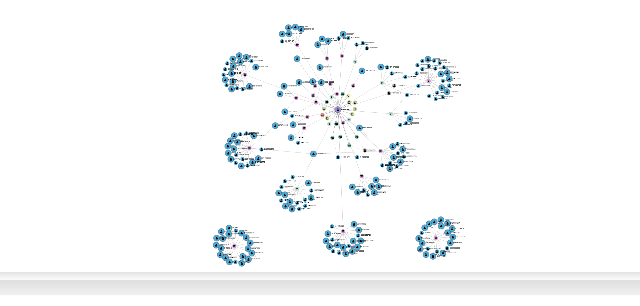
drag, startPoint x: 378, startPoint y: 190, endPoint x: 385, endPoint y: 193, distance: 7.9
click at [385, 193] on icon "user-414591441  414591441 device-651dbdcb451574eee7d35185  device-6453d9c6088…" at bounding box center [363, 186] width 542 height 73
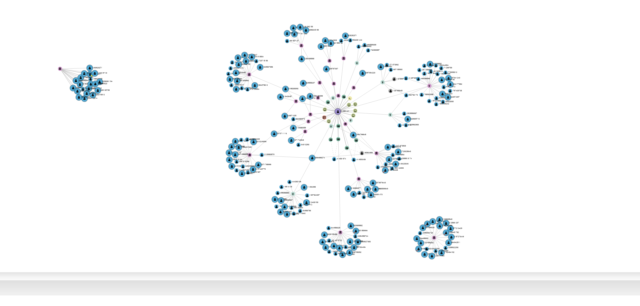
drag, startPoint x: 326, startPoint y: 218, endPoint x: 282, endPoint y: 174, distance: 62.2
click at [282, 174] on circle at bounding box center [282, 173] width 1 height 1
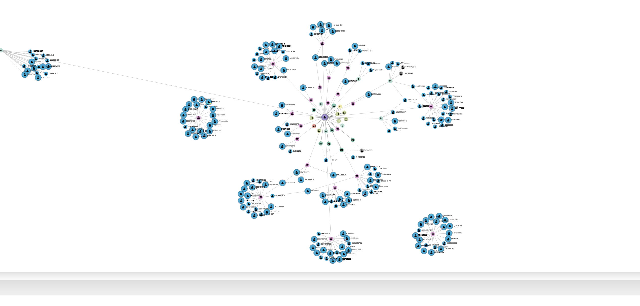
drag, startPoint x: 339, startPoint y: 209, endPoint x: 272, endPoint y: 172, distance: 76.2
click at [268, 169] on circle at bounding box center [267, 168] width 1 height 1
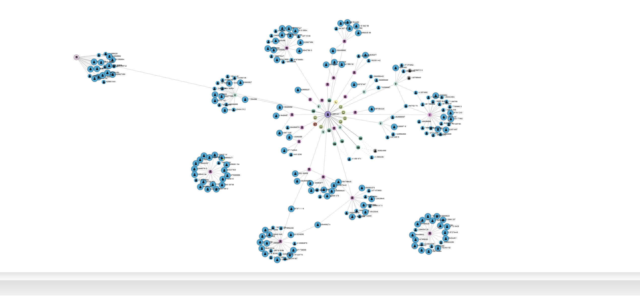
drag, startPoint x: 352, startPoint y: 215, endPoint x: 287, endPoint y: 170, distance: 78.9
click at [287, 170] on circle at bounding box center [286, 170] width 1 height 1
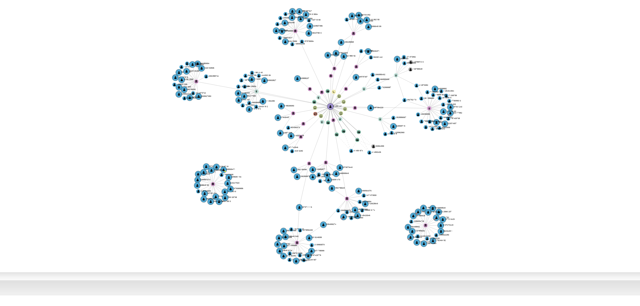
drag, startPoint x: 360, startPoint y: 218, endPoint x: 359, endPoint y: 215, distance: 2.8
click at [359, 215] on icon "user-414591441  414591441 device-651dbdcb451574eee7d35185  device-6453d9c6088…" at bounding box center [363, 186] width 542 height 73
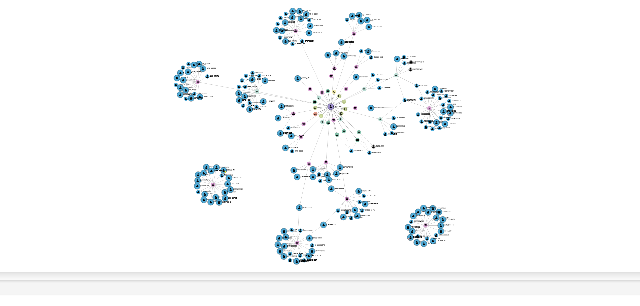
scroll to position [0, 0]
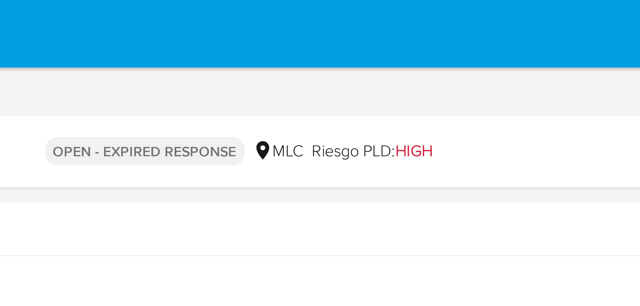
drag, startPoint x: 429, startPoint y: 177, endPoint x: 429, endPoint y: -1, distance: 178.4
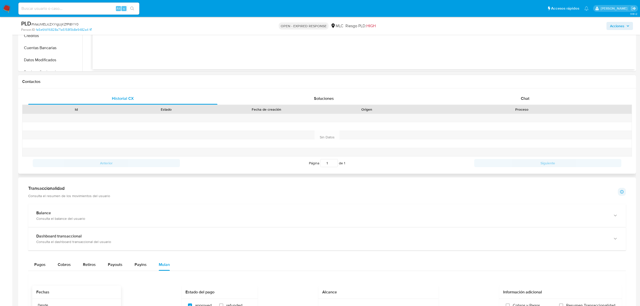
scroll to position [202, 0]
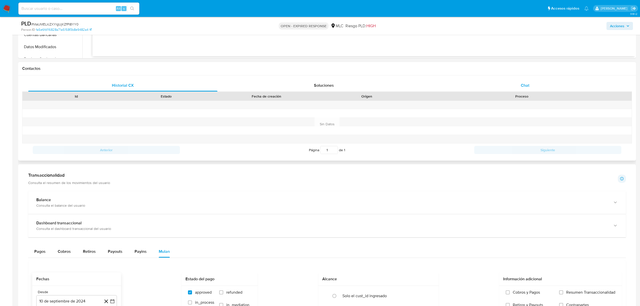
click at [535, 86] on div "Chat" at bounding box center [525, 85] width 189 height 12
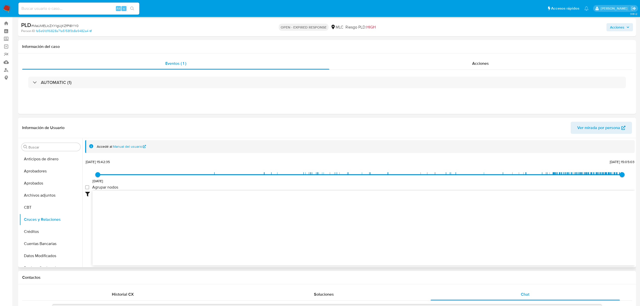
scroll to position [0, 0]
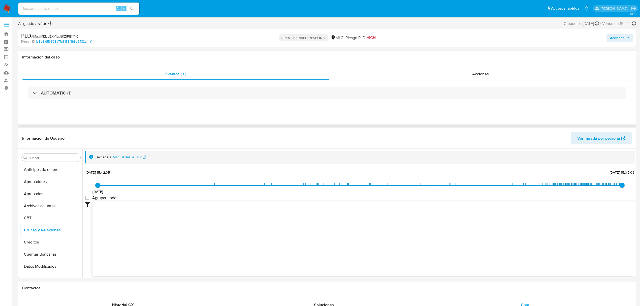
click at [168, 100] on div "AUTOMATIC (1)" at bounding box center [327, 92] width 610 height 25
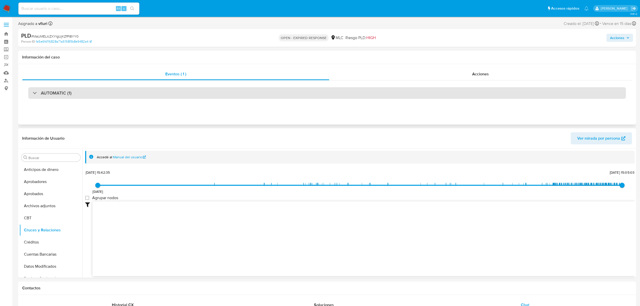
click at [165, 95] on div "AUTOMATIC (1)" at bounding box center [327, 93] width 598 height 12
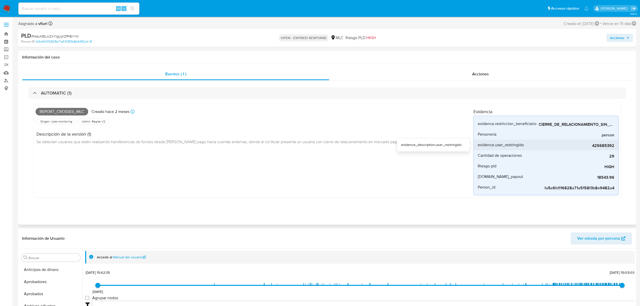
drag, startPoint x: 585, startPoint y: 146, endPoint x: 614, endPoint y: 145, distance: 29.8
click at [614, 145] on li "evidence.user_restringido 425685392" at bounding box center [546, 145] width 145 height 11
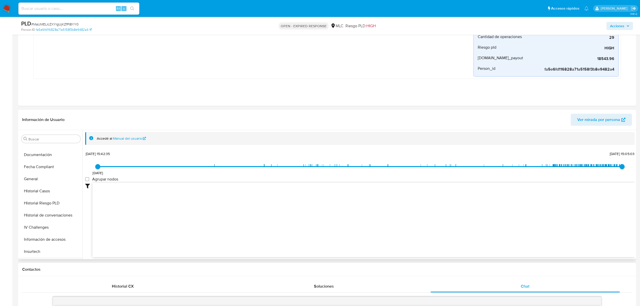
scroll to position [134, 0]
click at [37, 198] on button "Historial Casos" at bounding box center [48, 198] width 59 height 12
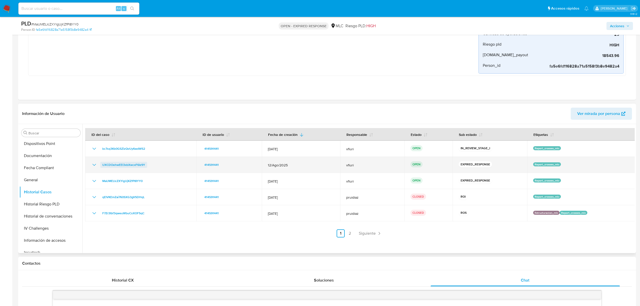
click at [120, 165] on span "UXCDOehwEEl3xbXwcxF6Iz9Y" at bounding box center [123, 165] width 43 height 6
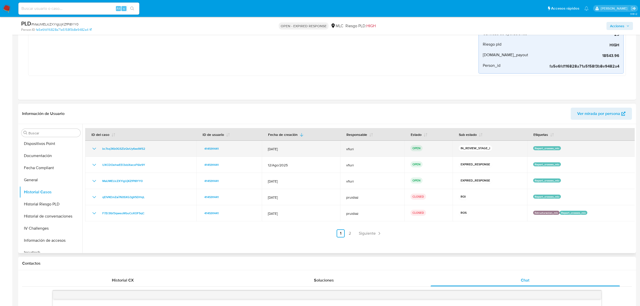
drag, startPoint x: 158, startPoint y: 149, endPoint x: 97, endPoint y: 148, distance: 61.0
click at [97, 148] on div "bc7sq3Kb0GSZizQvUy6wdWS2" at bounding box center [140, 149] width 99 height 6
click at [110, 149] on span "bc7sq3Kb0GSZizQvUy6wdWS2" at bounding box center [123, 149] width 43 height 6
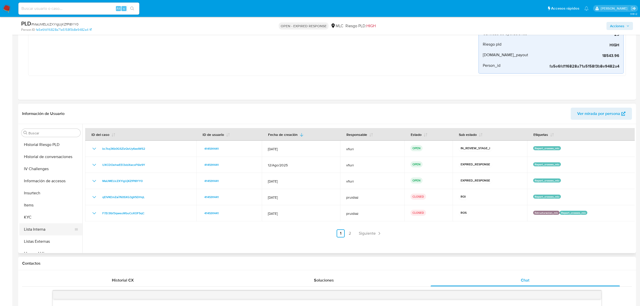
scroll to position [237, 0]
click at [31, 176] on button "KYC" at bounding box center [48, 174] width 59 height 12
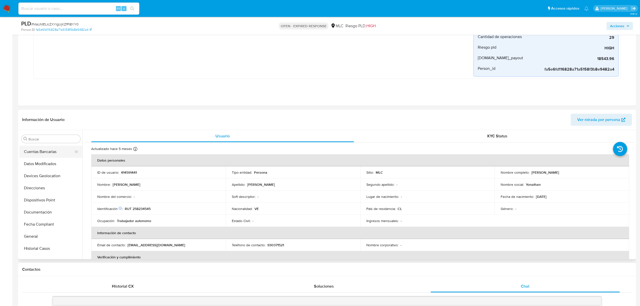
scroll to position [103, 0]
click at [37, 229] on button "Historial Casos" at bounding box center [48, 230] width 59 height 12
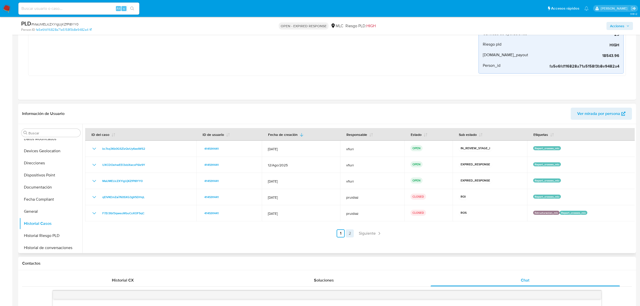
click at [348, 234] on link "2" at bounding box center [350, 233] width 8 height 8
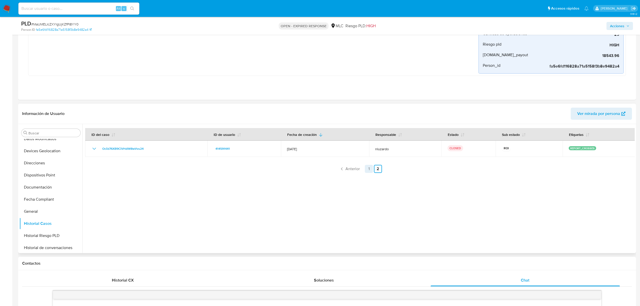
click at [369, 165] on link "1" at bounding box center [369, 169] width 8 height 8
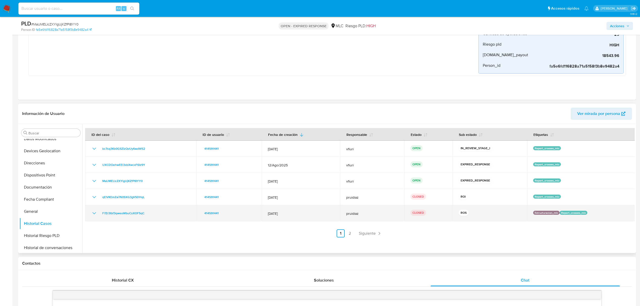
click at [97, 216] on icon "Mostrar/Ocultar" at bounding box center [94, 213] width 6 height 6
click at [96, 216] on icon "Mostrar/Ocultar" at bounding box center [94, 213] width 6 height 6
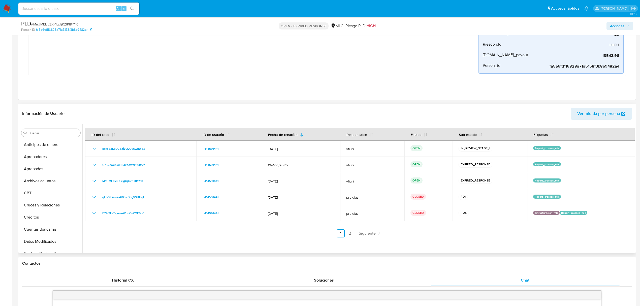
scroll to position [0, 0]
click at [40, 182] on button "Archivos adjuntos" at bounding box center [48, 181] width 59 height 12
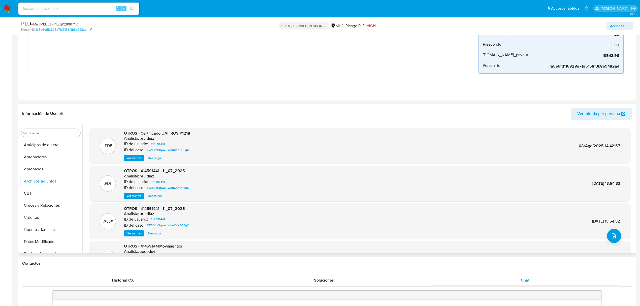
click at [132, 197] on span "Ver archivo" at bounding box center [134, 195] width 15 height 5
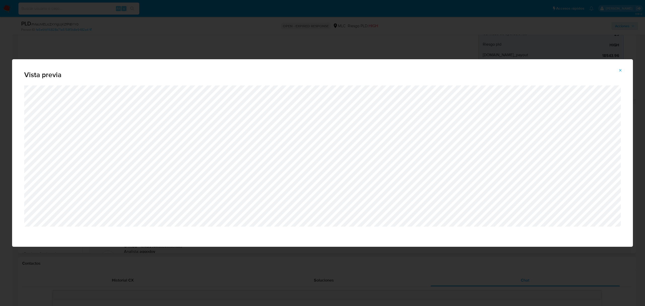
click at [620, 68] on span "Attachment preview" at bounding box center [620, 70] width 4 height 7
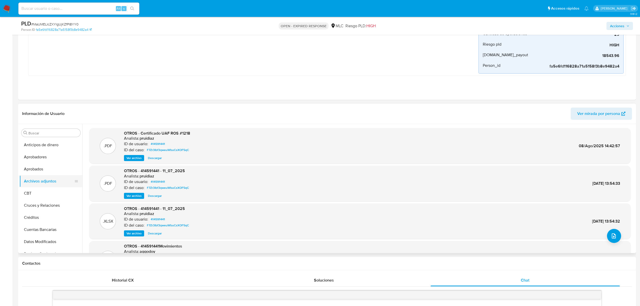
scroll to position [235, 0]
click at [133, 161] on span "Ver archivo" at bounding box center [134, 158] width 15 height 5
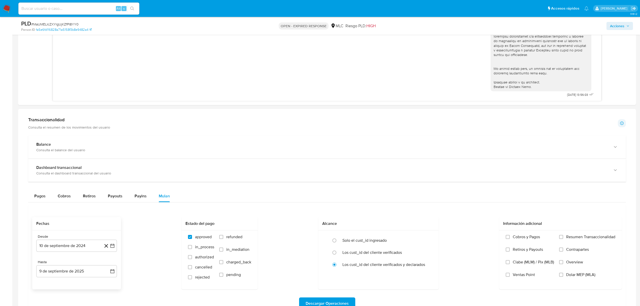
scroll to position [649, 0]
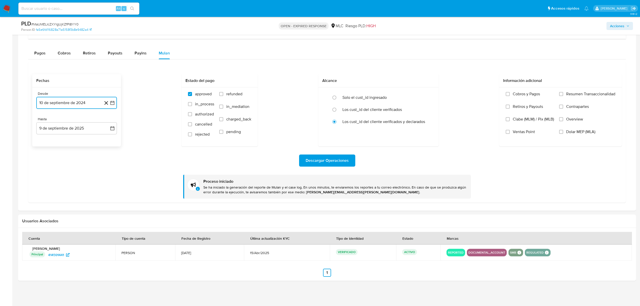
click at [112, 104] on icon "button" at bounding box center [112, 102] width 5 height 5
click at [92, 120] on icon "Seleccionar mes y año" at bounding box center [92, 121] width 4 height 4
click at [83, 121] on icon "Seleccionar mes y año" at bounding box center [81, 121] width 4 height 4
click at [86, 122] on span "septiembre 2024" at bounding box center [74, 120] width 31 height 5
click at [107, 122] on icon "Año siguiente" at bounding box center [107, 121] width 2 height 4
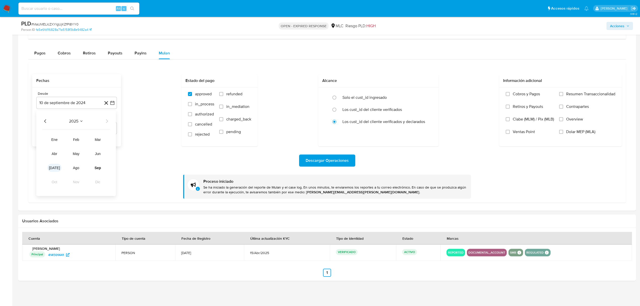
click at [56, 168] on span "jul" at bounding box center [54, 168] width 11 height 4
click at [47, 149] on button "7" at bounding box center [46, 150] width 8 height 8
click at [114, 128] on icon "button" at bounding box center [112, 128] width 5 height 5
click at [58, 175] on button "9" at bounding box center [56, 175] width 8 height 8
click at [323, 156] on span "Descargar Operaciones" at bounding box center [327, 160] width 43 height 11
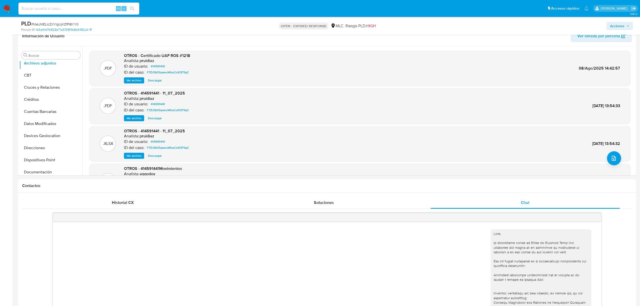
scroll to position [0, 0]
click at [51, 24] on span "# MaUMELIcZXYlgUjKZfPI8YY0" at bounding box center [54, 24] width 47 height 5
copy span "MaUMELIcZXYlgUjKZfPI8YY0"
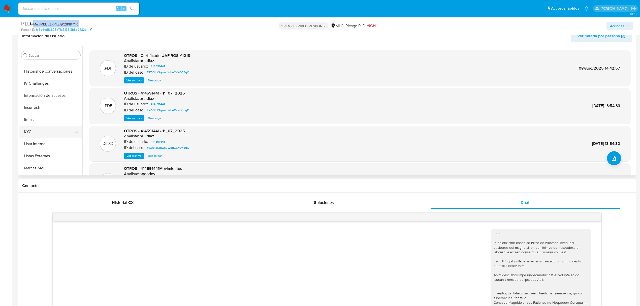
click at [43, 133] on button "KYC" at bounding box center [48, 132] width 59 height 12
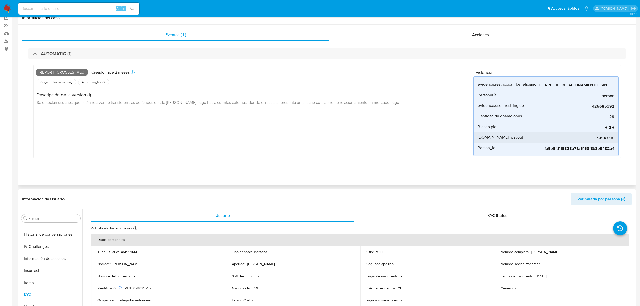
scroll to position [101, 0]
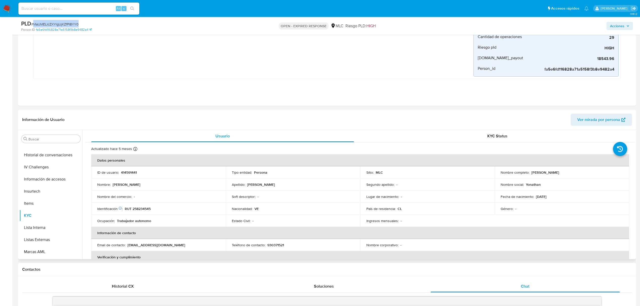
drag, startPoint x: 530, startPoint y: 172, endPoint x: 591, endPoint y: 177, distance: 61.7
click at [591, 177] on td "Nombre completo : Yonathan Simon Valles Rodriguez" at bounding box center [562, 172] width 135 height 12
copy p "[PERSON_NAME] [PERSON_NAME]"
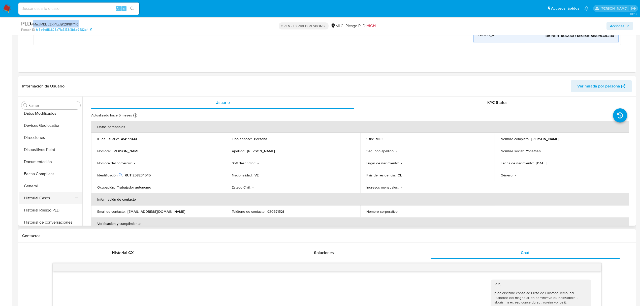
click at [46, 197] on button "Historial Casos" at bounding box center [48, 198] width 59 height 12
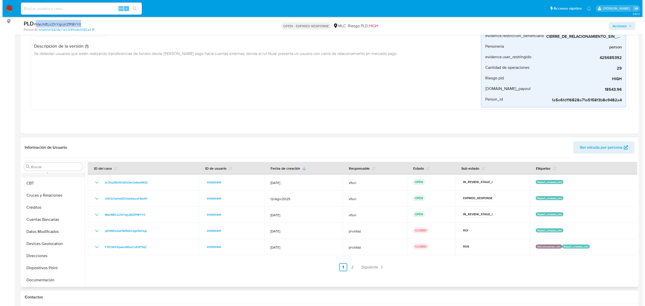
scroll to position [0, 0]
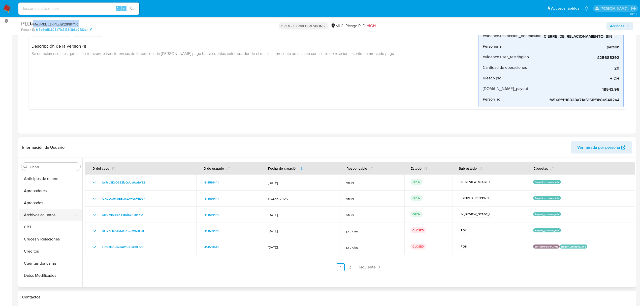
click at [35, 218] on button "Archivos adjuntos" at bounding box center [48, 215] width 59 height 12
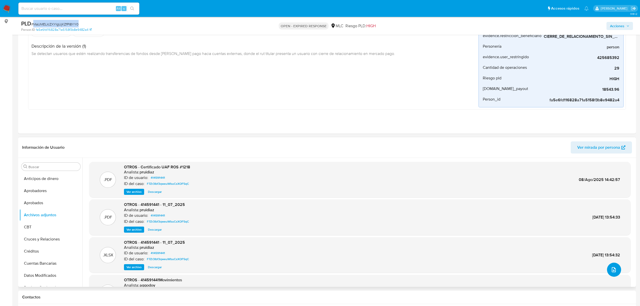
click at [612, 270] on icon "upload-file" at bounding box center [614, 269] width 4 height 5
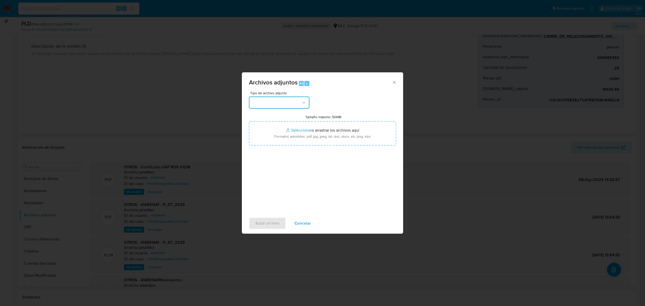
click at [272, 106] on button "button" at bounding box center [279, 103] width 60 height 12
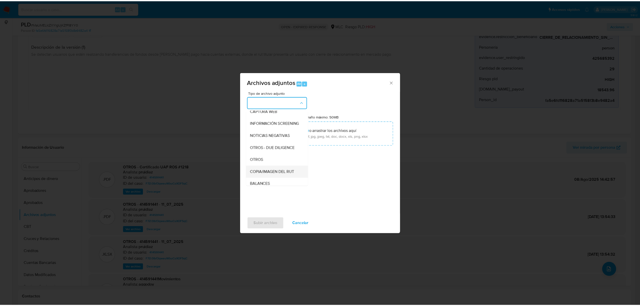
scroll to position [42, 0]
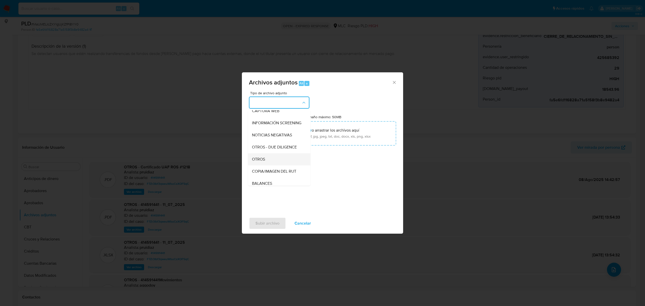
click at [262, 161] on span "OTROS" at bounding box center [258, 159] width 13 height 5
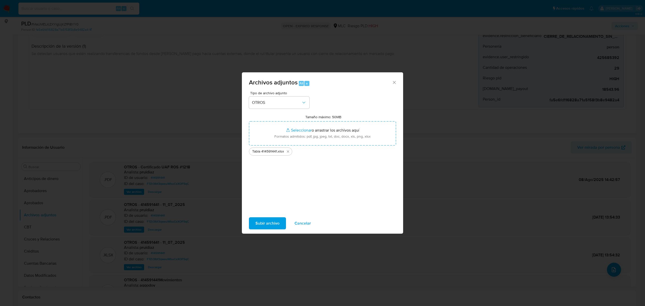
click at [261, 221] on span "Subir archivo" at bounding box center [268, 223] width 24 height 11
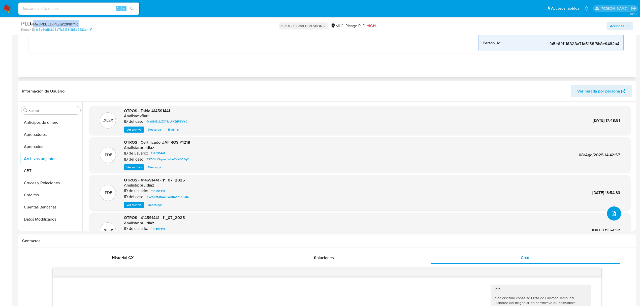
scroll to position [0, 0]
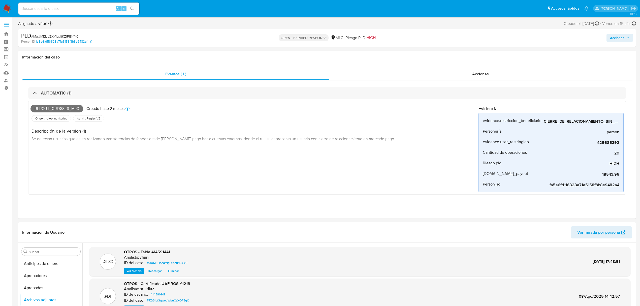
click at [74, 33] on div "PLD # MaUMELIcZXYlgUjKZfPI8YY0" at bounding box center [122, 36] width 202 height 8
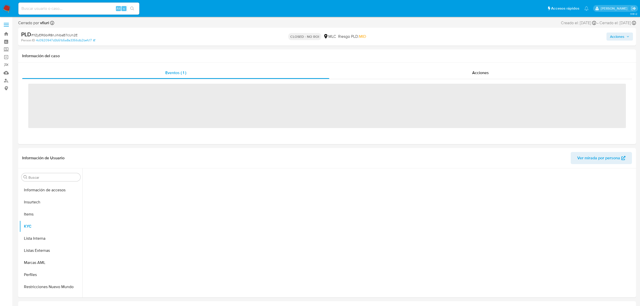
click at [62, 11] on input at bounding box center [78, 8] width 121 height 7
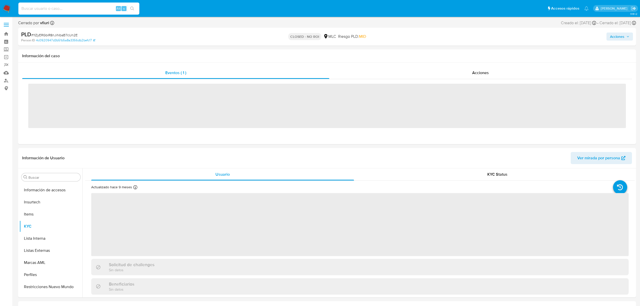
scroll to position [237, 0]
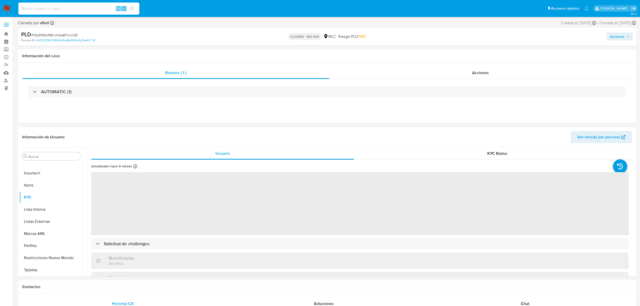
paste input "425685392"
type input "425685392"
select select "10"
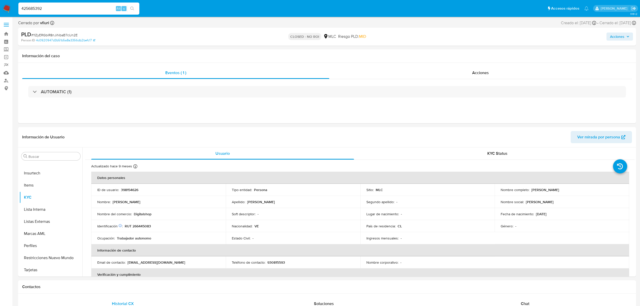
type input "425685392"
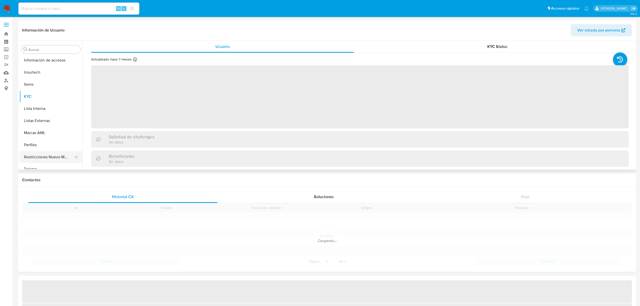
scroll to position [237, 0]
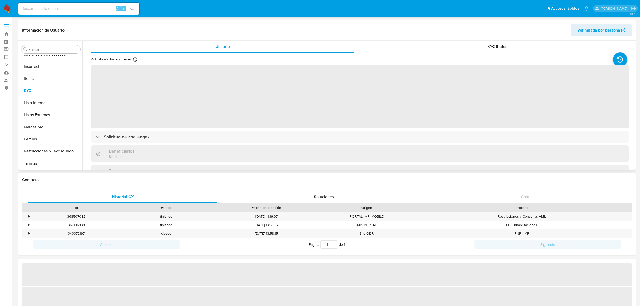
select select "10"
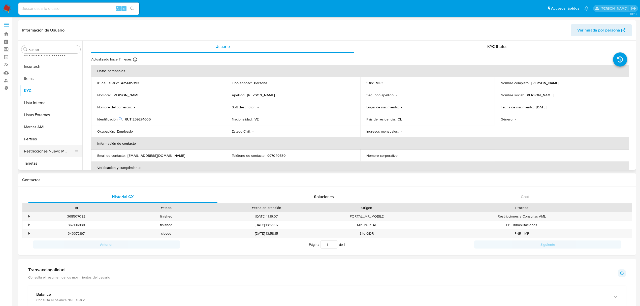
click at [60, 148] on button "Restricciones Nuevo Mundo" at bounding box center [48, 151] width 59 height 12
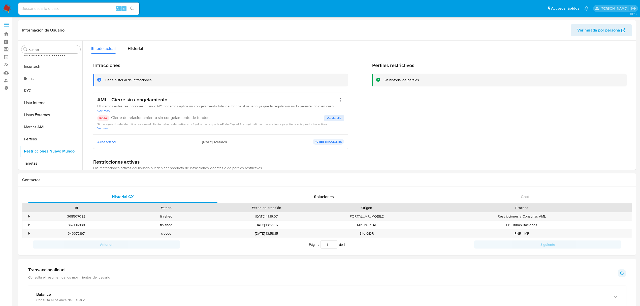
click at [336, 117] on span "Ver detalle" at bounding box center [334, 118] width 15 height 5
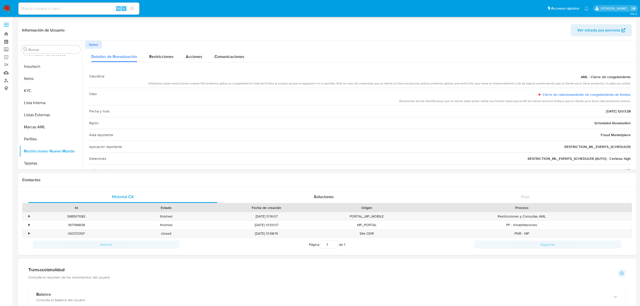
drag, startPoint x: 424, startPoint y: 99, endPoint x: 485, endPoint y: 106, distance: 61.7
click at [485, 106] on div "Casuística AML - Cierre sin congelamiento Utilizamos estas restricciones cuando…" at bounding box center [360, 129] width 542 height 118
click at [485, 106] on div "Fecha y hora [DATE] 12:03:28" at bounding box center [360, 111] width 542 height 12
drag, startPoint x: 484, startPoint y: 103, endPoint x: 611, endPoint y: 106, distance: 127.1
click at [611, 106] on div "Casuística AML - Cierre sin congelamiento Utilizamos estas restricciones cuando…" at bounding box center [360, 129] width 542 height 118
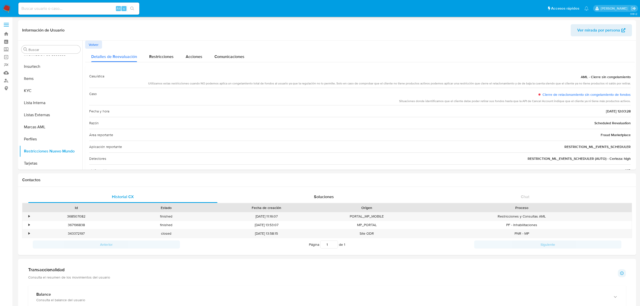
drag, startPoint x: 162, startPoint y: 82, endPoint x: 387, endPoint y: 83, distance: 225.8
click at [387, 83] on div "Utilizamos estas restricciones cuando NO podemos aplica un congelamiento total …" at bounding box center [389, 83] width 483 height 4
click at [49, 135] on button "Historial Casos" at bounding box center [48, 141] width 59 height 12
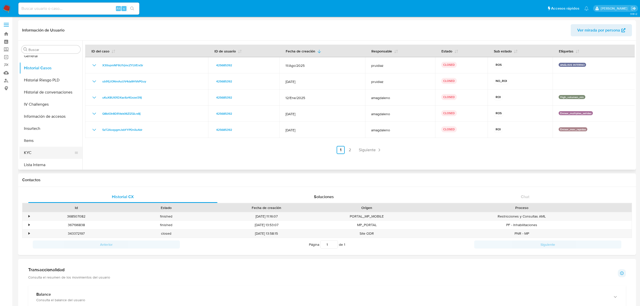
scroll to position [237, 0]
click at [29, 96] on button "KYC" at bounding box center [48, 91] width 59 height 12
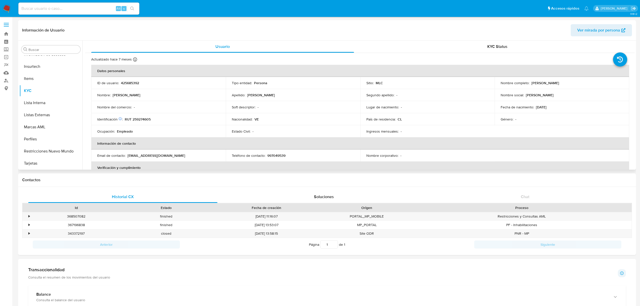
drag, startPoint x: 530, startPoint y: 82, endPoint x: 585, endPoint y: 82, distance: 54.4
click at [585, 82] on div "Nombre completo : [PERSON_NAME]" at bounding box center [562, 83] width 122 height 5
copy p "[PERSON_NAME]"
drag, startPoint x: 171, startPoint y: 118, endPoint x: 126, endPoint y: 118, distance: 45.1
click at [126, 118] on div "Identificación Nº de serie: 602227331 : RUT 259274605" at bounding box center [158, 119] width 122 height 5
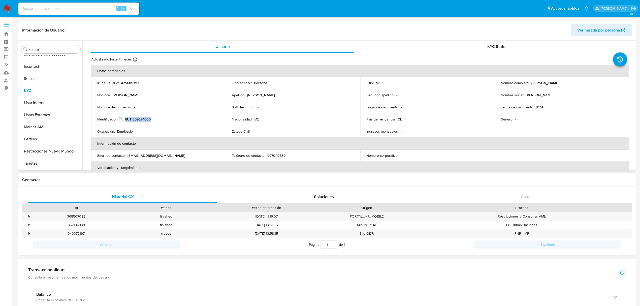
copy p "RUT 259274605"
click at [143, 118] on p "RUT 259274605" at bounding box center [138, 119] width 26 height 5
click at [157, 118] on div "Identificación Nº de serie: 602227331 : RUT 259274605" at bounding box center [158, 119] width 122 height 5
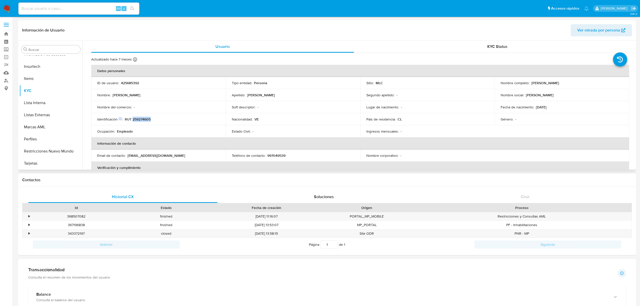
drag, startPoint x: 157, startPoint y: 118, endPoint x: 138, endPoint y: 118, distance: 18.4
click at [138, 118] on div "Identificación Nº de serie: 602227331 : RUT 259274605" at bounding box center [158, 119] width 122 height 5
copy p "259274605"
click at [46, 135] on button "Historial Casos" at bounding box center [48, 141] width 59 height 12
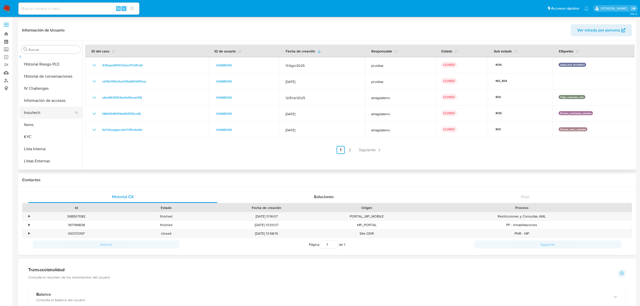
scroll to position [237, 0]
click at [29, 91] on button "KYC" at bounding box center [48, 91] width 59 height 12
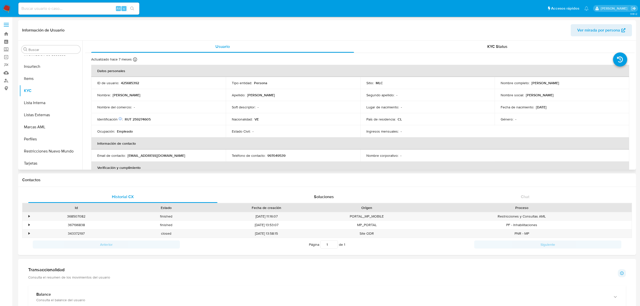
click at [147, 119] on p "RUT 259274605" at bounding box center [138, 119] width 26 height 5
copy p "259274605"
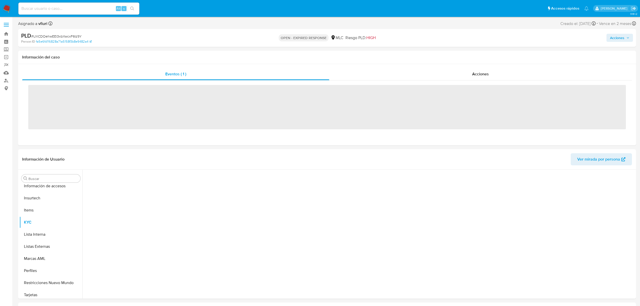
scroll to position [237, 0]
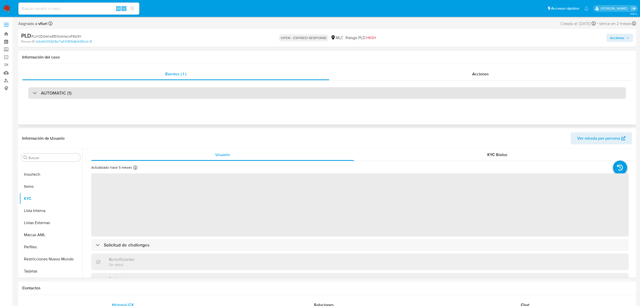
click at [147, 98] on div "AUTOMATIC (1)" at bounding box center [327, 93] width 598 height 12
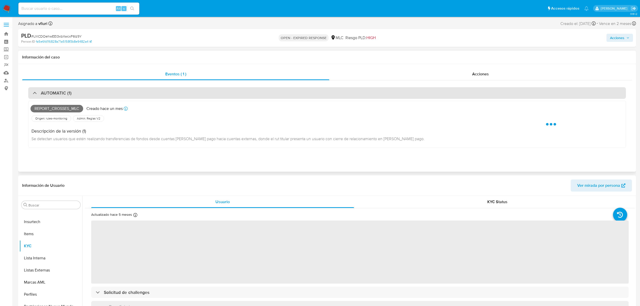
select select "10"
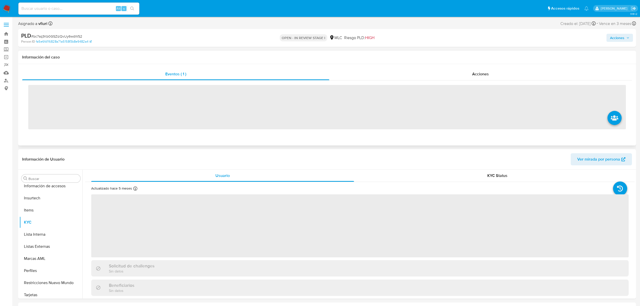
scroll to position [237, 0]
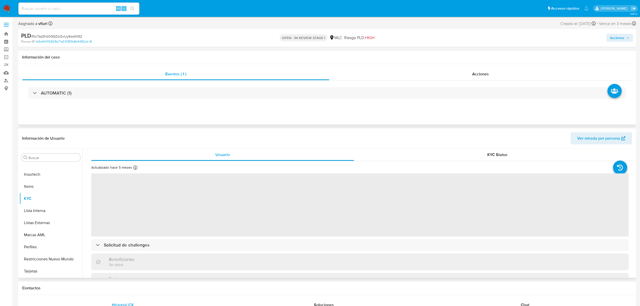
select select "10"
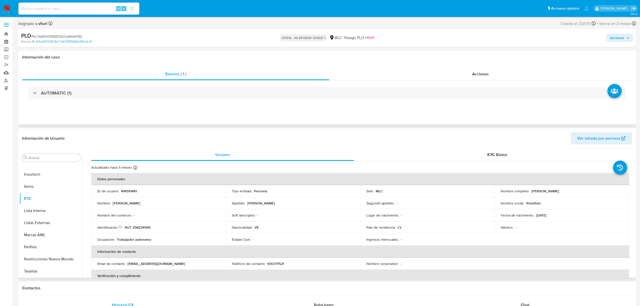
click at [210, 80] on div "AUTOMATIC (1)" at bounding box center [327, 92] width 610 height 25
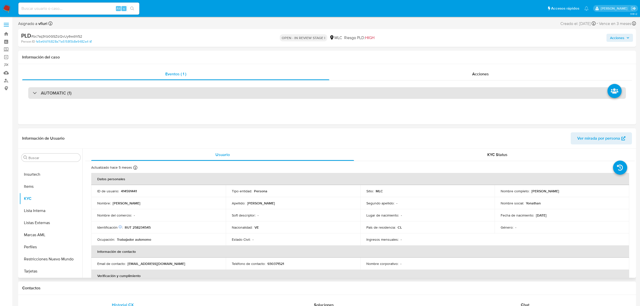
click at [209, 87] on div "AUTOMATIC (1)" at bounding box center [327, 93] width 598 height 12
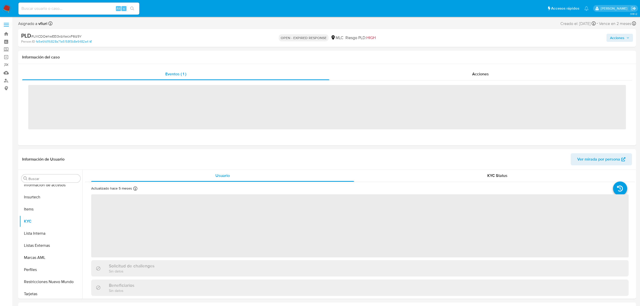
scroll to position [237, 0]
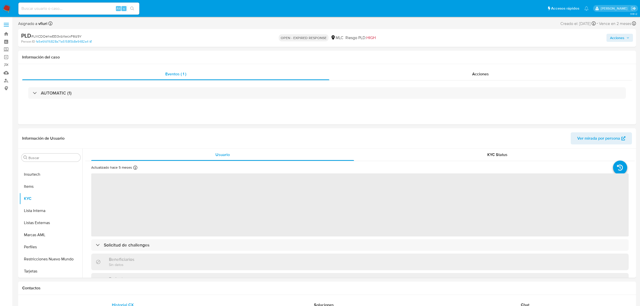
click at [624, 36] on span "Acciones" at bounding box center [617, 38] width 14 height 8
click at [479, 56] on span "Resolución del caso" at bounding box center [477, 54] width 36 height 6
select select "10"
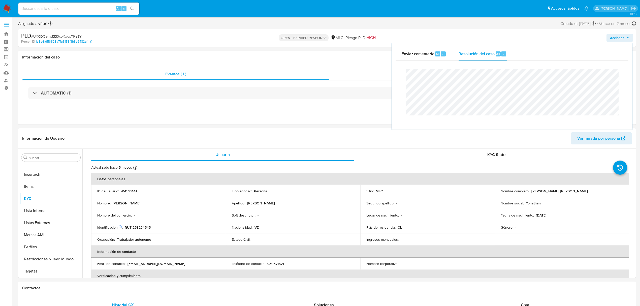
click at [79, 36] on span "# UXCDOehwEEl3xbXwcxF6Iz9Y" at bounding box center [56, 36] width 50 height 5
copy span "UXCDOehwEEl3xbXwcxF6Iz9Y"
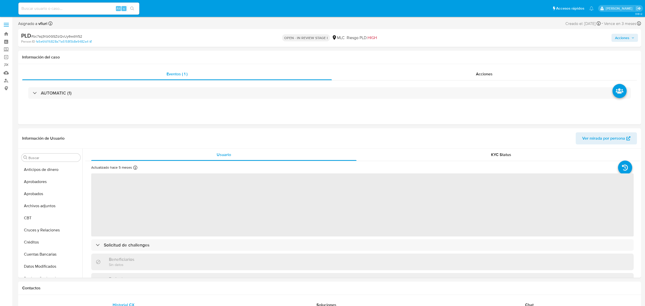
select select "10"
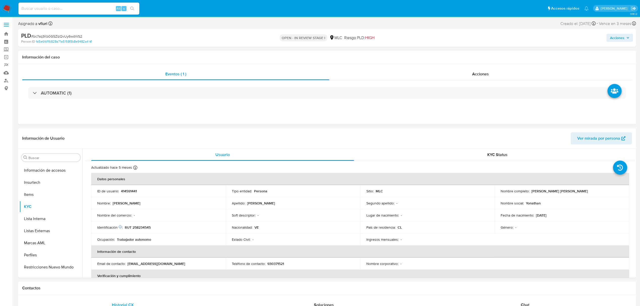
scroll to position [237, 0]
click at [628, 35] on span "Acciones" at bounding box center [619, 37] width 19 height 7
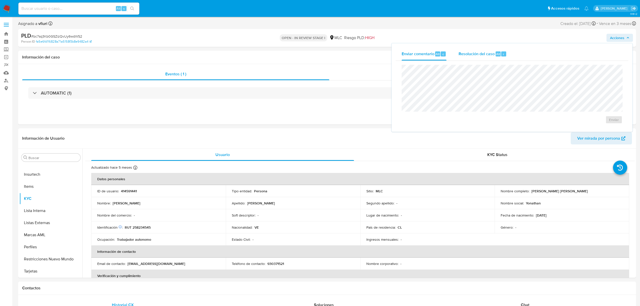
click at [468, 59] on div "Resolución del caso Alt r" at bounding box center [483, 53] width 48 height 13
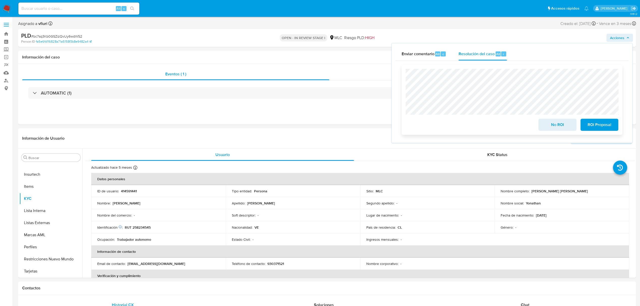
click at [594, 125] on span "ROI Proposal" at bounding box center [599, 124] width 25 height 11
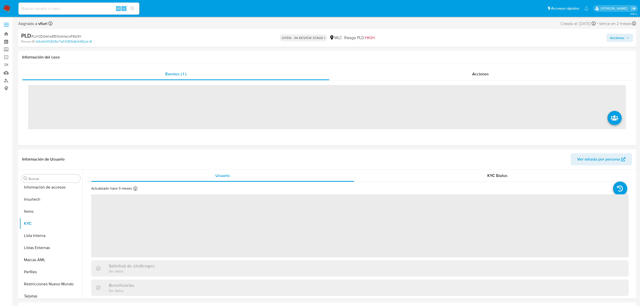
scroll to position [237, 0]
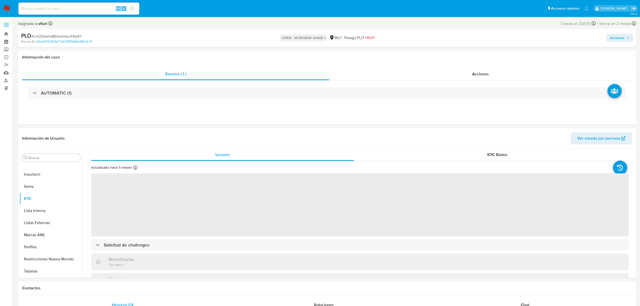
select select "10"
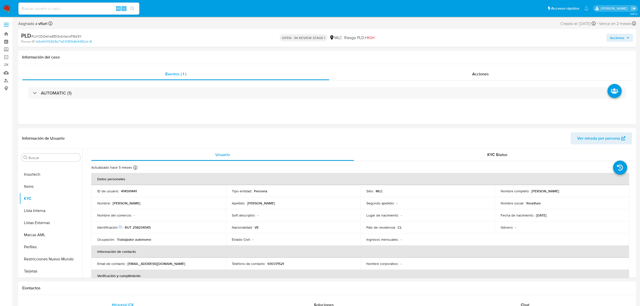
click at [618, 39] on span "Acciones" at bounding box center [617, 38] width 14 height 8
click at [499, 47] on div "Resolución del caso Alt r" at bounding box center [483, 53] width 48 height 13
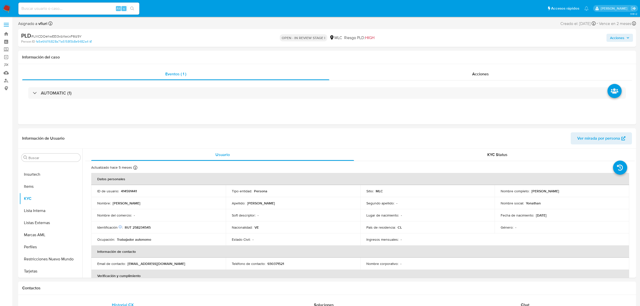
drag, startPoint x: 431, startPoint y: 77, endPoint x: 623, endPoint y: 37, distance: 196.4
click at [623, 37] on span "Acciones" at bounding box center [617, 38] width 14 height 8
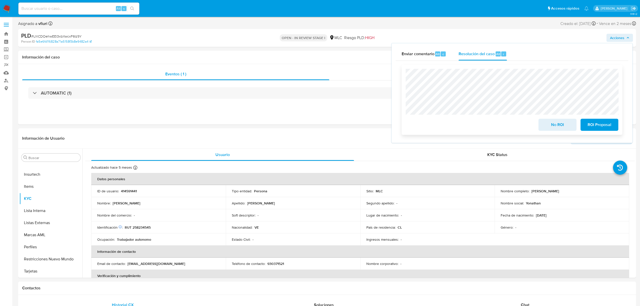
click at [404, 75] on div "No ROI ROI Proposal" at bounding box center [512, 100] width 221 height 70
click at [612, 123] on span "ROI Proposal" at bounding box center [599, 124] width 25 height 11
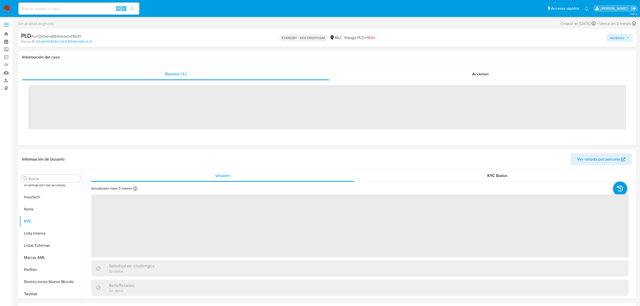
scroll to position [237, 0]
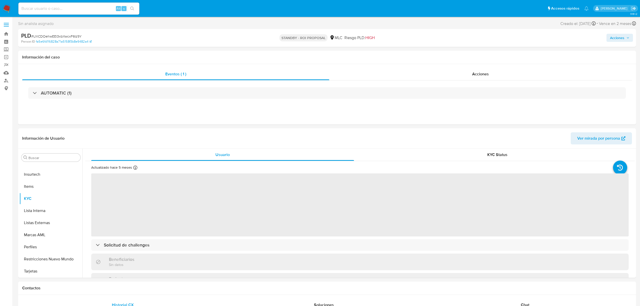
select select "10"
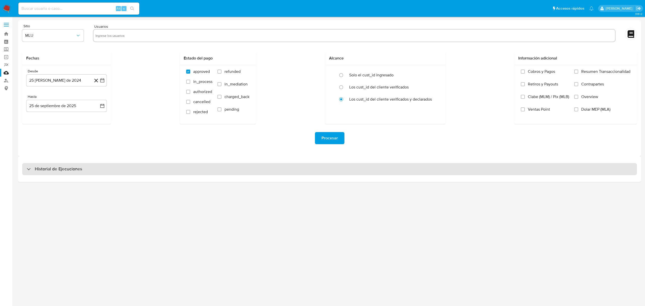
click at [80, 169] on h3 "Historial de Ejecuciones" at bounding box center [58, 169] width 47 height 6
select select "10"
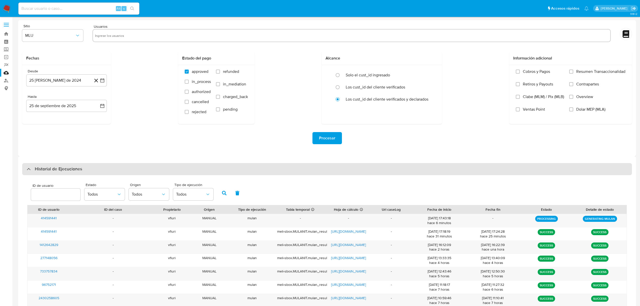
click at [80, 169] on h3 "Historial de Ejecuciones" at bounding box center [58, 169] width 47 height 6
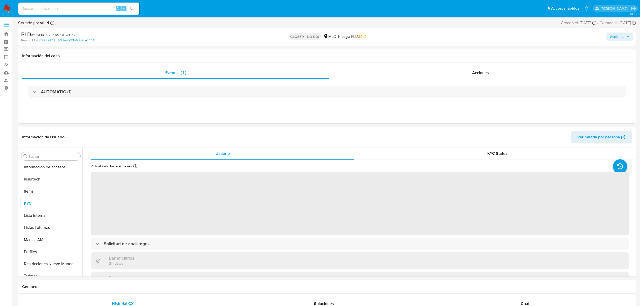
scroll to position [237, 0]
select select "10"
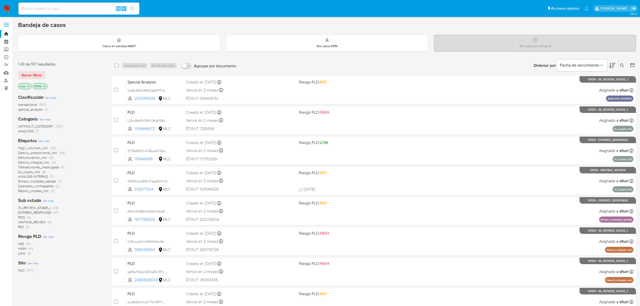
click at [621, 61] on div "Ingrese ID de usuario o caso Buscar Borrar filtros" at bounding box center [622, 66] width 9 height 16
click at [621, 66] on icon at bounding box center [622, 66] width 4 height 4
click at [566, 85] on input at bounding box center [580, 84] width 85 height 7
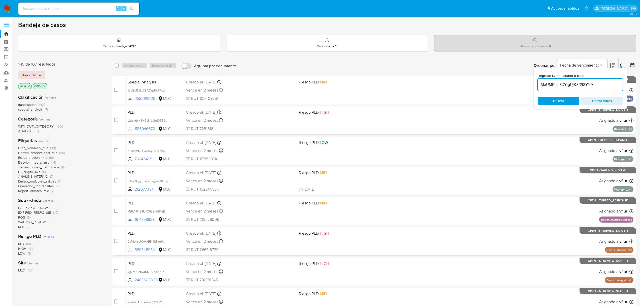
type input "MaUMELIcZXYlgUjKZfPI8YY0"
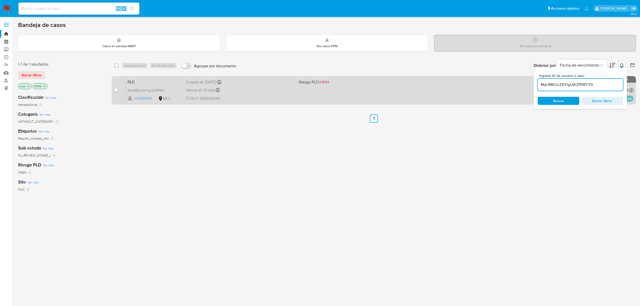
click at [114, 90] on div "case-item-checkbox No es posible asignar el caso PLD MaUMELIcZXYlgUjKZfPI8YY0 4…" at bounding box center [374, 90] width 524 height 28
click at [116, 88] on input "checkbox" at bounding box center [116, 90] width 4 height 4
checkbox input "true"
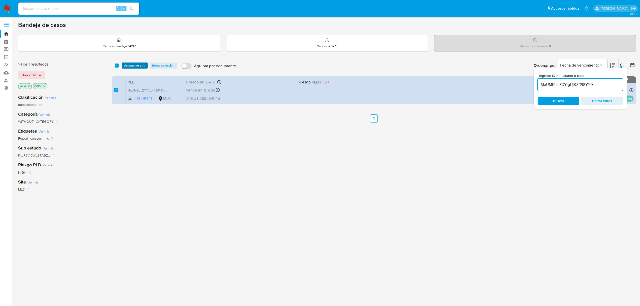
click at [129, 67] on span "Asignarme a mí" at bounding box center [134, 65] width 21 height 5
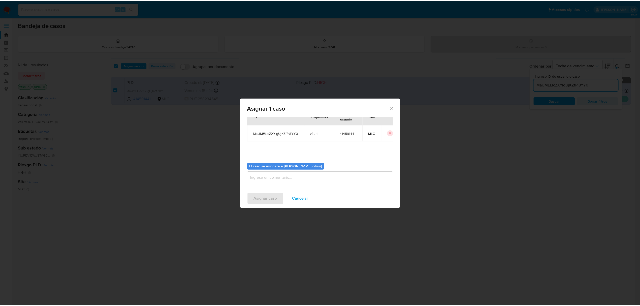
scroll to position [26, 0]
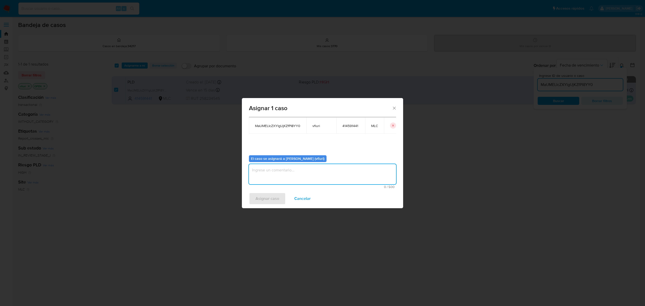
click at [270, 169] on textarea "assign-modal" at bounding box center [322, 174] width 147 height 20
type textarea "-"
click at [262, 197] on span "Asignar caso" at bounding box center [268, 198] width 24 height 11
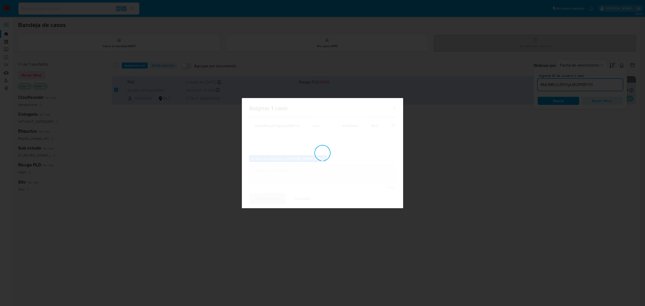
checkbox input "false"
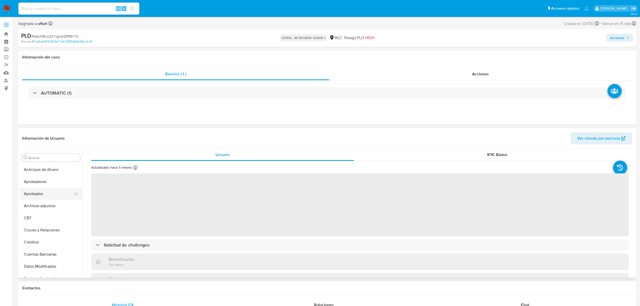
select select "10"
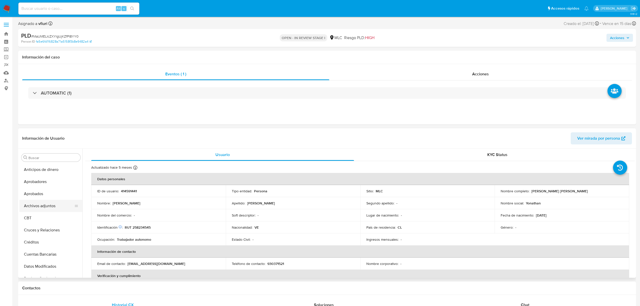
click at [41, 205] on button "Archivos adjuntos" at bounding box center [48, 206] width 59 height 12
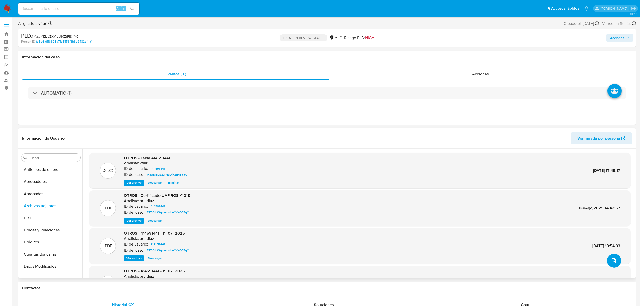
click at [612, 263] on icon "upload-file" at bounding box center [614, 261] width 6 height 6
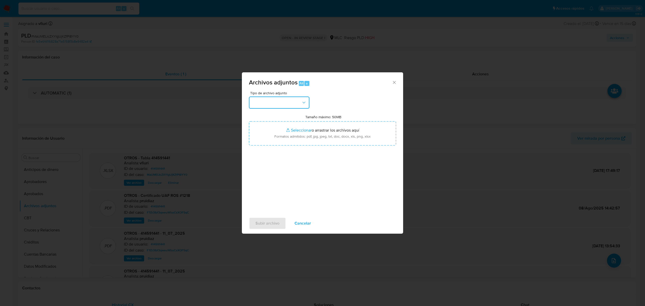
click at [274, 97] on button "button" at bounding box center [279, 103] width 60 height 12
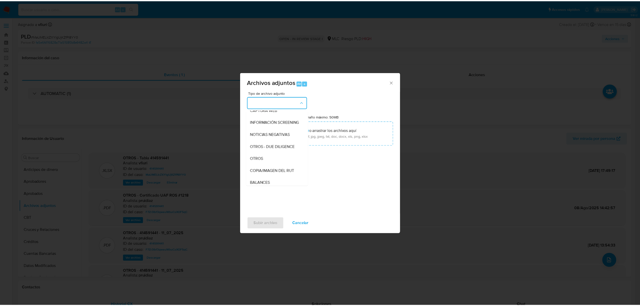
scroll to position [42, 0]
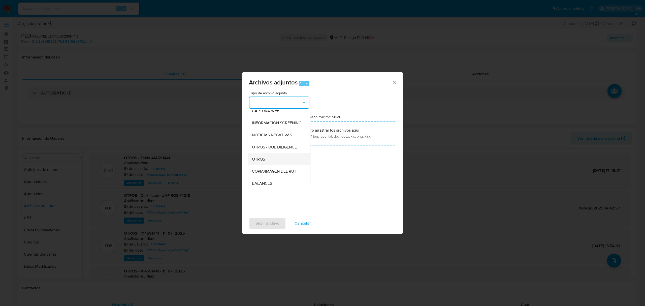
click at [263, 162] on span "OTROS" at bounding box center [258, 159] width 13 height 5
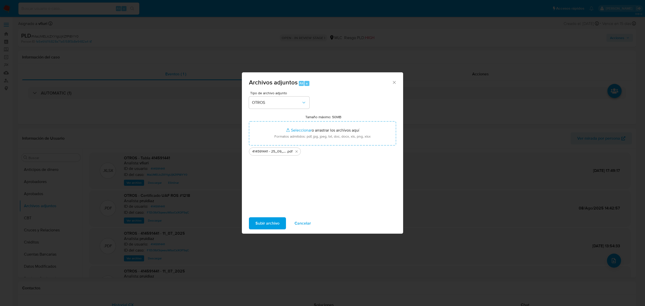
click at [265, 224] on span "Subir archivo" at bounding box center [268, 223] width 24 height 11
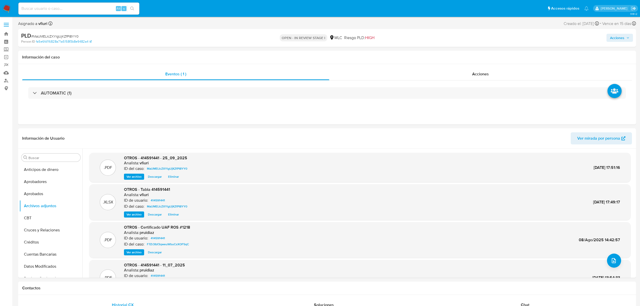
drag, startPoint x: 624, startPoint y: 36, endPoint x: 612, endPoint y: 40, distance: 12.4
click at [624, 36] on span "Acciones" at bounding box center [617, 38] width 14 height 8
click at [469, 55] on span "Resolución del caso" at bounding box center [477, 54] width 36 height 6
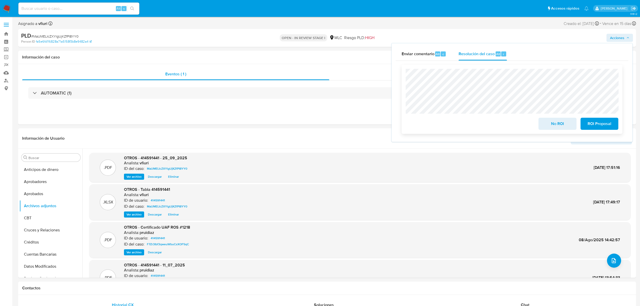
click at [598, 118] on span "ROI Proposal" at bounding box center [599, 123] width 25 height 11
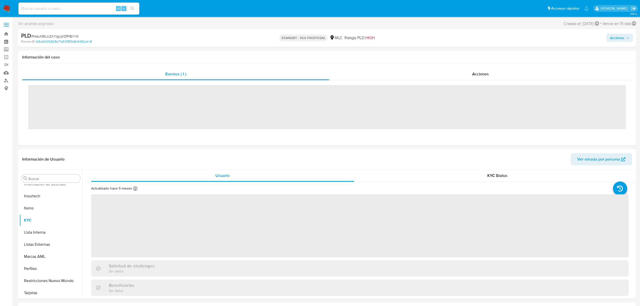
scroll to position [237, 0]
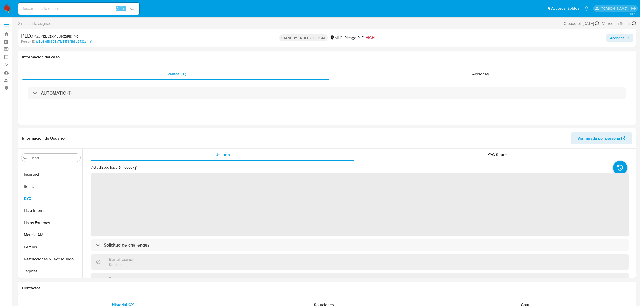
select select "10"
